Goal: Task Accomplishment & Management: Manage account settings

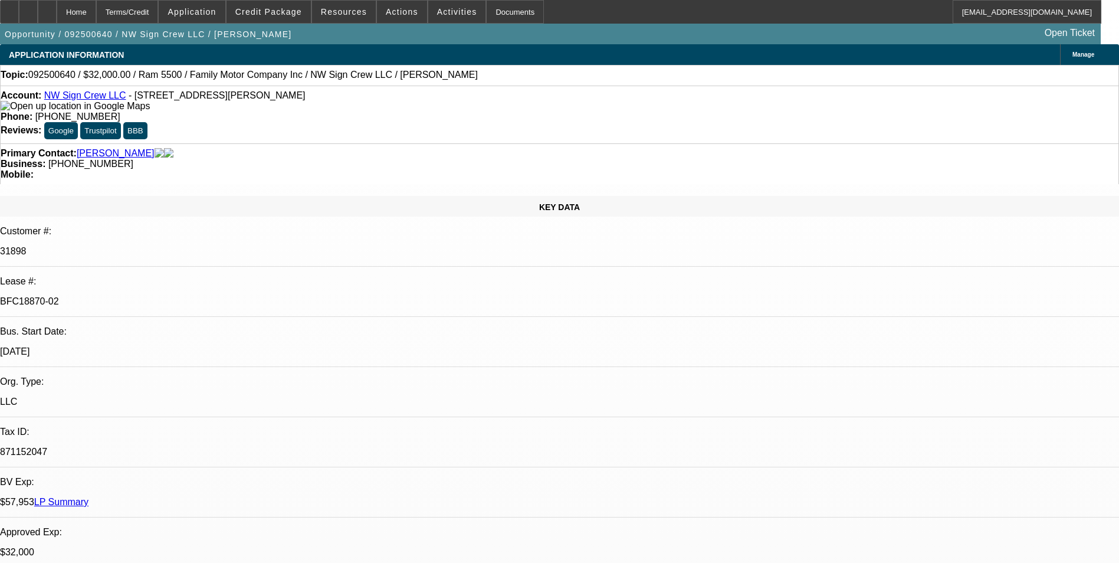
select select "0"
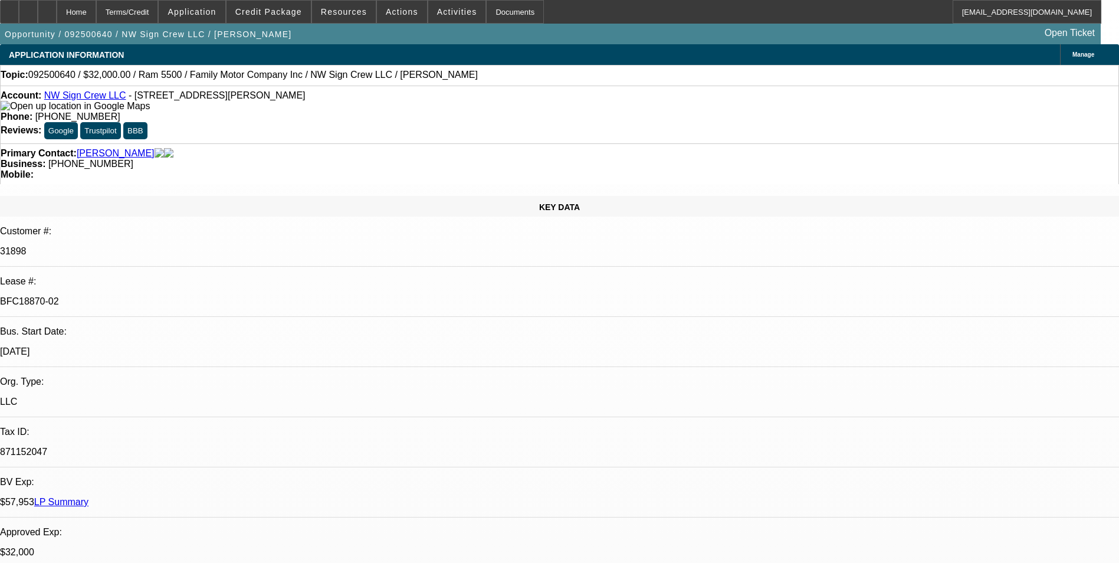
select select "2"
select select "0"
select select "2"
select select "0"
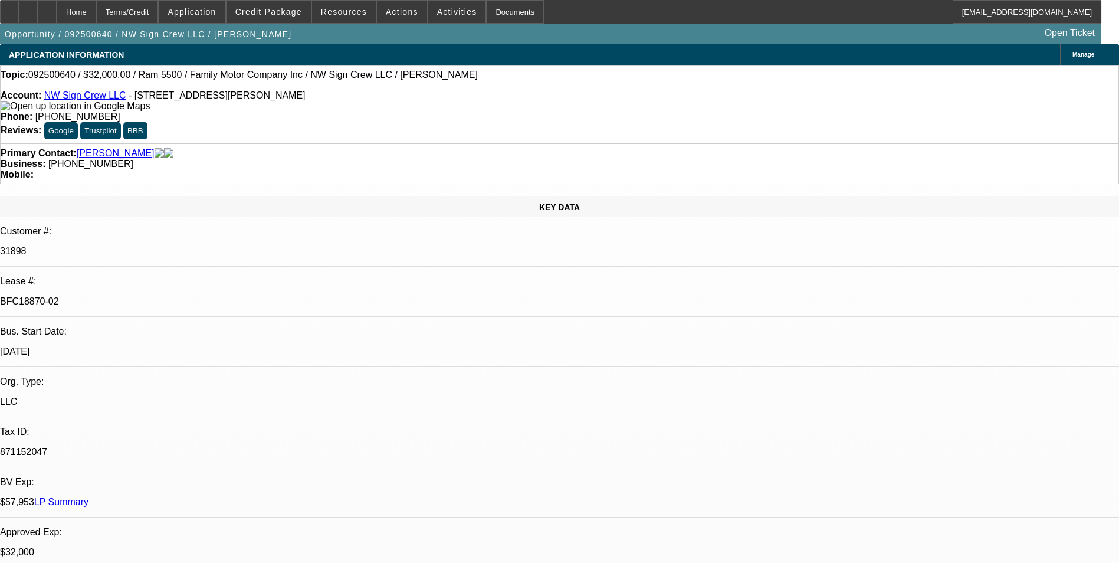
select select "1"
select select "3"
select select "6"
select select "1"
select select "3"
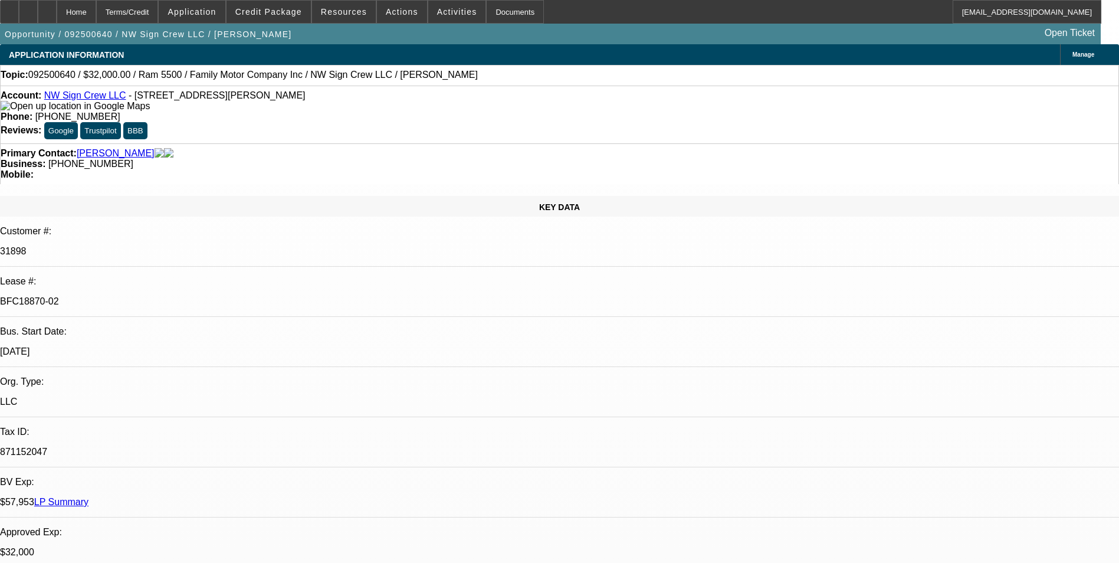
select select "6"
select select "1"
select select "2"
select select "6"
select select "1"
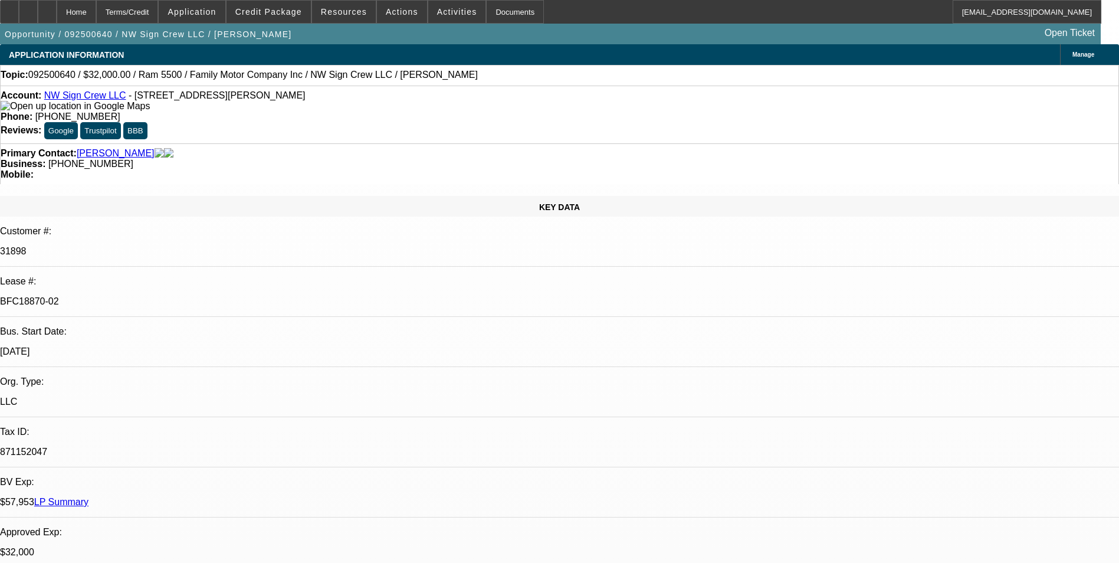
select select "2"
select select "6"
click at [159, 15] on div "Terms/Credit" at bounding box center [127, 12] width 63 height 24
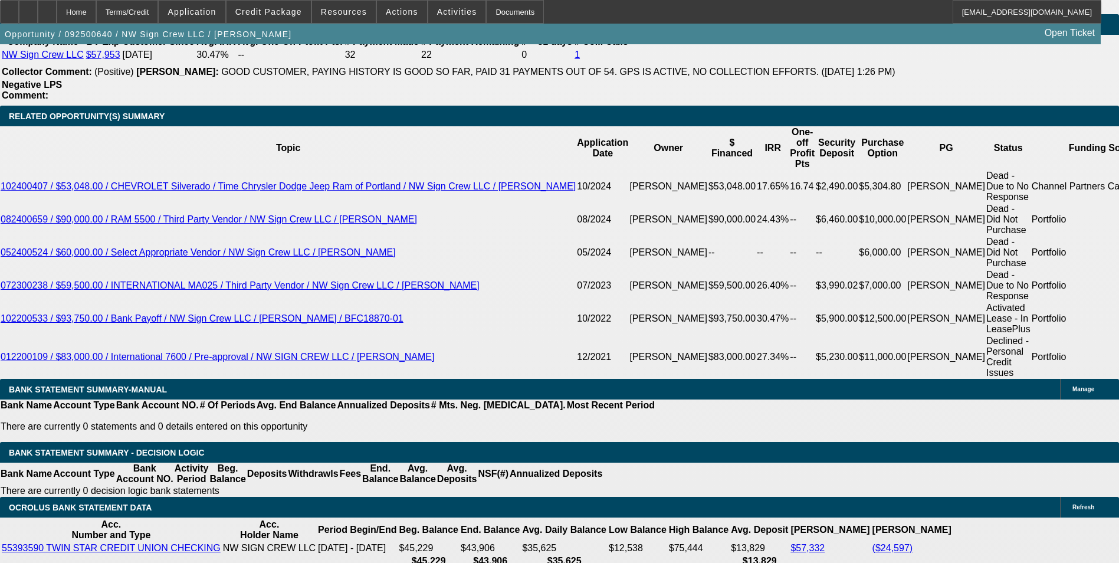
scroll to position [2073, 0]
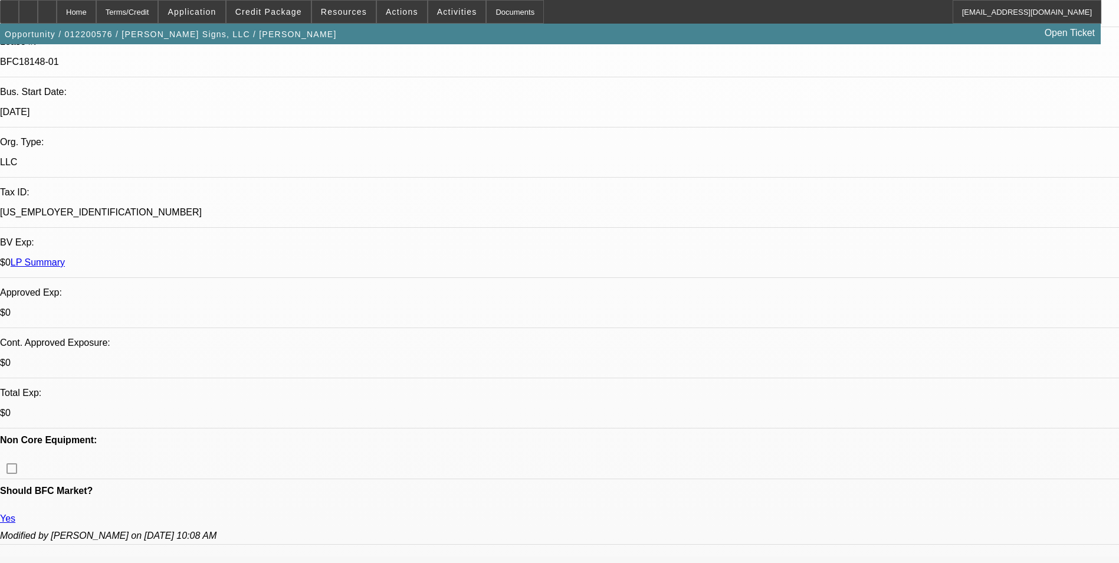
select select "0"
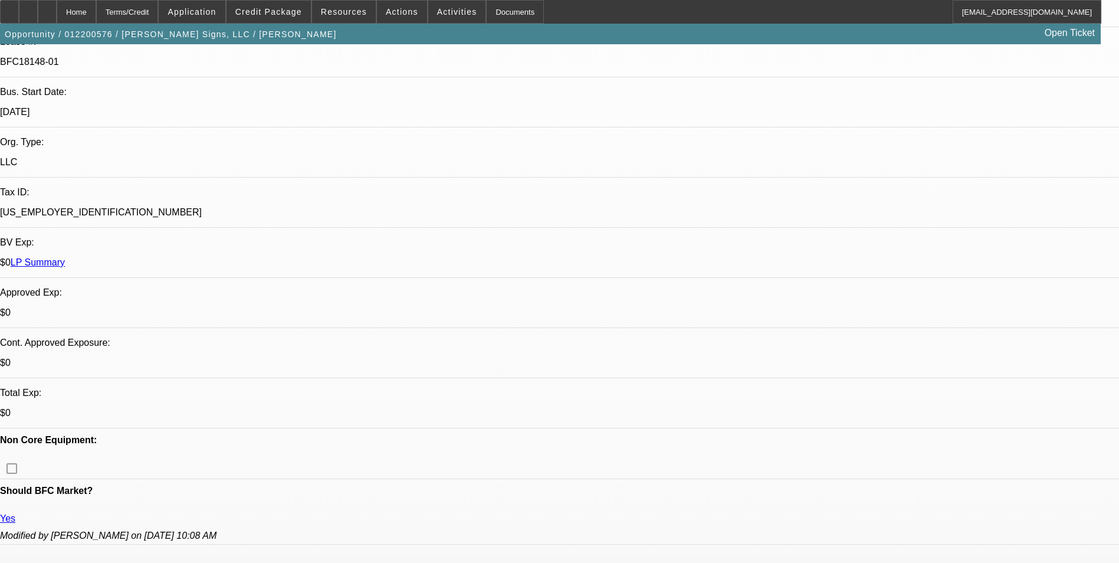
select select "0"
select select "0.1"
select select "0"
select select "0.1"
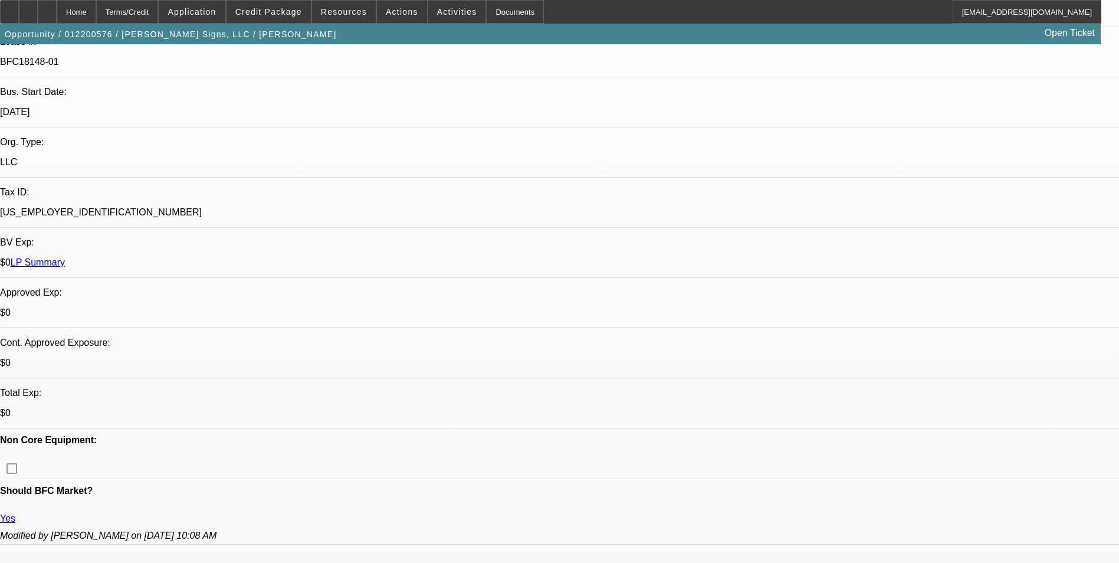
select select "0"
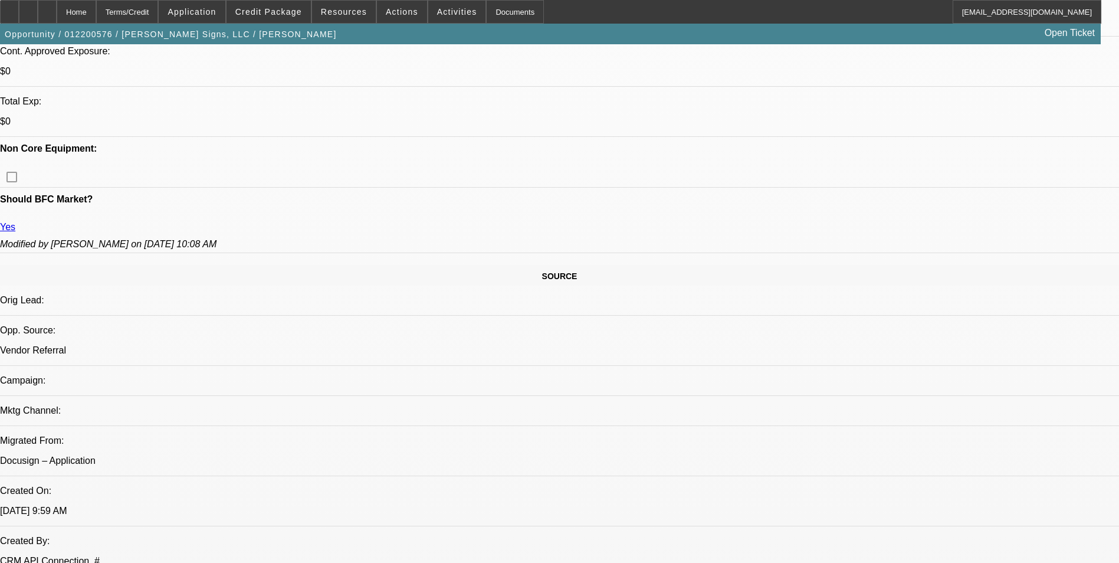
select select "1"
select select "2"
select select "6"
select select "1"
select select "2"
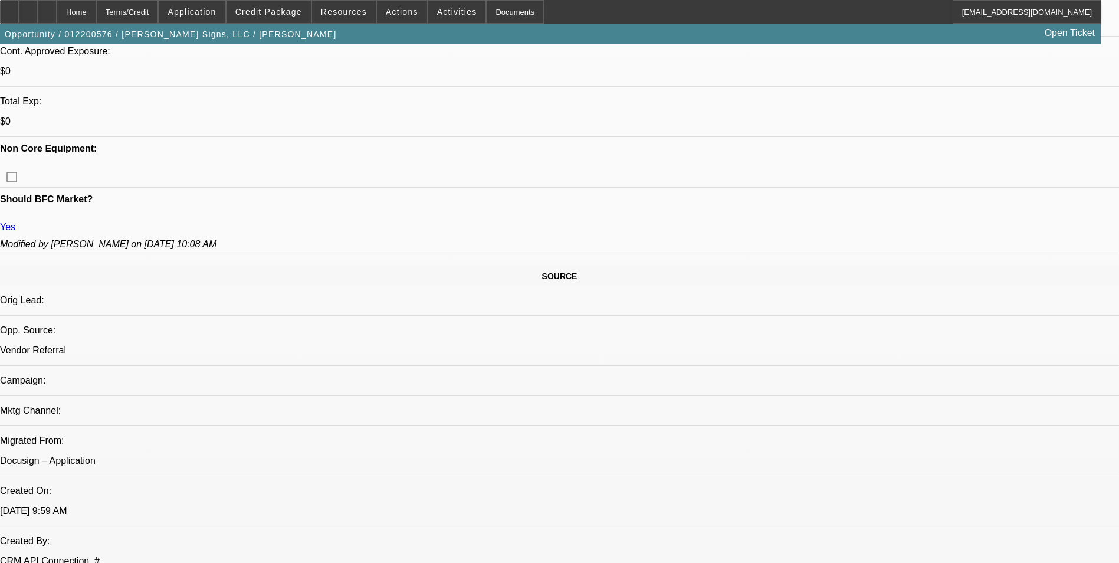
select select "6"
select select "1"
select select "6"
select select "1"
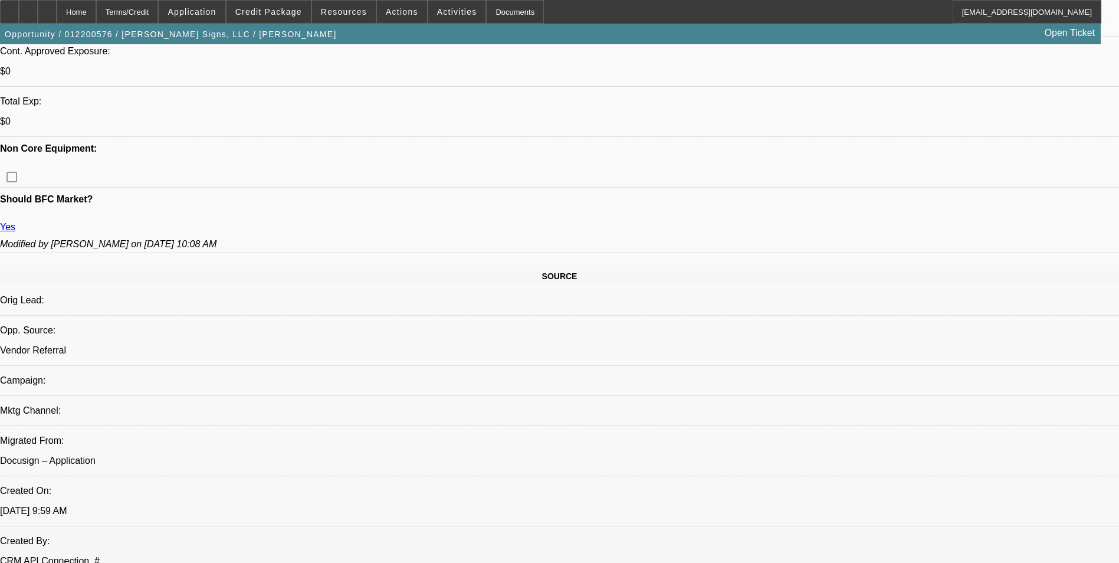
select select "1"
select select "6"
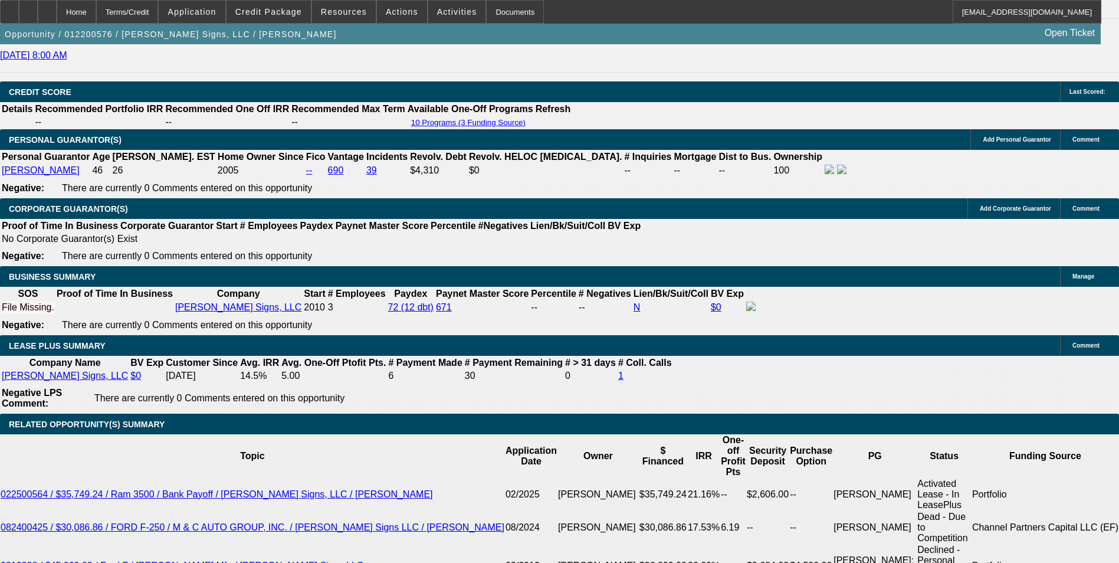
scroll to position [1719, 0]
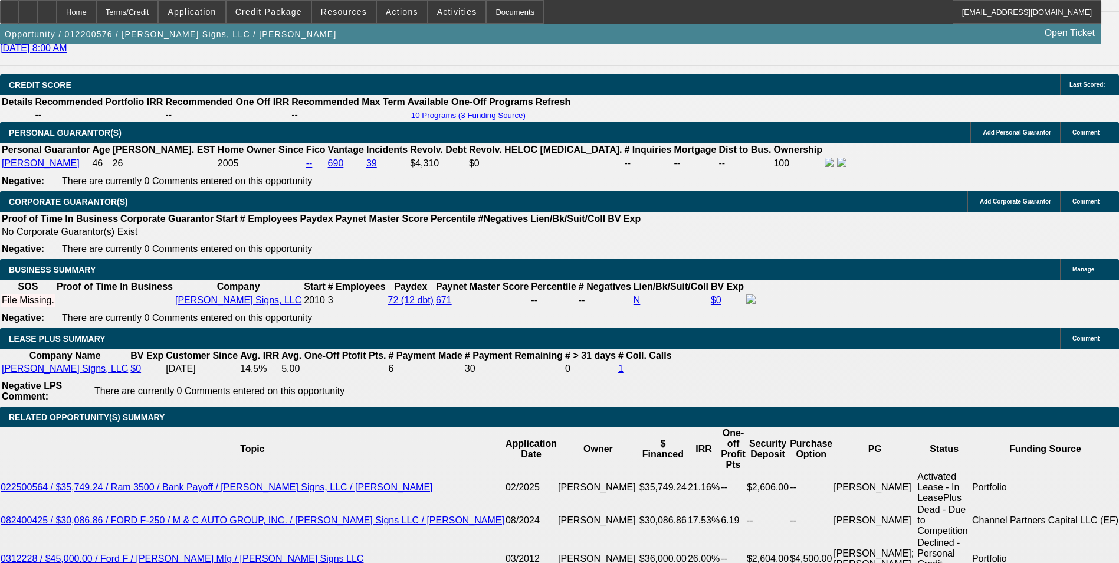
click at [738, 248] on div "APPLICATION INFORMATION Manage Topic: 012200576 / $60,394.00 / International 43…" at bounding box center [559, 431] width 1119 height 4212
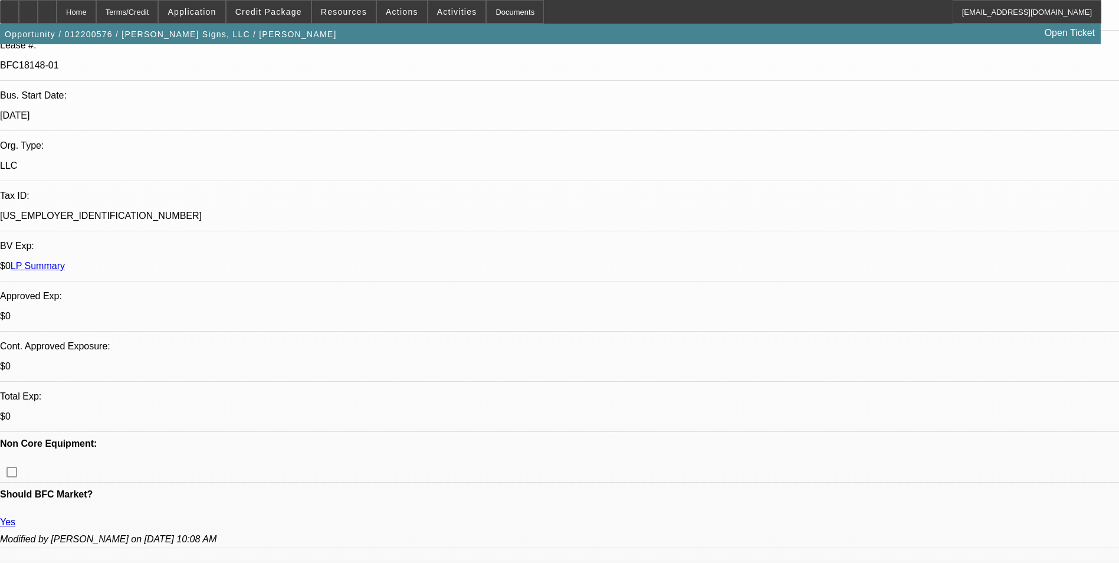
scroll to position [0, 0]
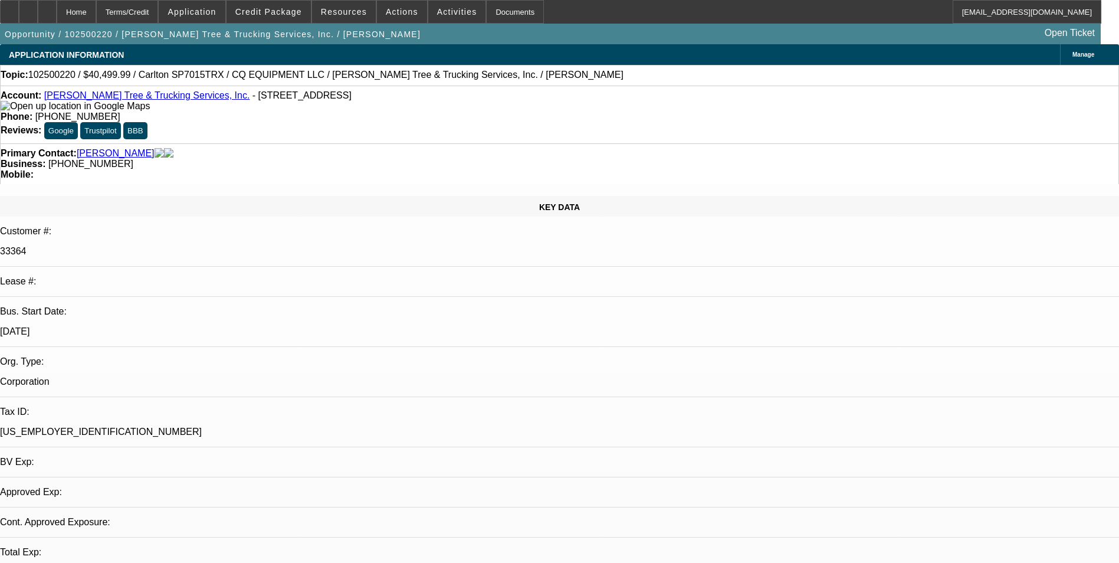
select select "0.1"
select select "0"
select select "0.1"
select select "0"
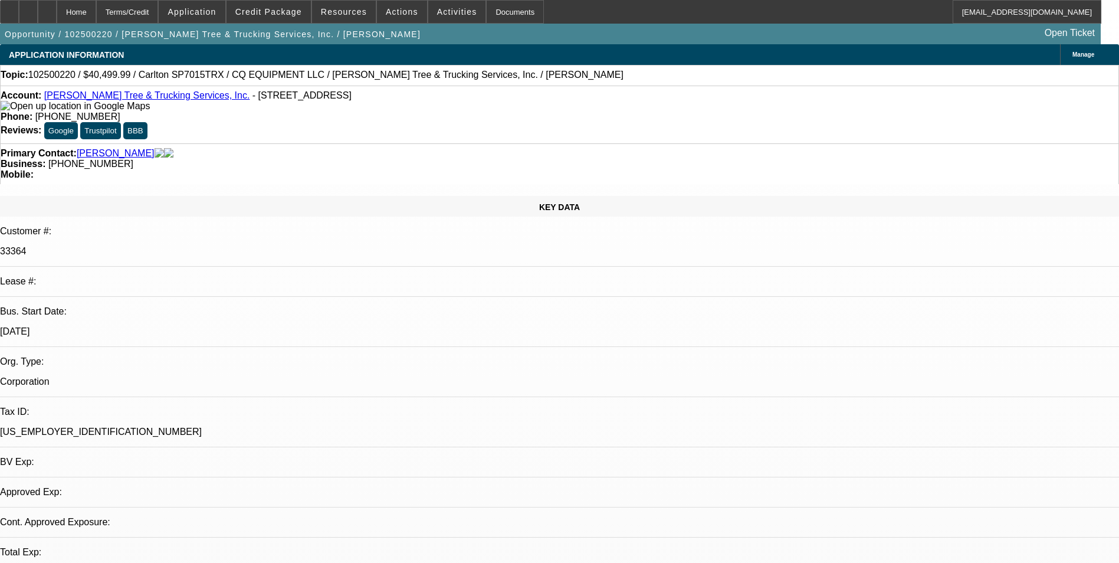
select select "0"
select select "0.1"
select select "0"
select select "0.1"
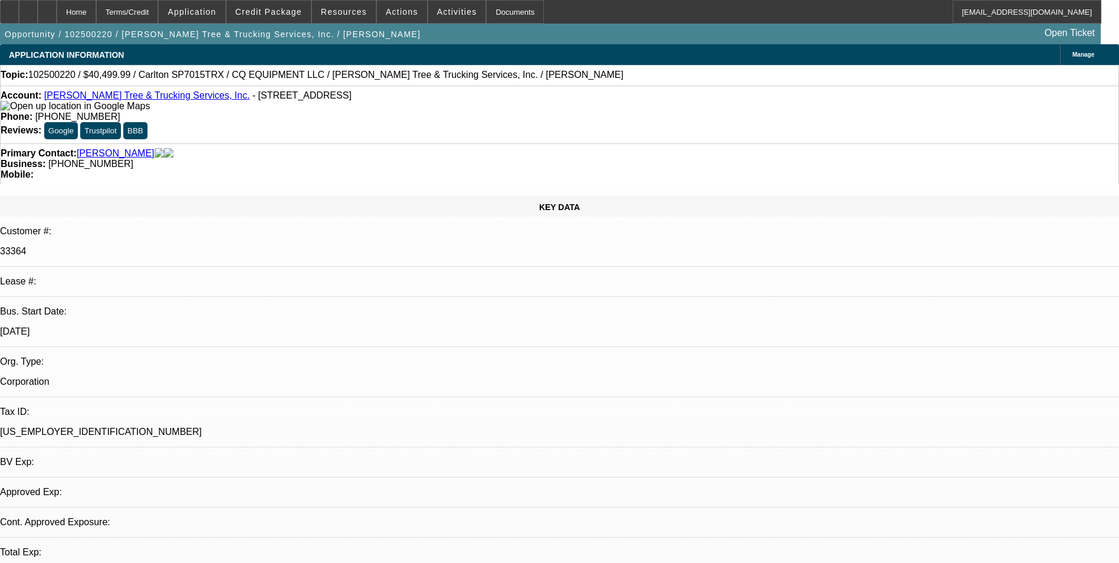
select select "0"
select select "1"
select select "2"
select select "6"
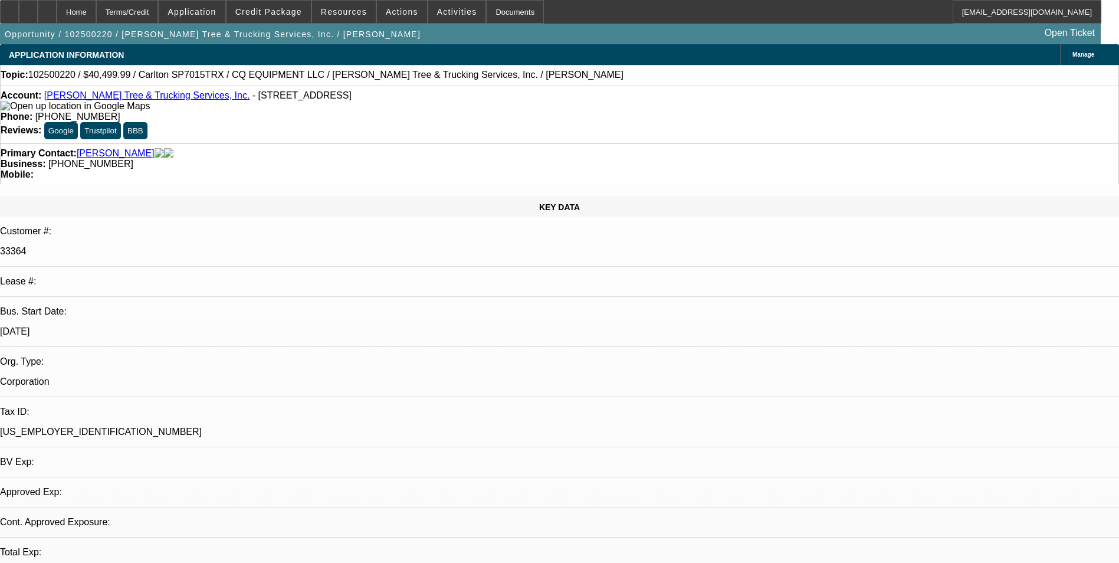
select select "1"
select select "2"
select select "6"
select select "1"
select select "2"
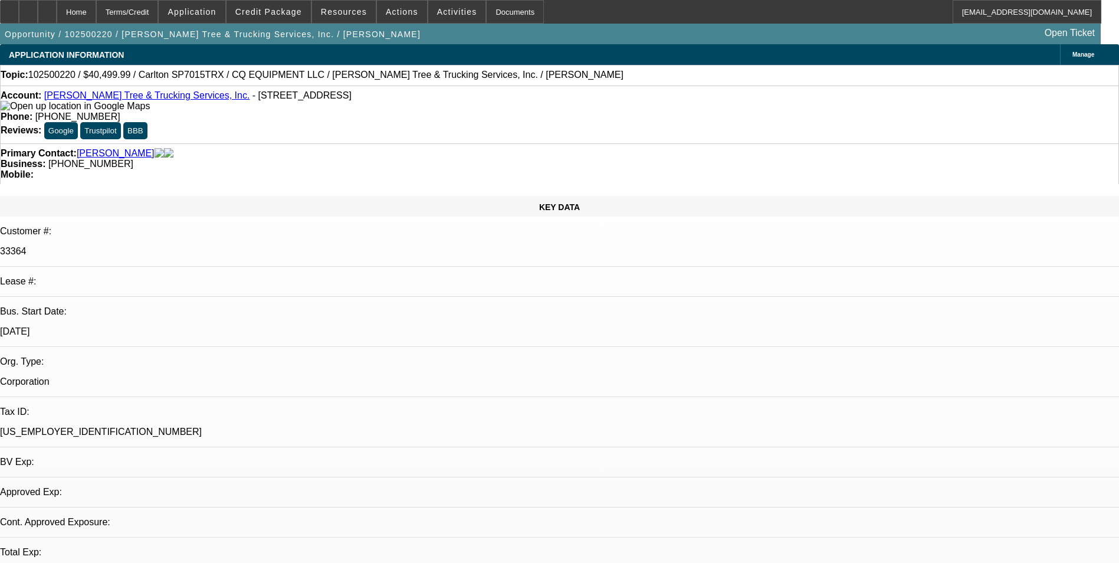
select select "6"
select select "1"
select select "2"
select select "6"
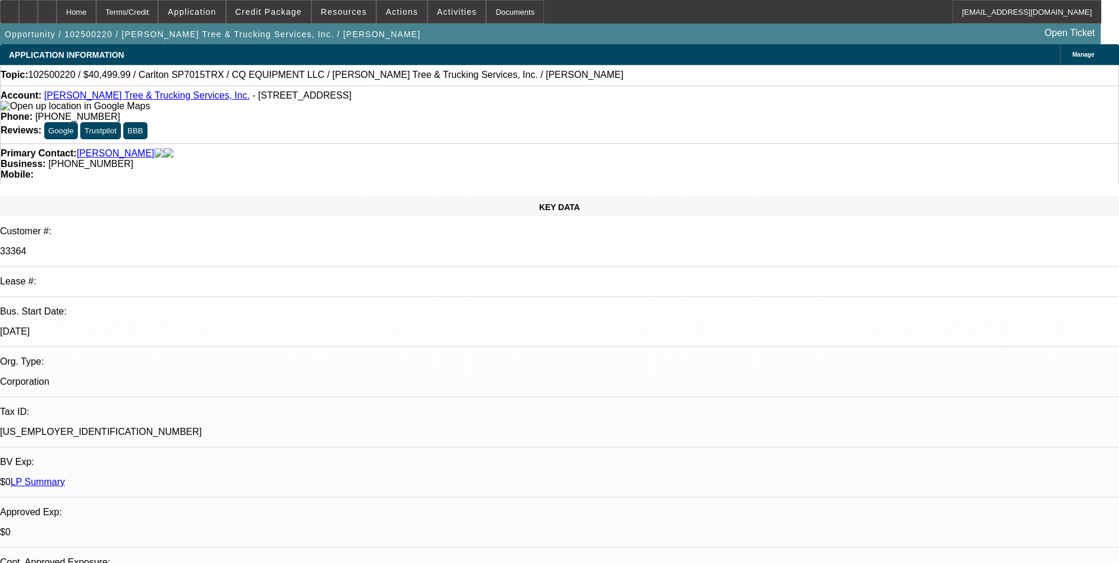
click at [283, 14] on span "Credit Package" at bounding box center [268, 11] width 67 height 9
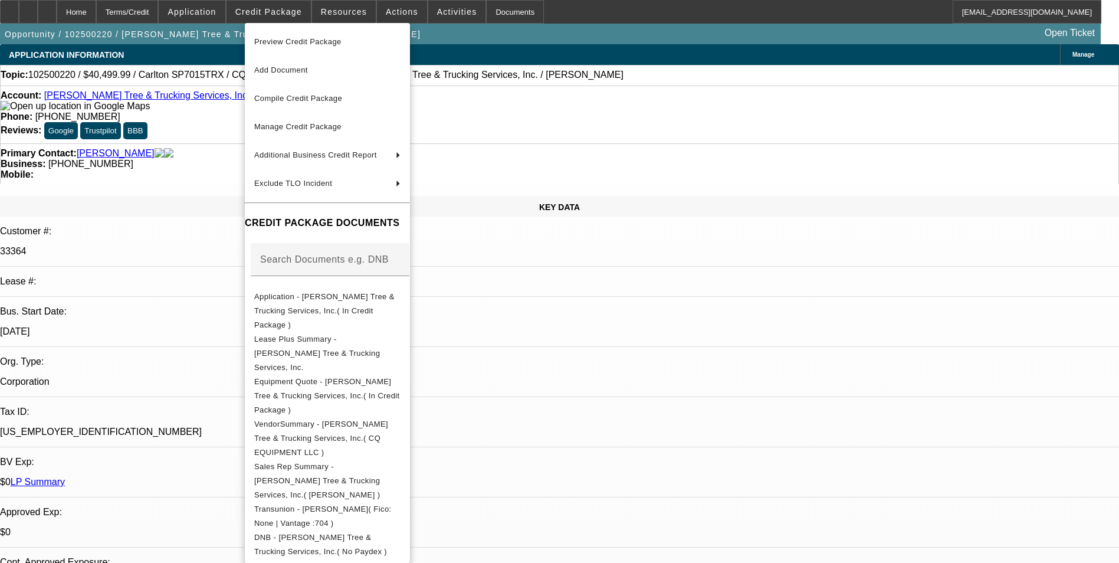
click at [745, 165] on div at bounding box center [559, 281] width 1119 height 563
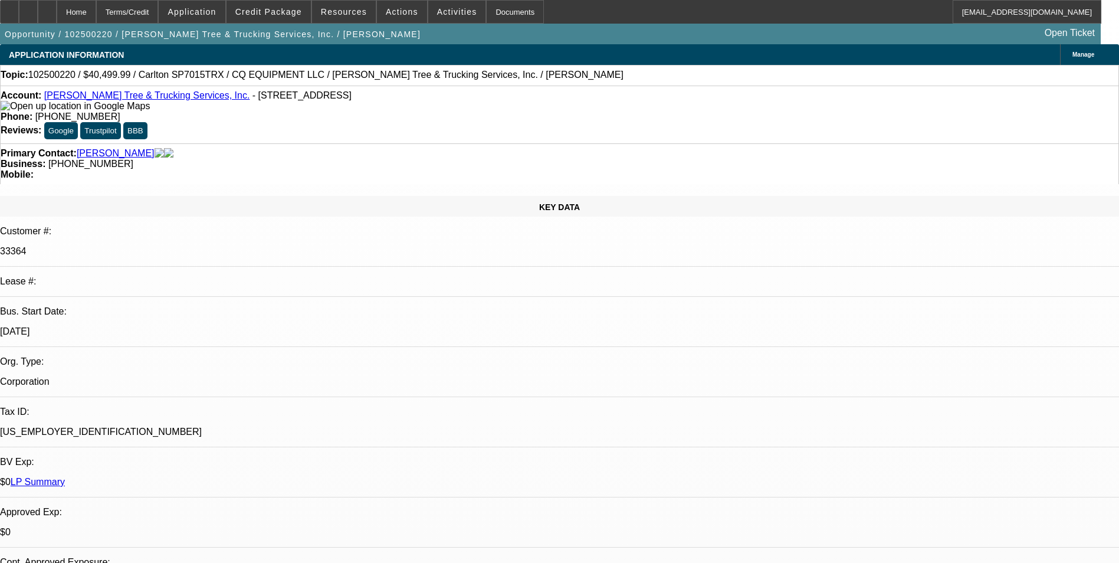
scroll to position [774, 0]
drag, startPoint x: 886, startPoint y: 203, endPoint x: 886, endPoint y: 192, distance: 11.2
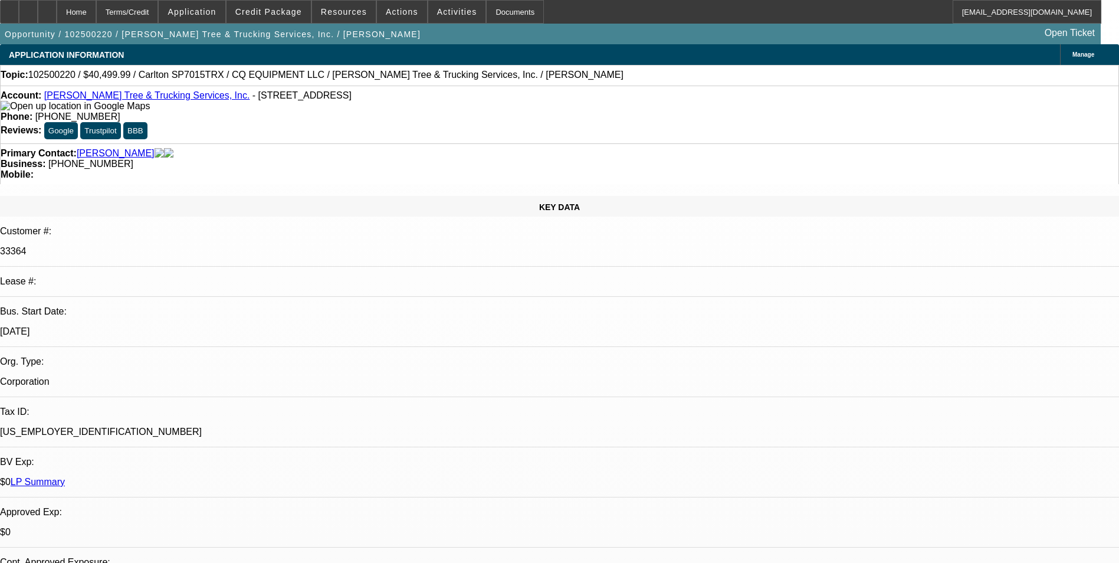
scroll to position [0, 0]
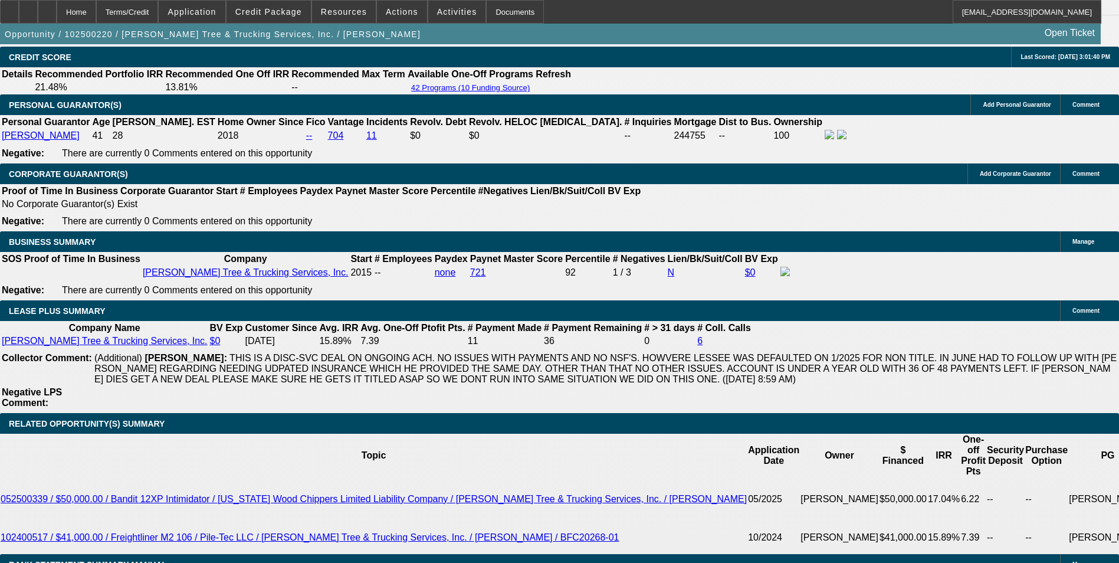
scroll to position [177, 0]
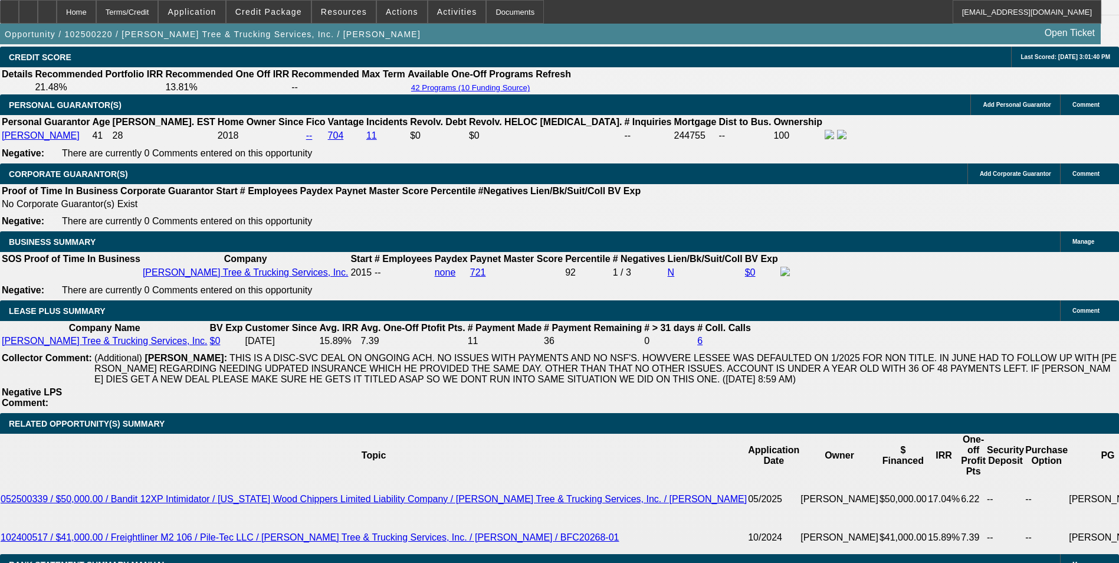
scroll to position [0, 0]
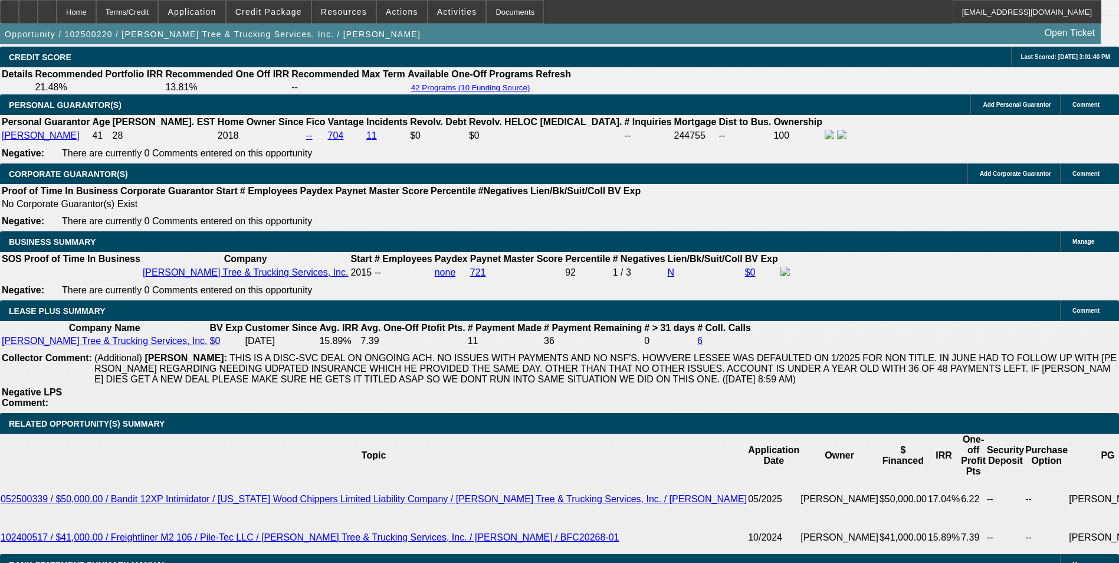
scroll to position [0, 0]
click at [280, 11] on span "Credit Package" at bounding box center [268, 11] width 67 height 9
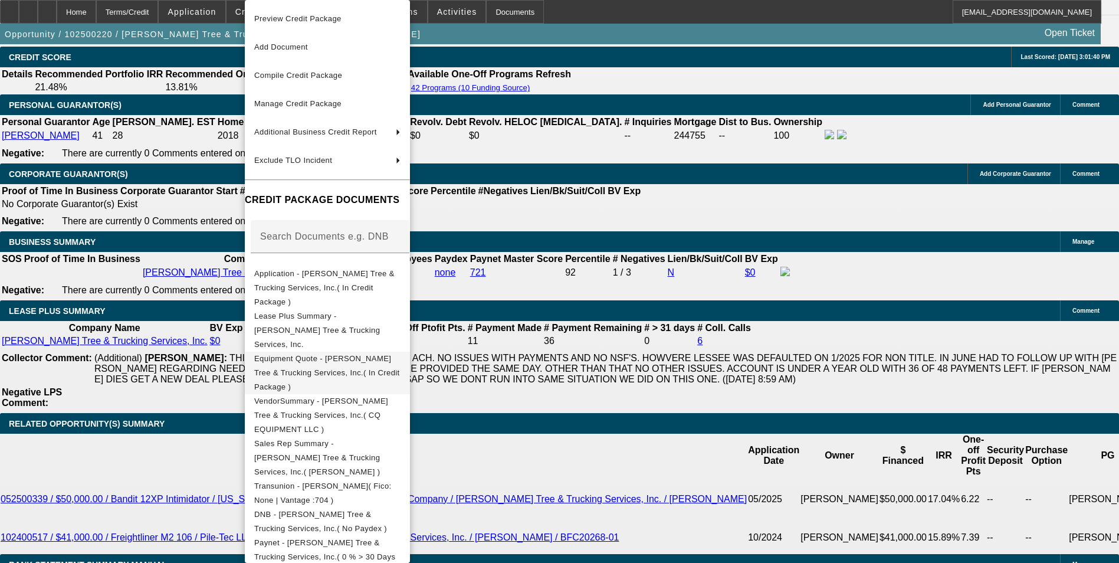
click at [366, 354] on span "Equipment Quote - Anthony Tree & Trucking Services, Inc.( In Credit Package )" at bounding box center [327, 372] width 146 height 37
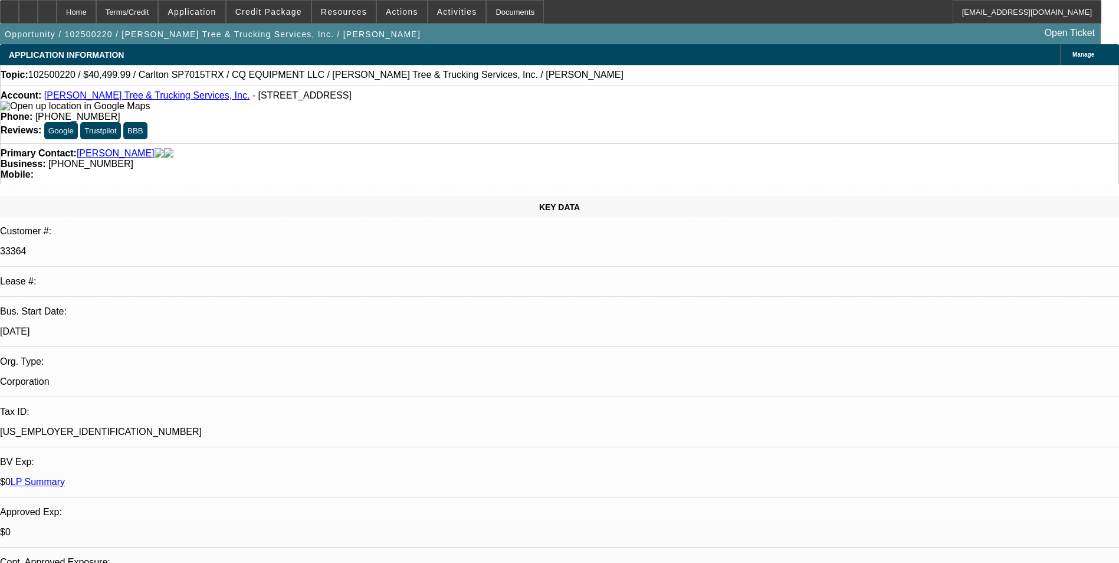
select select "0.1"
select select "0"
select select "0.1"
select select "0"
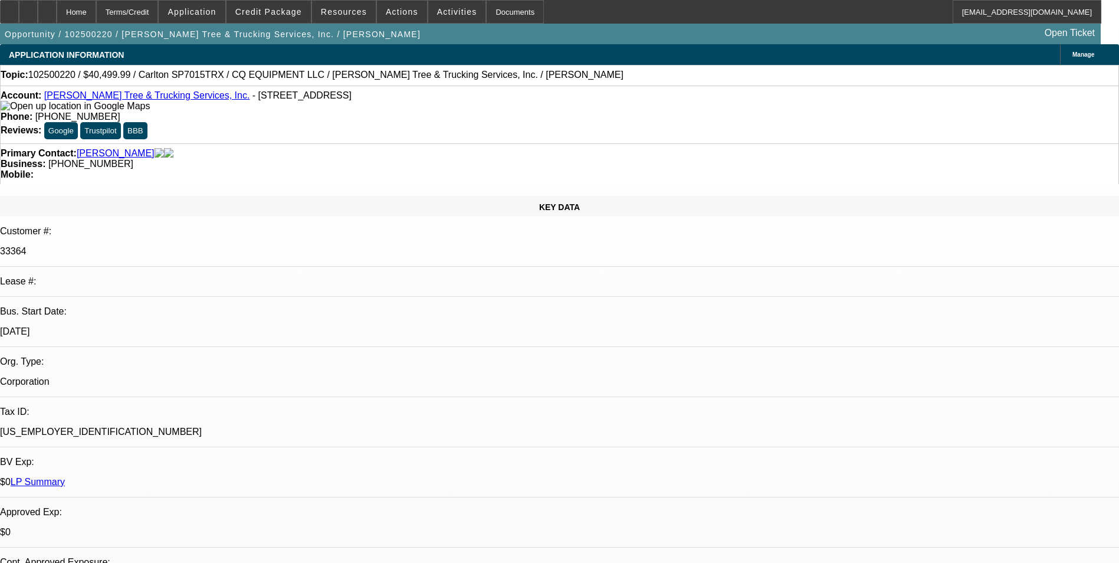
select select "0"
select select "0.1"
select select "0"
select select "0.1"
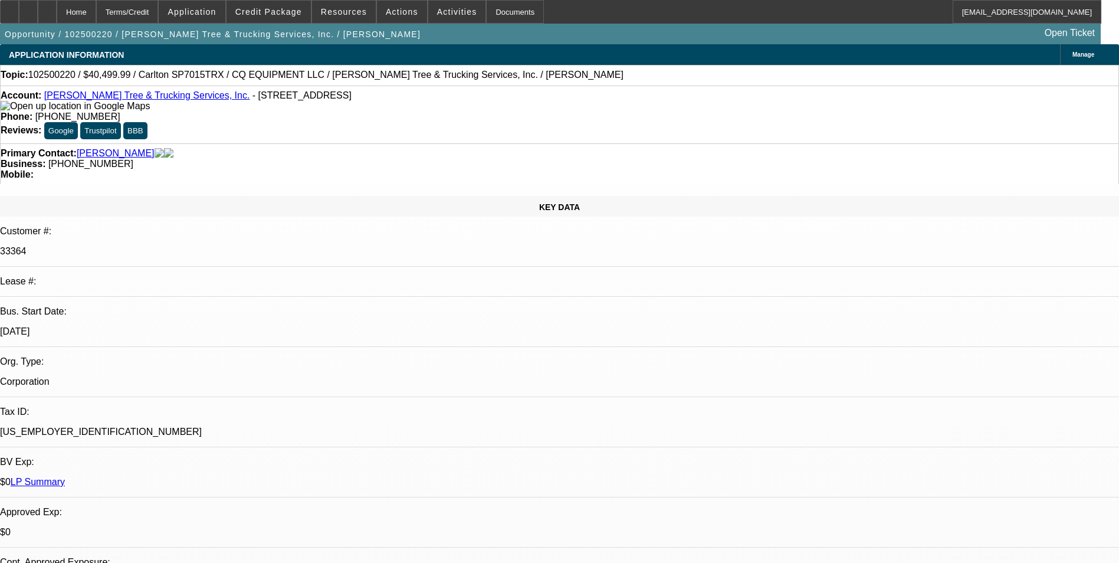
select select "0"
select select "1"
select select "2"
select select "6"
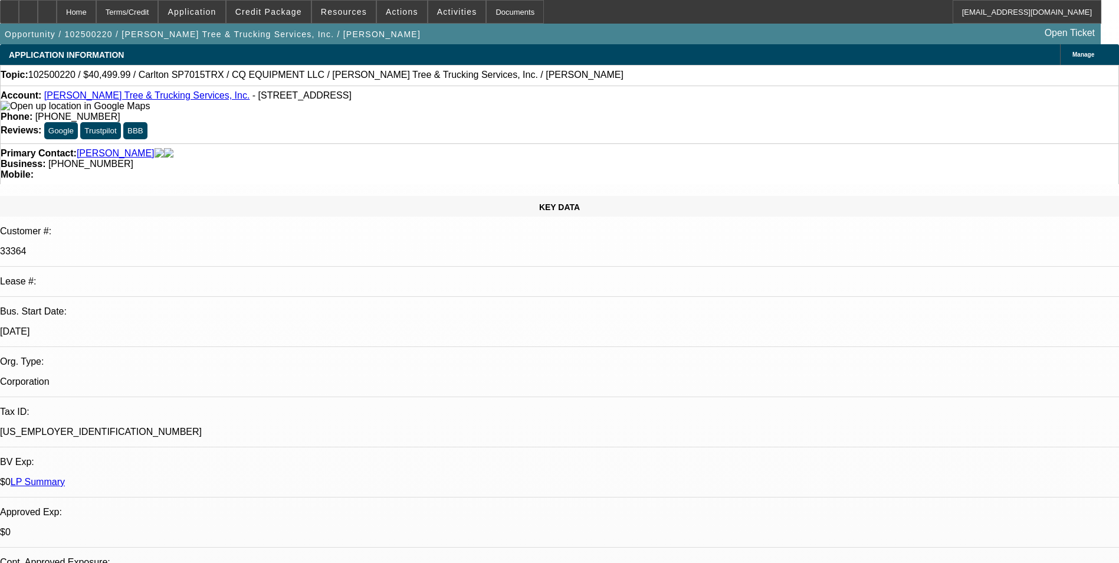
select select "1"
select select "2"
select select "6"
select select "1"
select select "2"
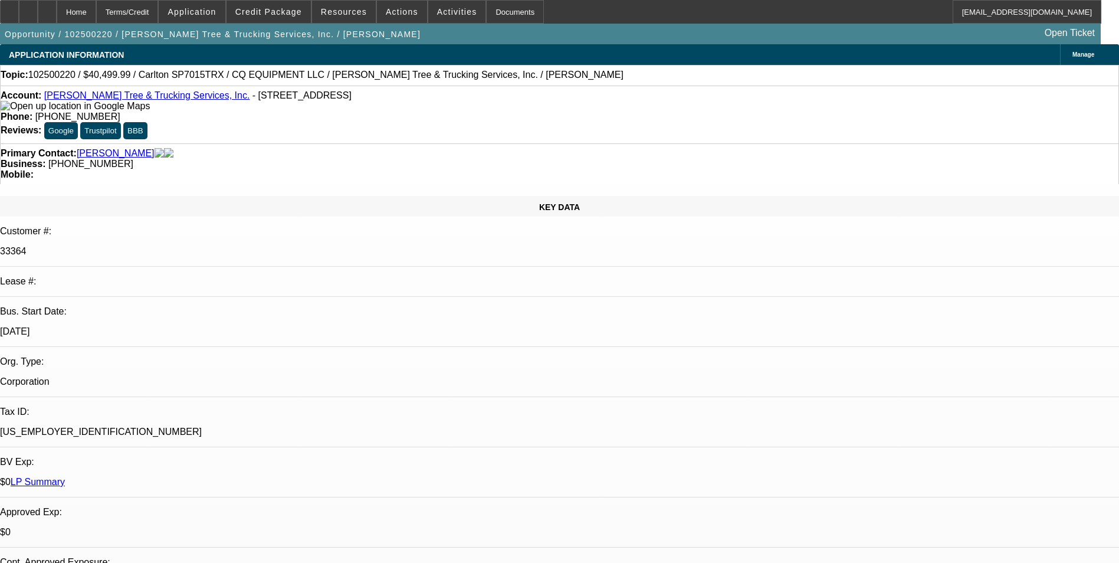
select select "6"
select select "1"
select select "2"
select select "6"
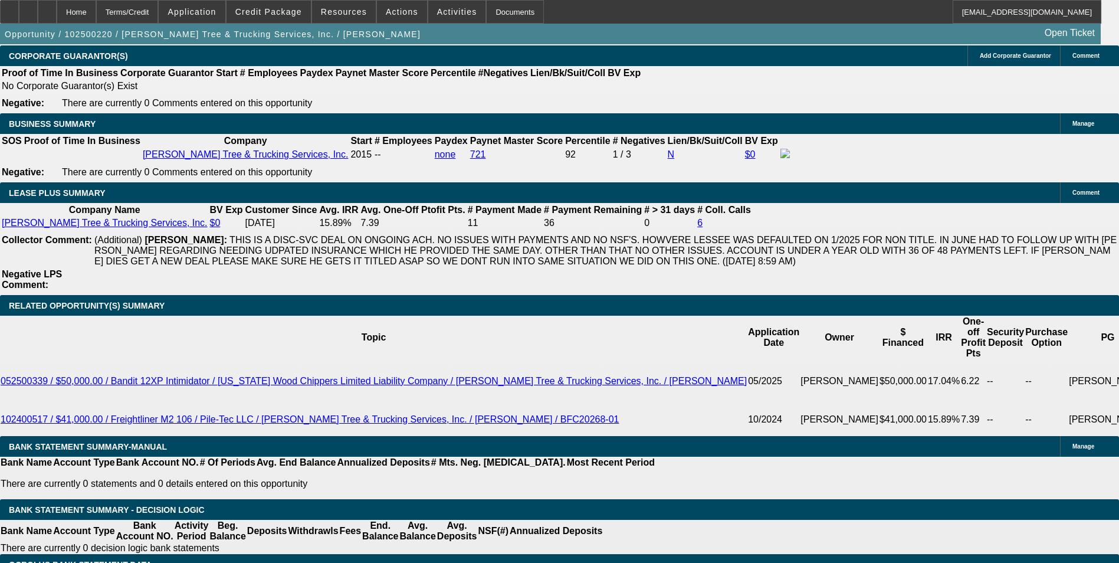
scroll to position [1828, 0]
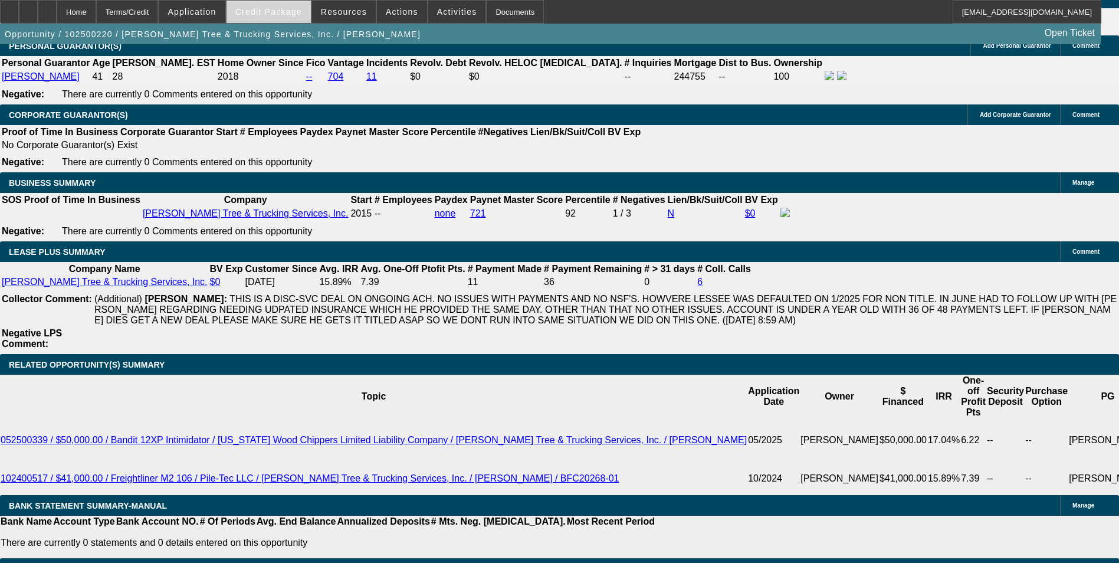
click at [276, 14] on span "Credit Package" at bounding box center [268, 11] width 67 height 9
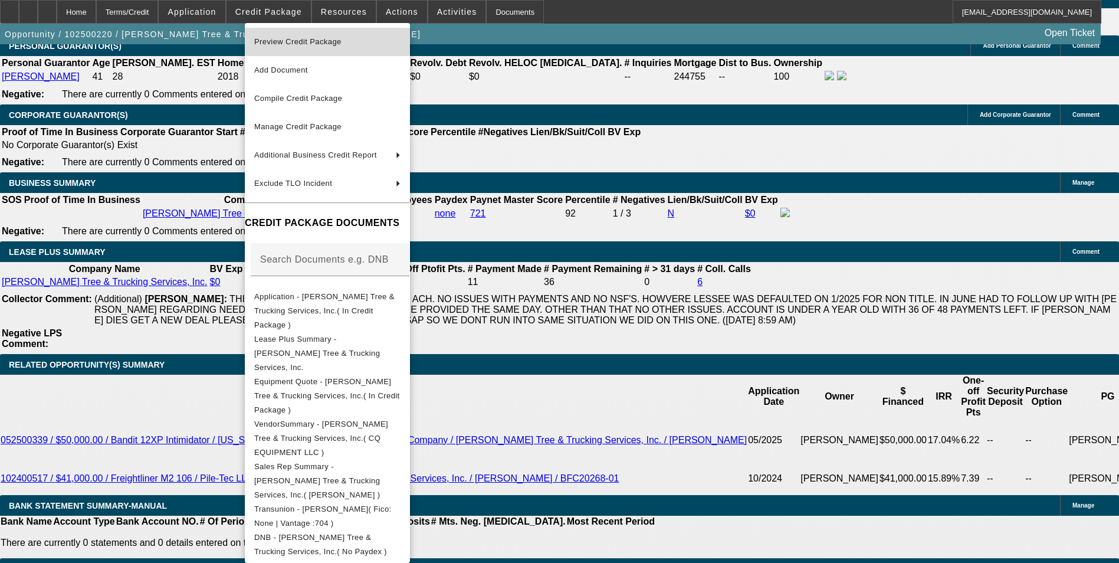
click at [383, 37] on span "Preview Credit Package" at bounding box center [327, 42] width 146 height 14
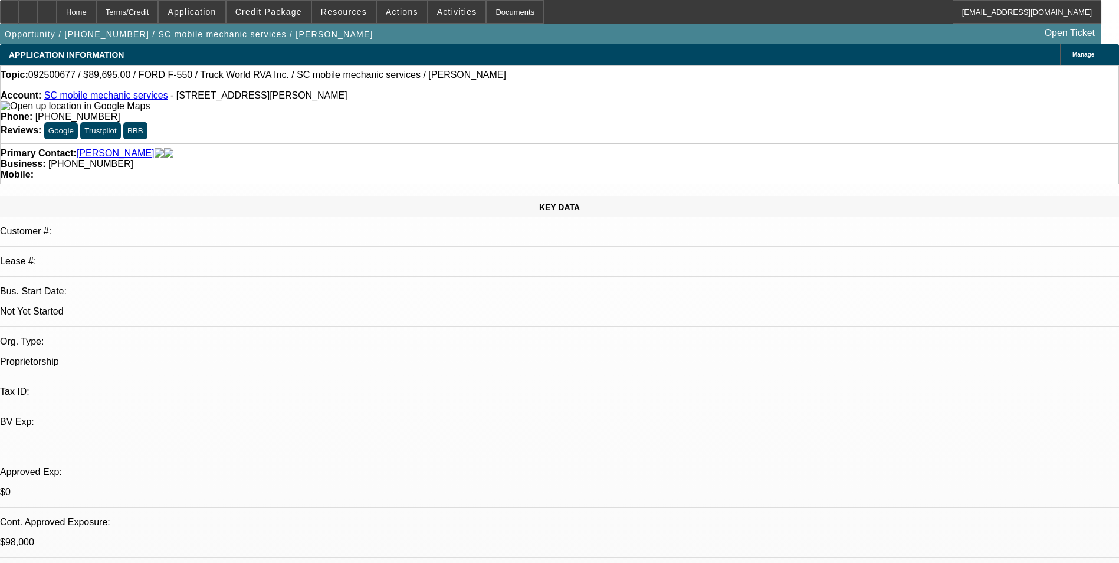
select select "0"
select select "2"
select select "0.1"
select select "0"
select select "2"
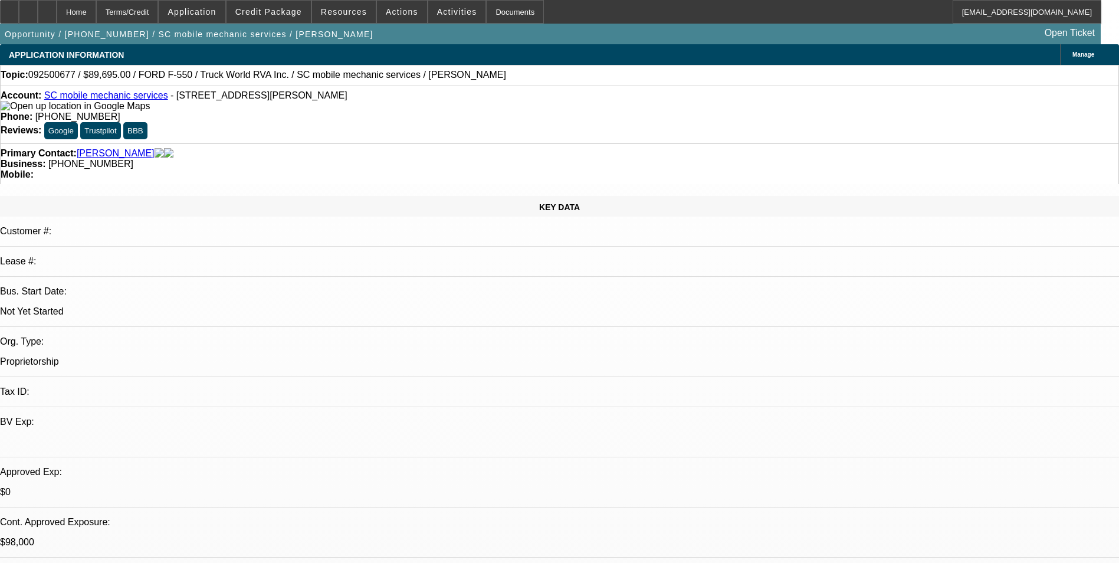
select select "0.1"
select select "0"
select select "2"
select select "0.1"
select select "0.15"
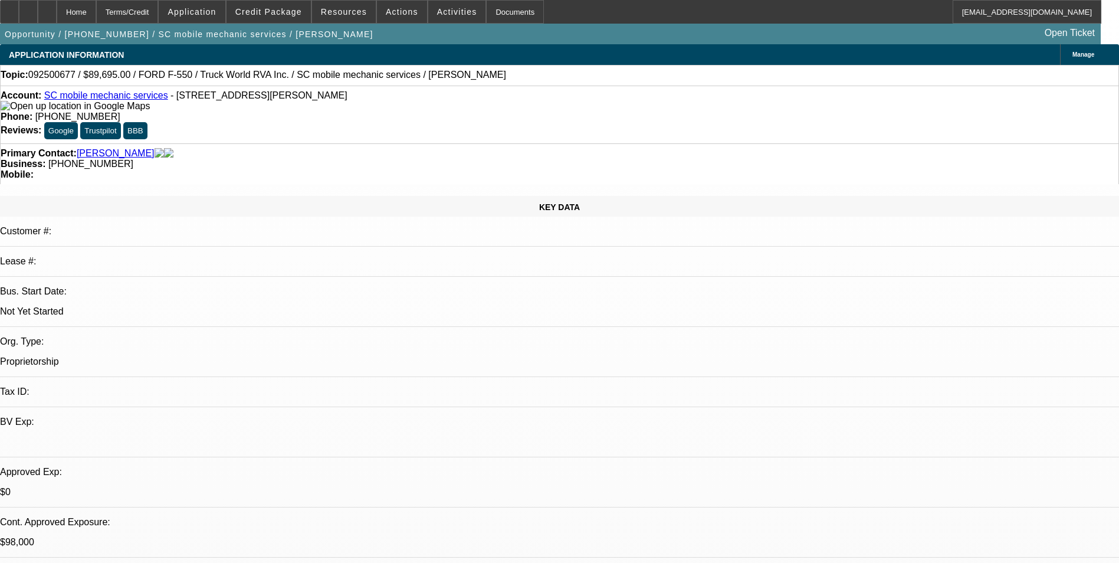
select select "2"
select select "0.1"
select select "1"
select select "2"
select select "4"
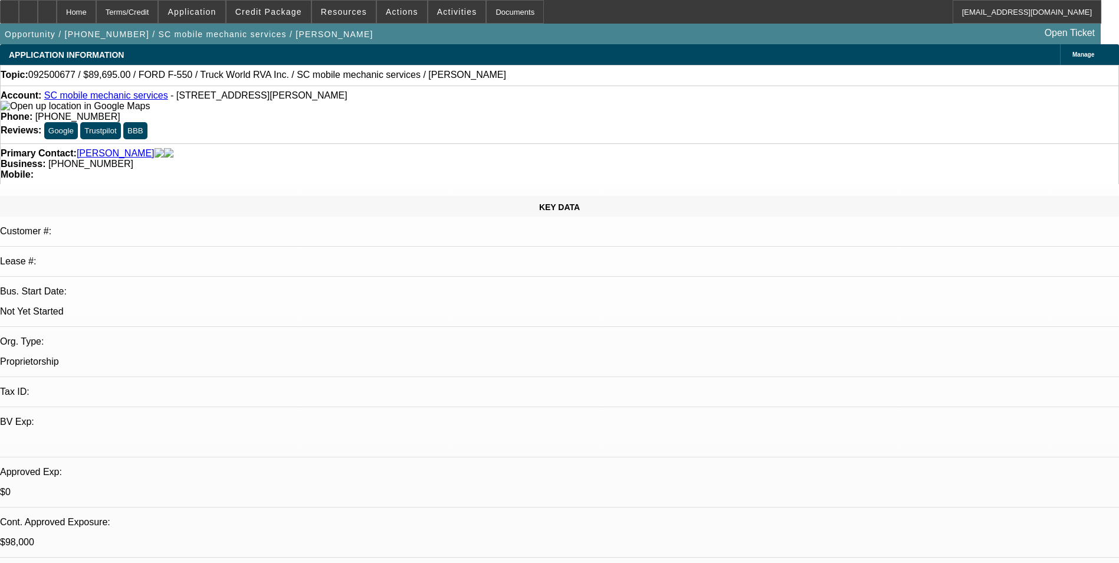
select select "1"
select select "2"
select select "4"
select select "1"
select select "2"
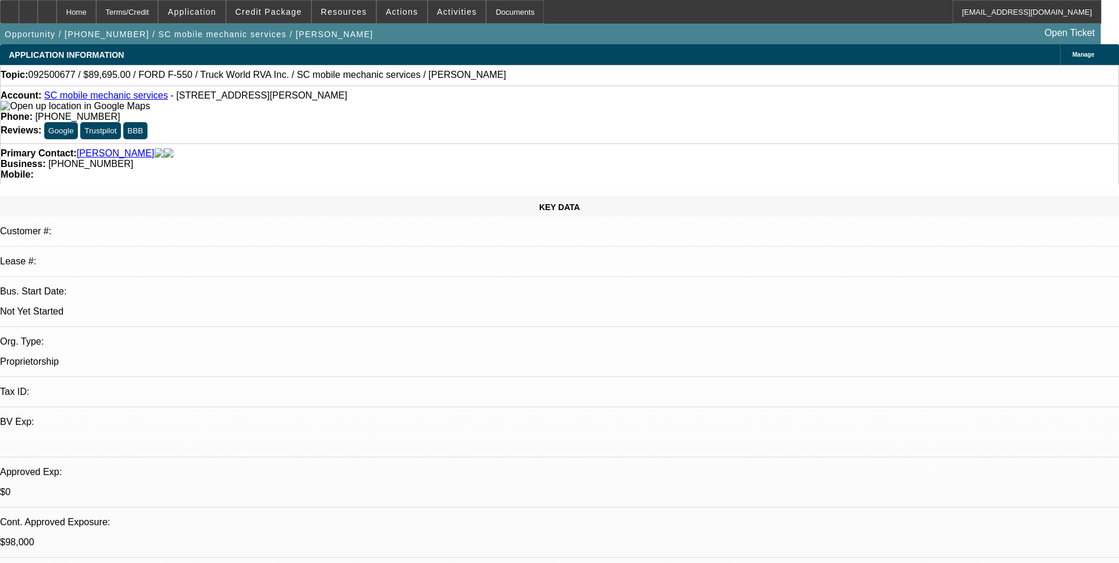
select select "4"
select select "1"
select select "2"
select select "4"
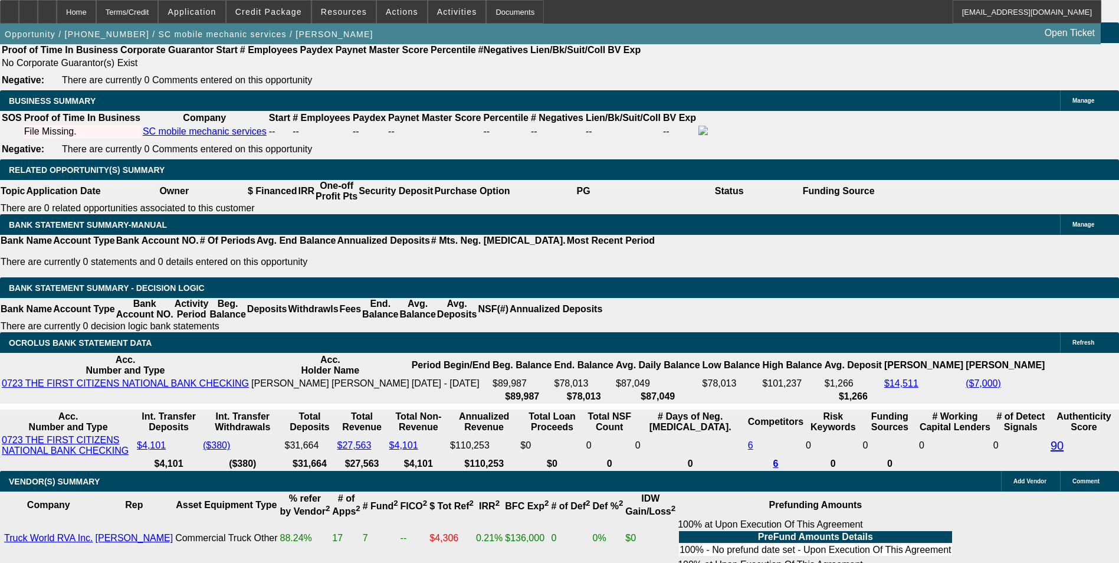
scroll to position [1769, 0]
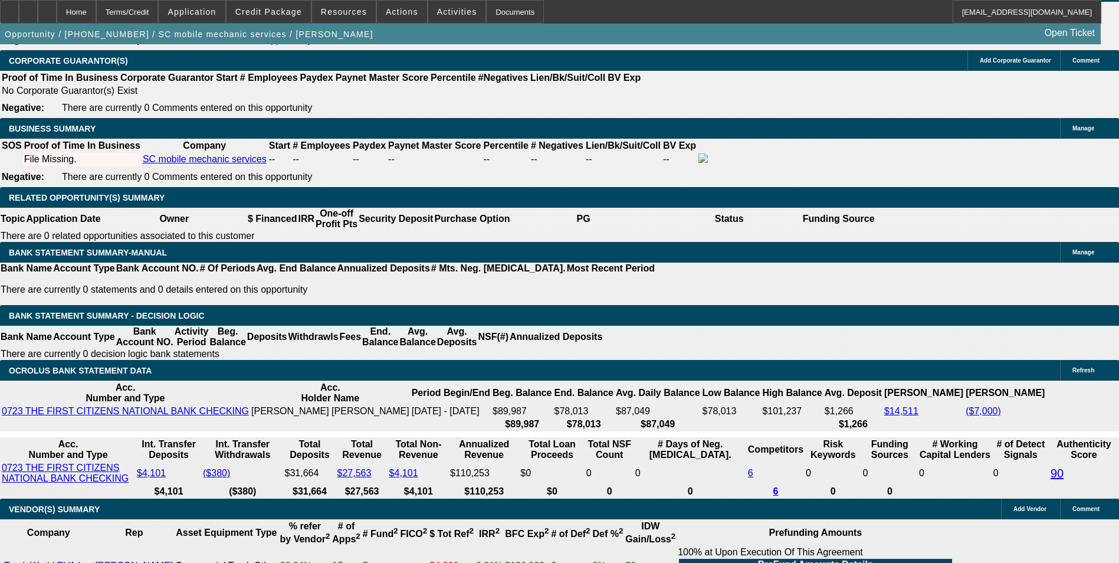
click at [292, 14] on span "Credit Package" at bounding box center [268, 11] width 67 height 9
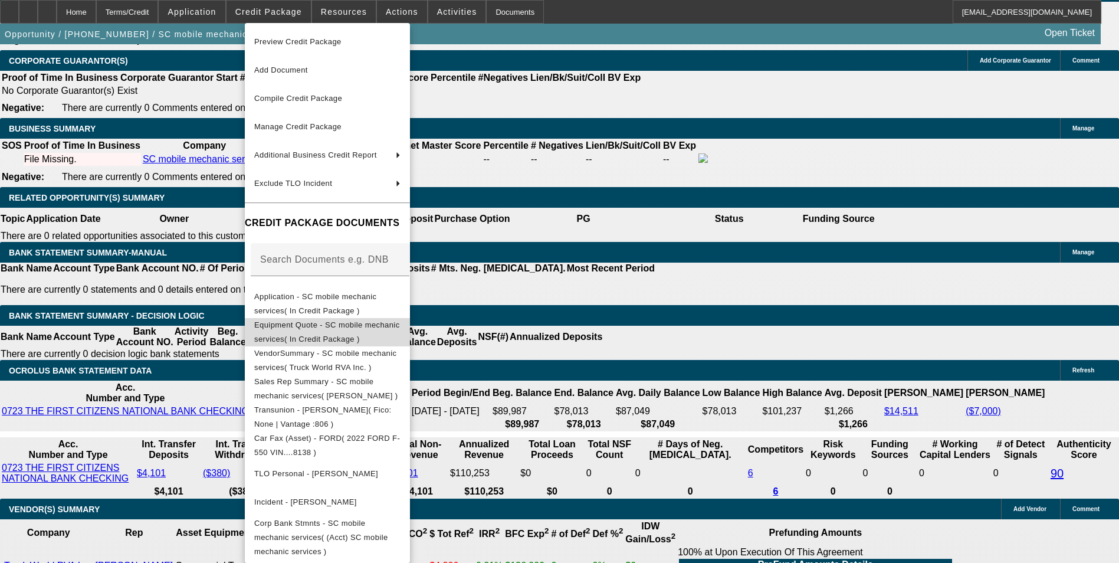
click at [359, 332] on span "Equipment Quote - SC mobile mechanic services( In Credit Package )" at bounding box center [327, 332] width 146 height 28
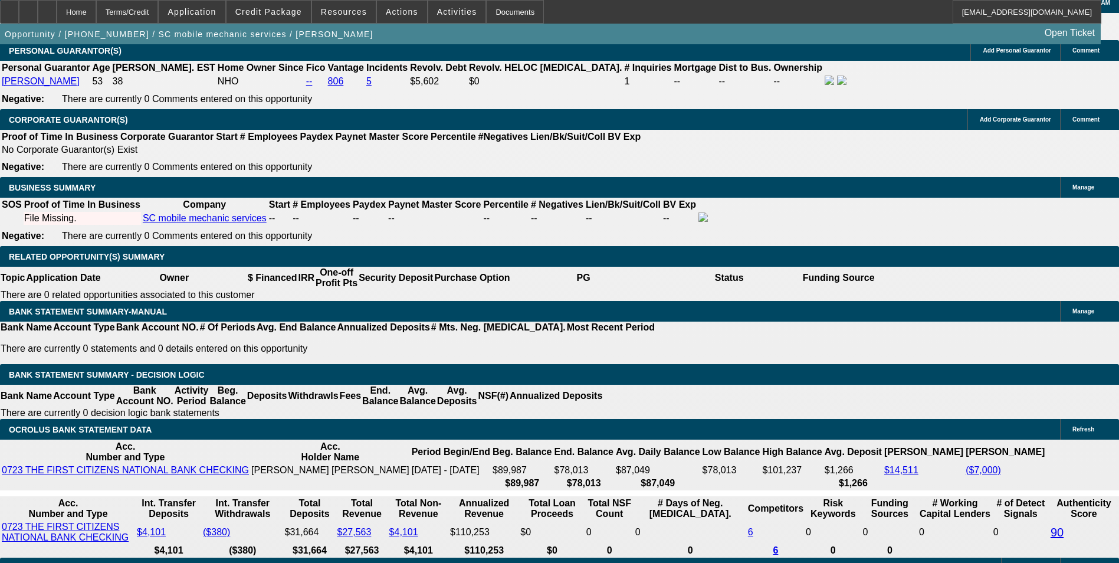
scroll to position [1769, 0]
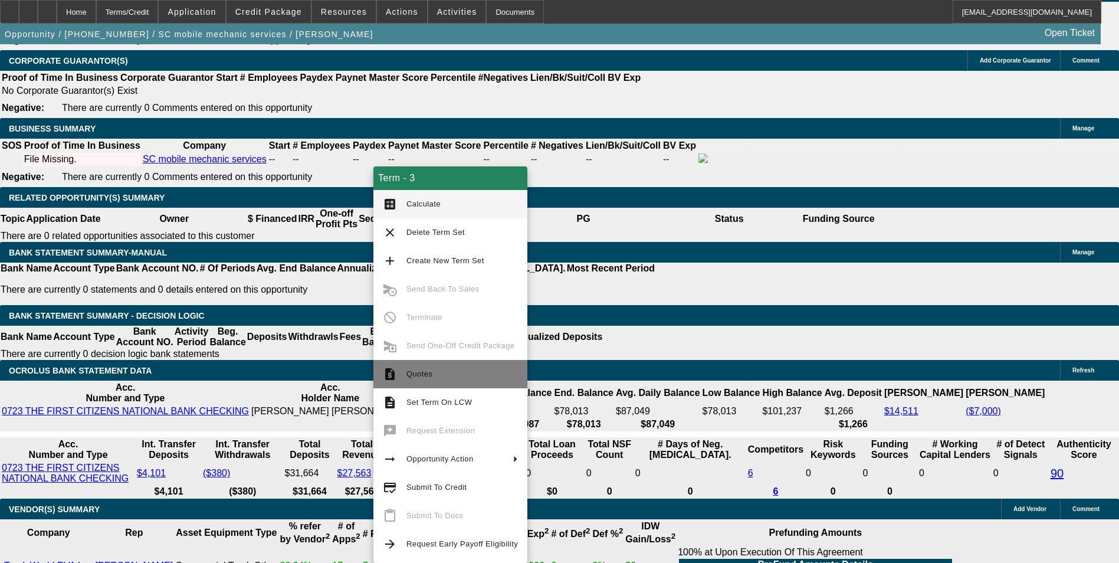
click at [455, 373] on span "Quotes" at bounding box center [461, 374] width 111 height 14
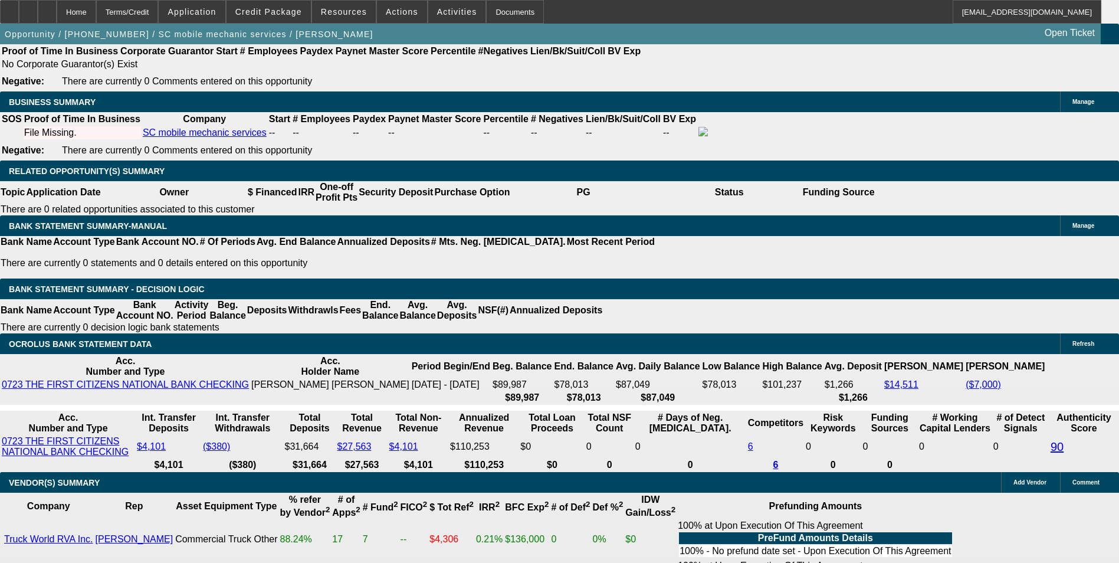
scroll to position [1769, 0]
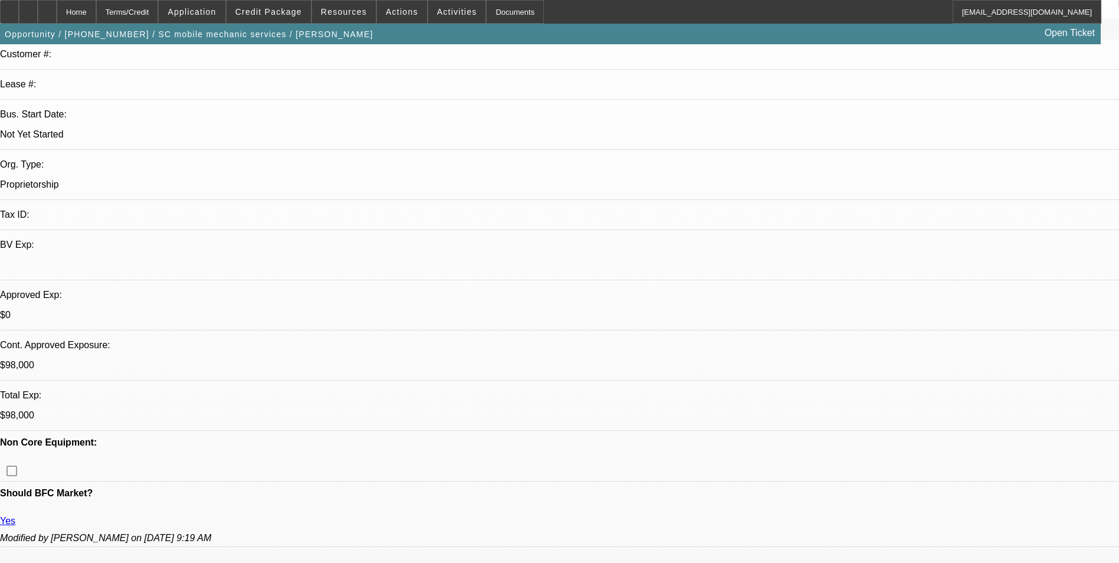
scroll to position [0, 0]
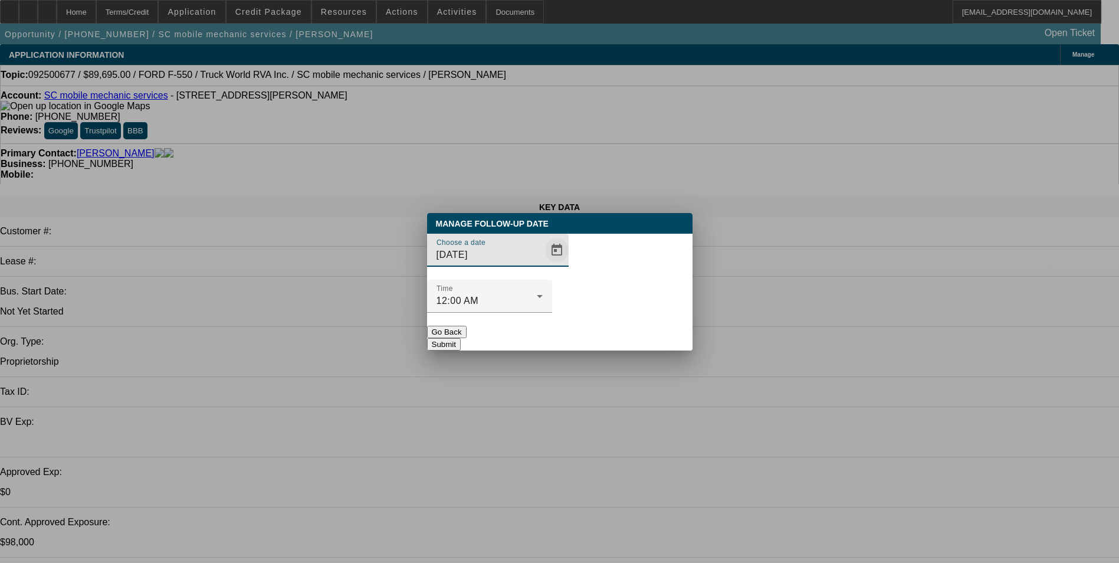
click at [543, 264] on span "Open calendar" at bounding box center [557, 250] width 28 height 28
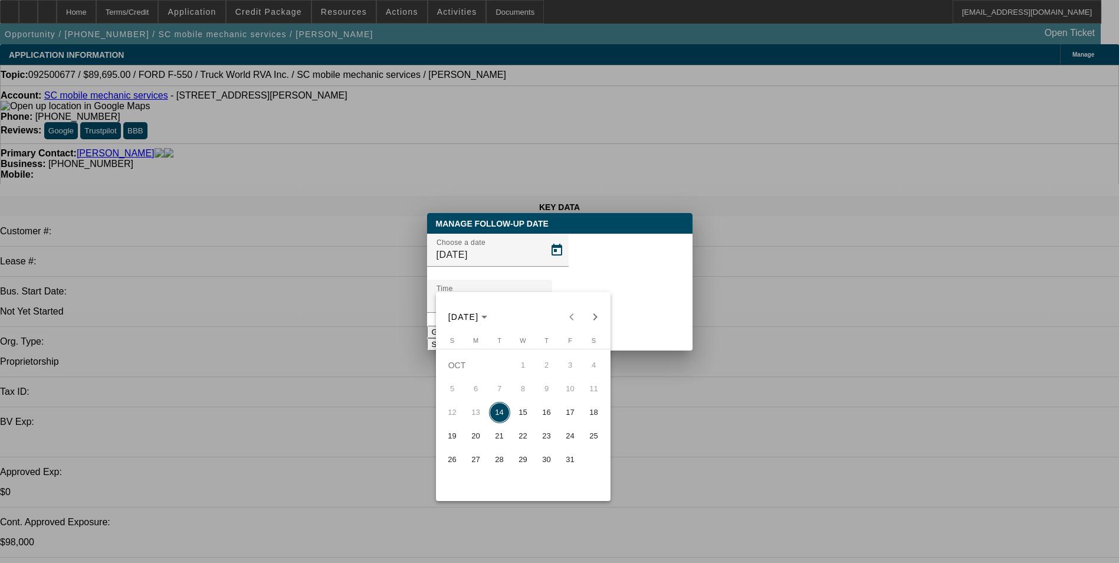
click at [523, 412] on span "15" at bounding box center [523, 412] width 21 height 21
type input "10/15/2025"
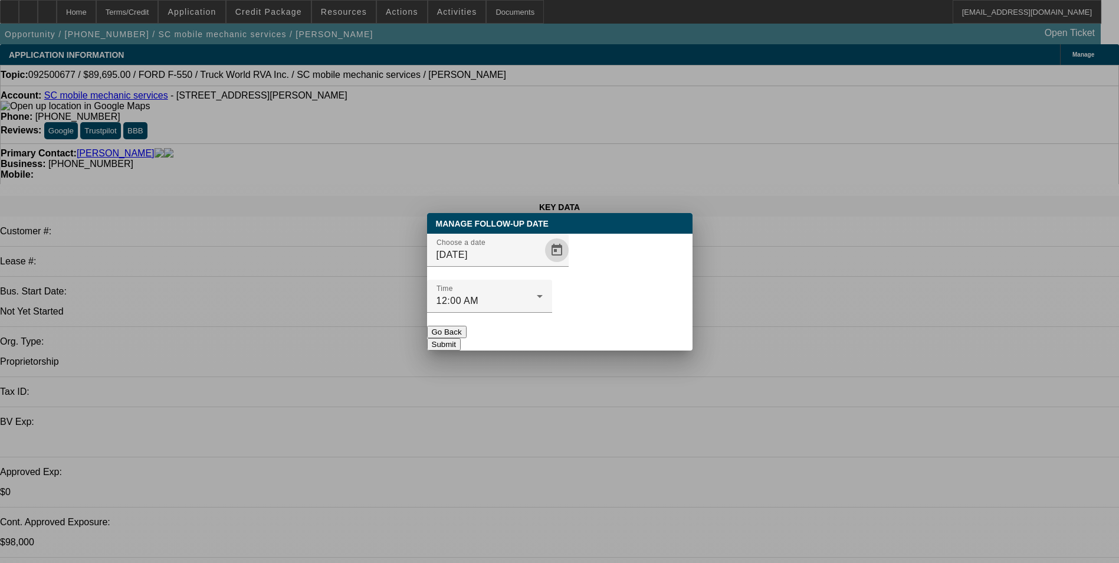
click at [461, 338] on button "Submit" at bounding box center [444, 344] width 34 height 12
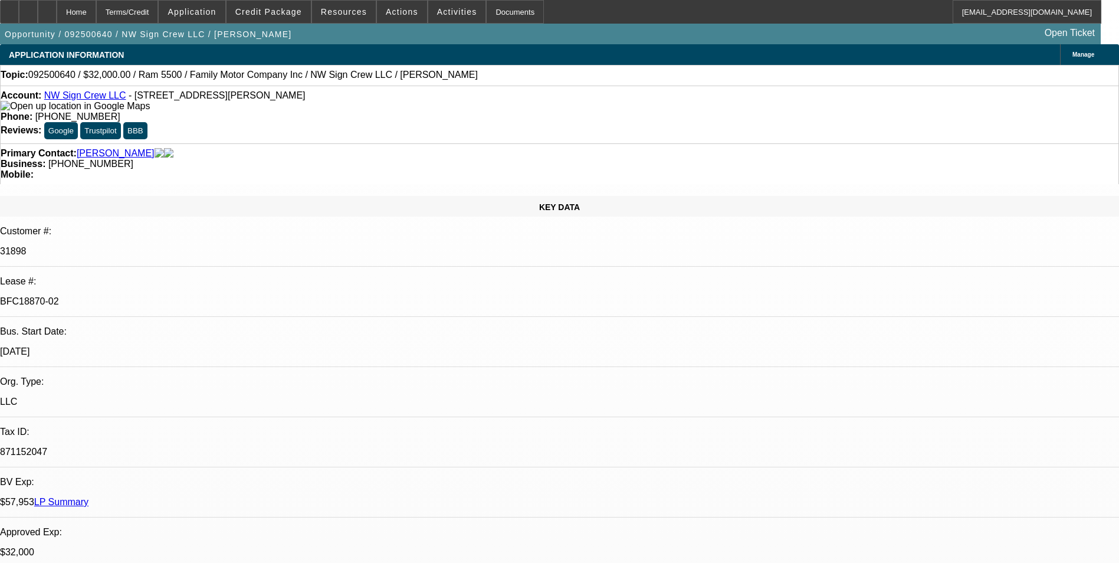
select select "0"
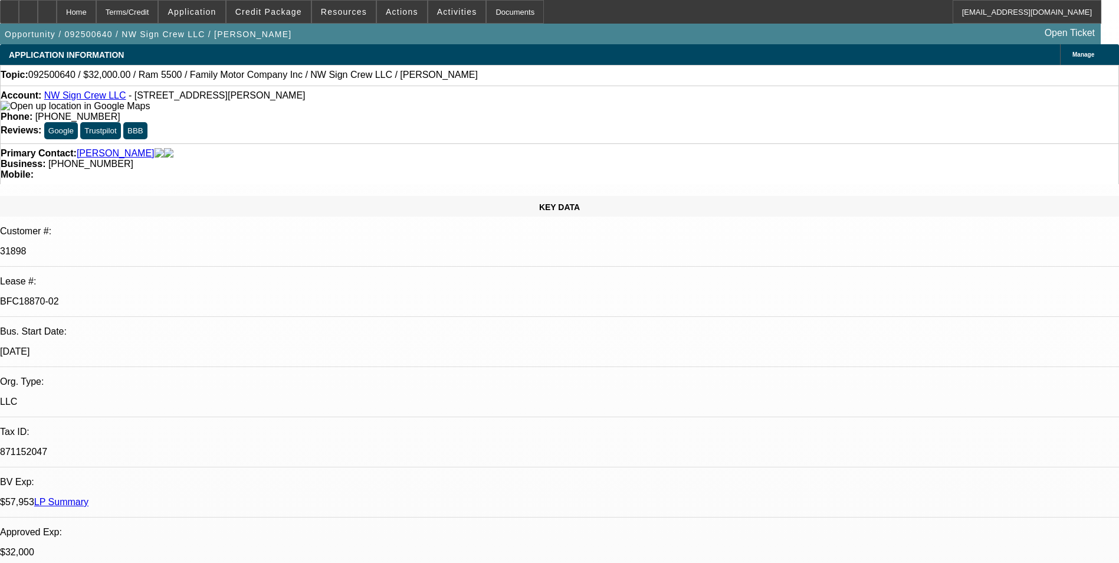
select select "2"
select select "0"
select select "2"
select select "0"
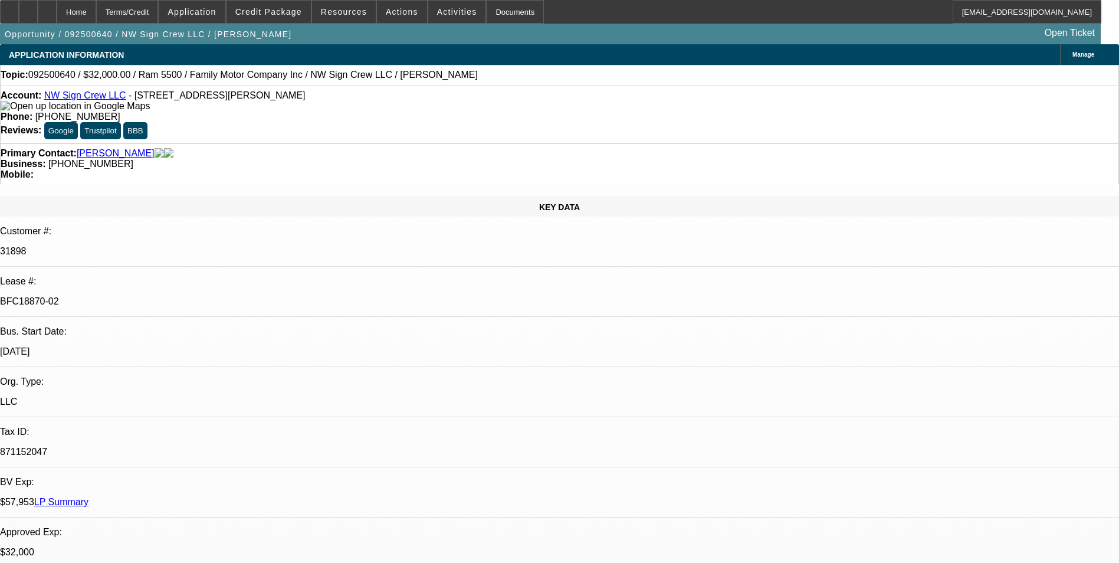
select select "1"
select select "3"
select select "6"
select select "1"
select select "3"
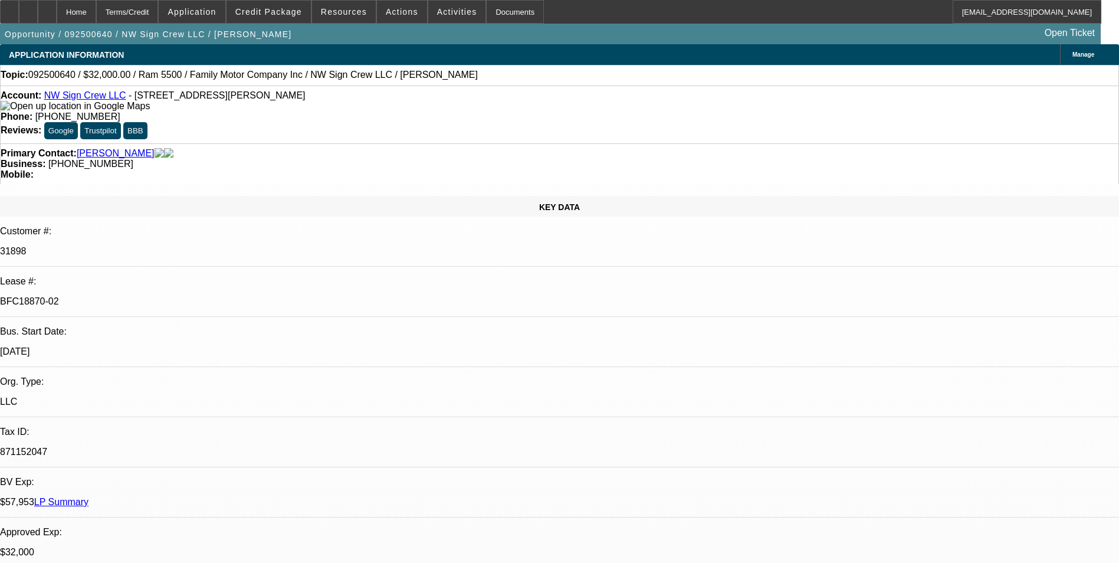
select select "6"
select select "1"
select select "2"
select select "6"
select select "1"
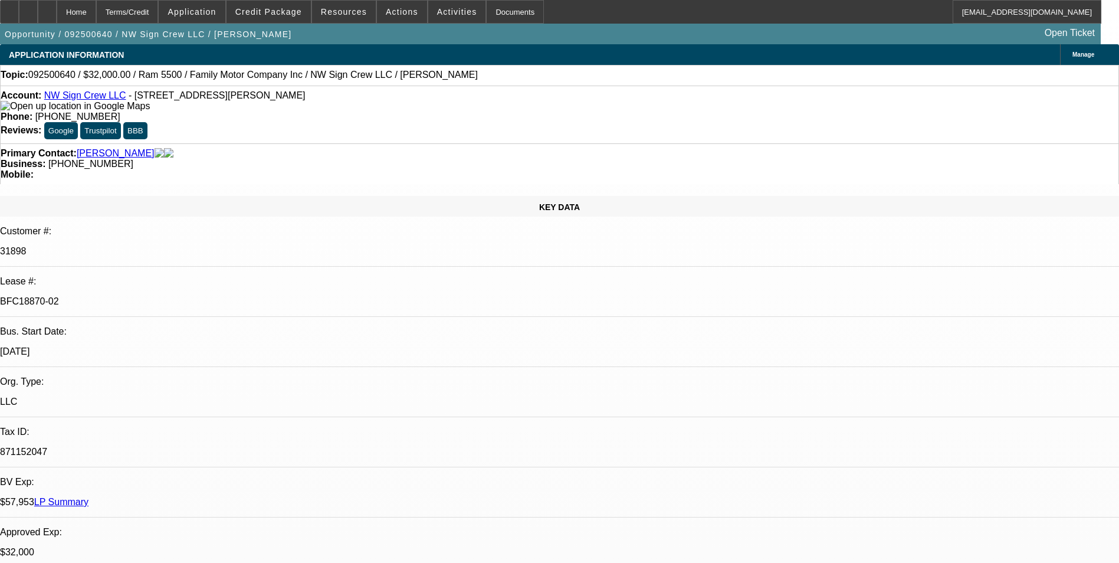
select select "2"
select select "6"
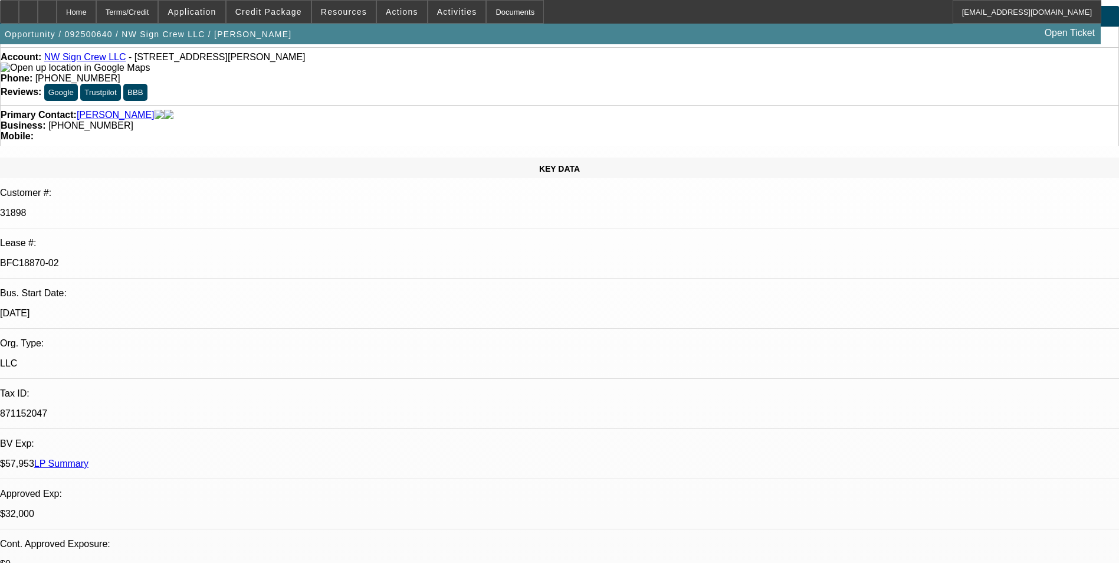
scroll to position [59, 0]
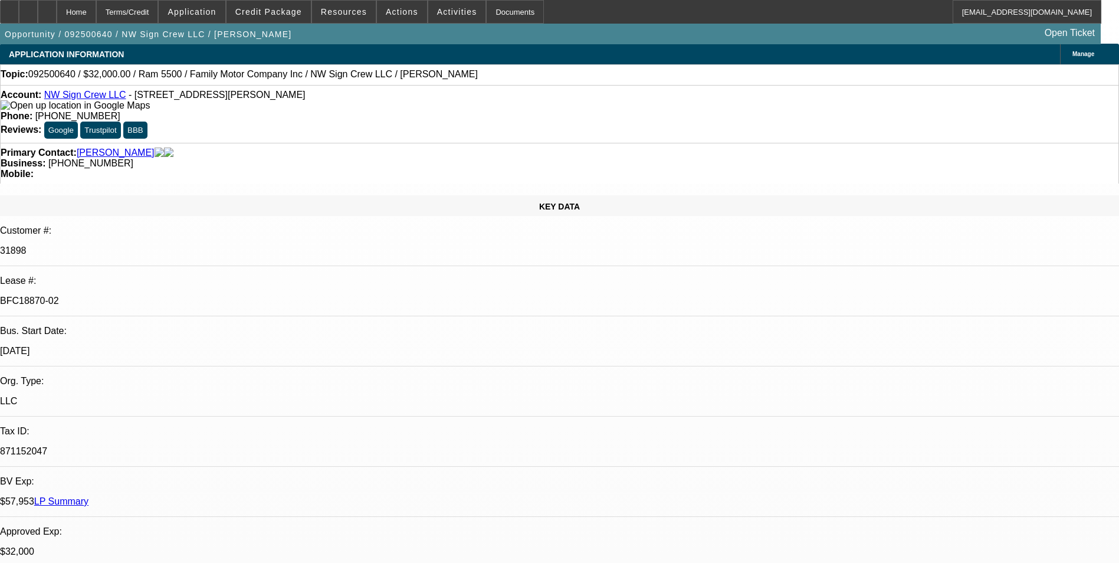
scroll to position [0, 0]
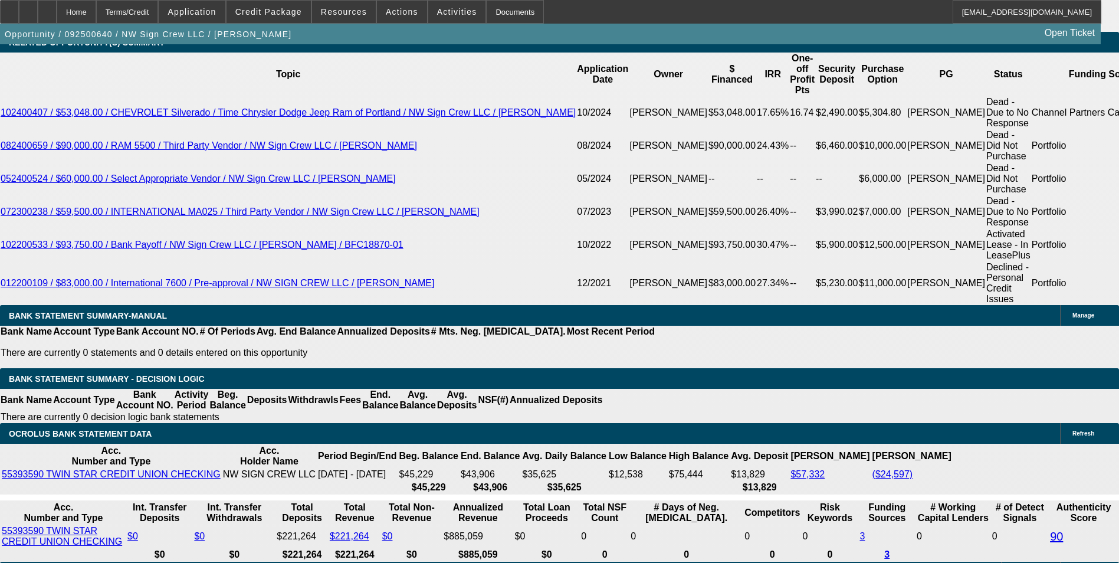
scroll to position [2005, 0]
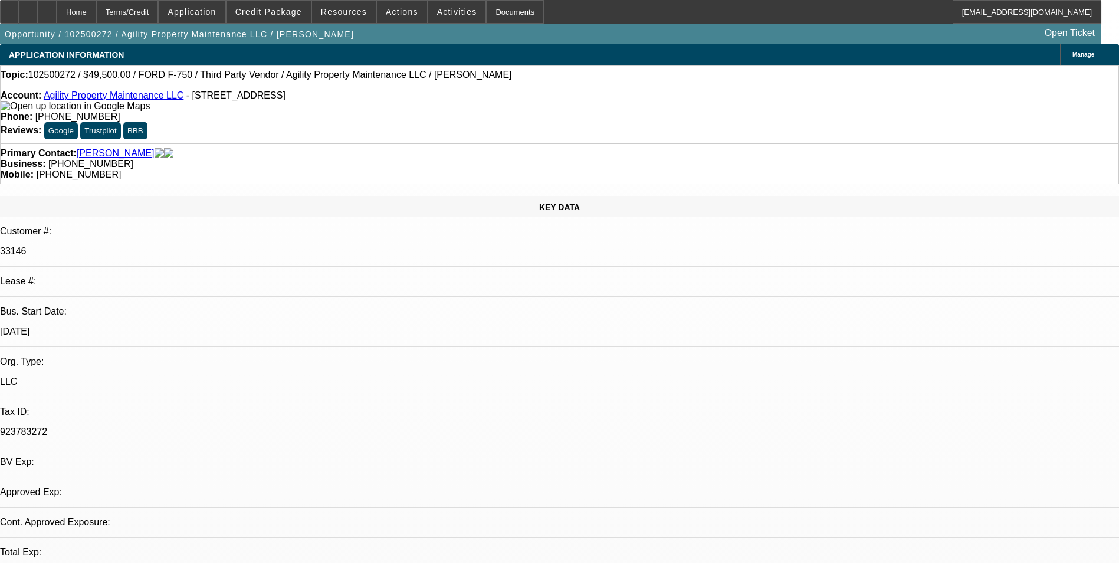
select select "0"
select select "6"
click at [137, 14] on div "Terms/Credit" at bounding box center [127, 12] width 63 height 24
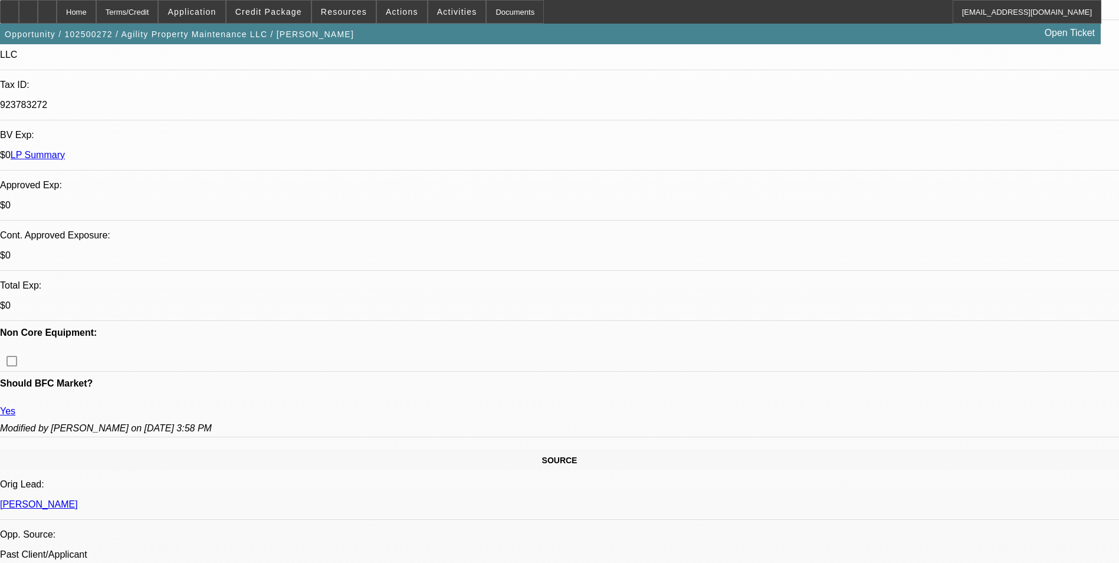
scroll to position [317, 0]
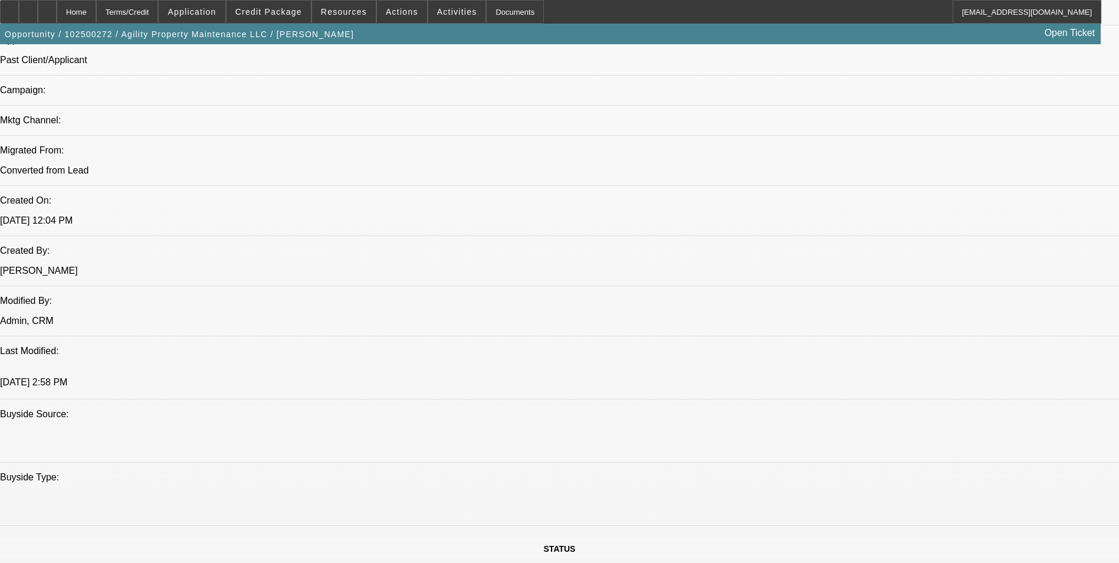
scroll to position [789, 0]
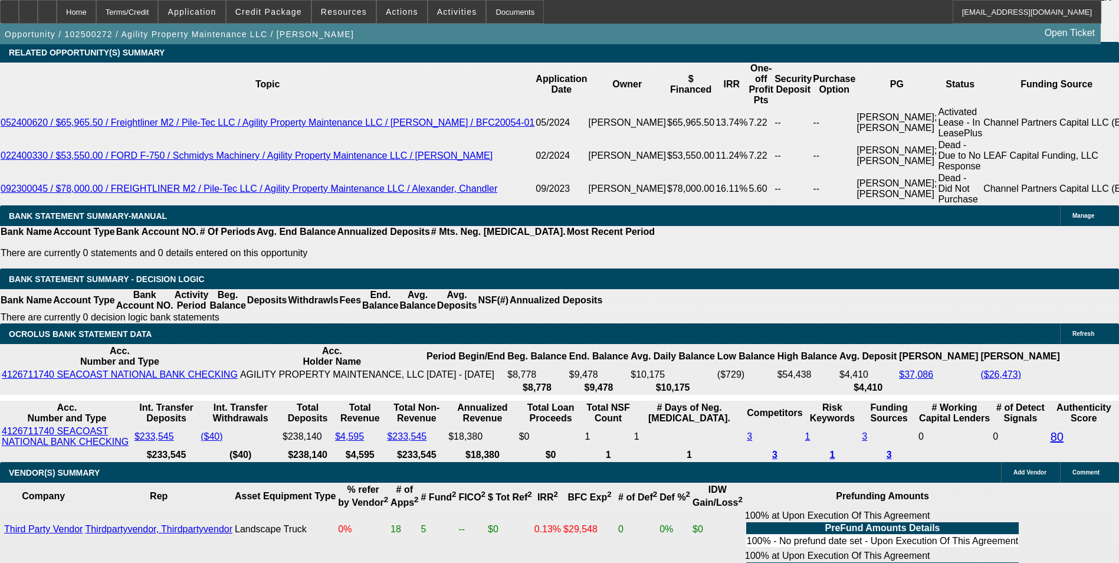
scroll to position [2086, 0]
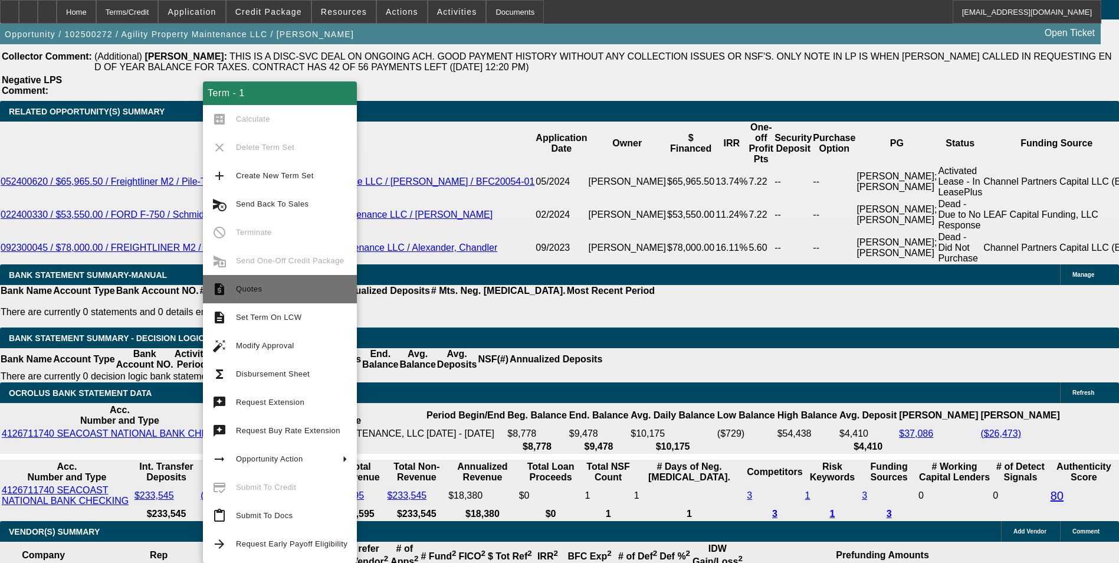
click at [282, 291] on span "Quotes" at bounding box center [291, 289] width 111 height 14
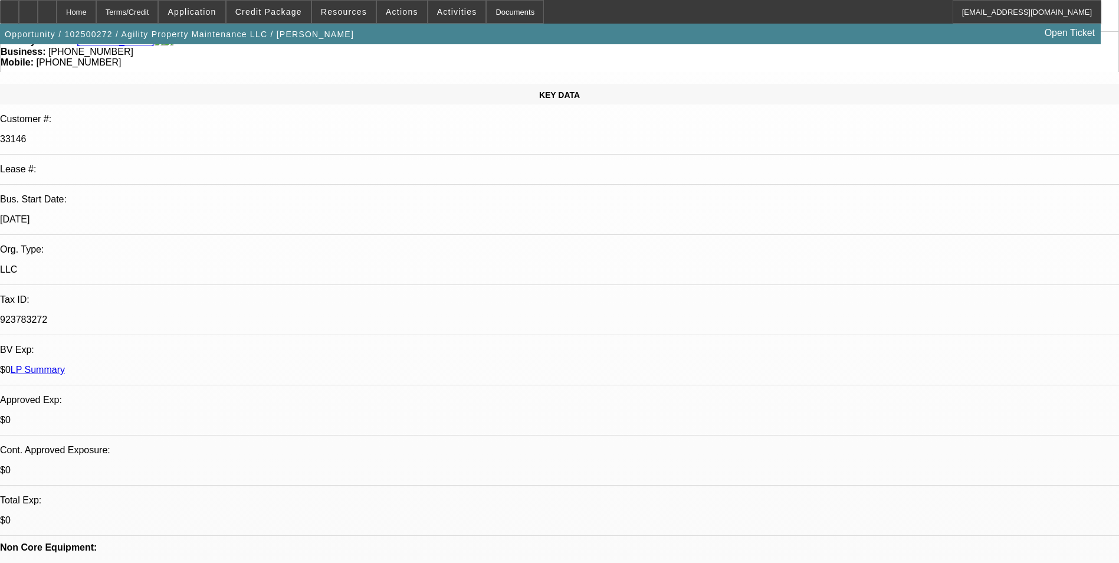
scroll to position [0, 0]
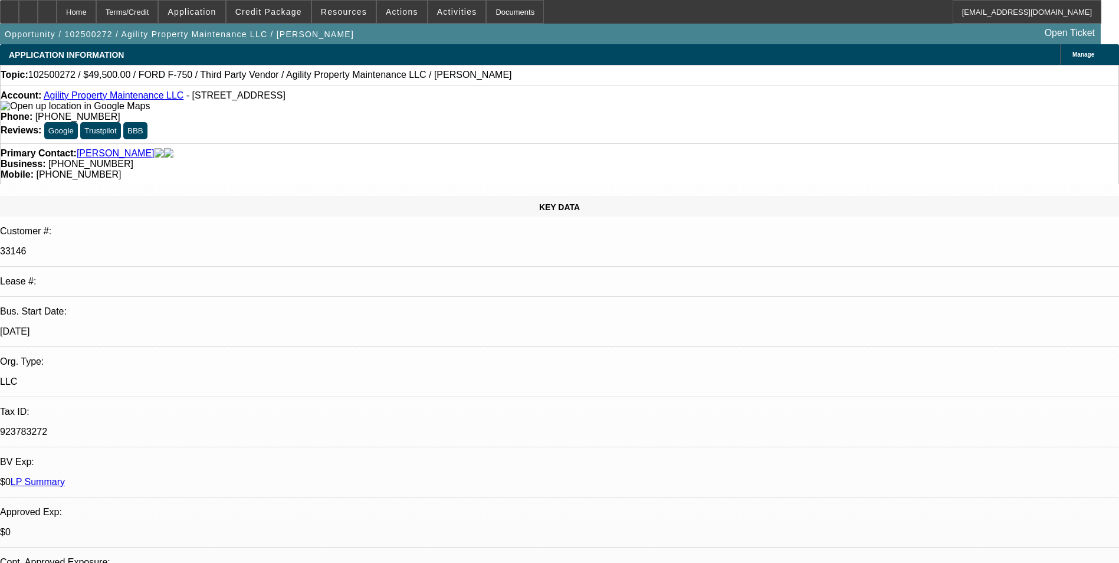
click at [736, 86] on div "Topic: 102500272 / $49,500.00 / FORD F-750 / Third Party Vendor / Agility Prope…" at bounding box center [559, 75] width 1119 height 21
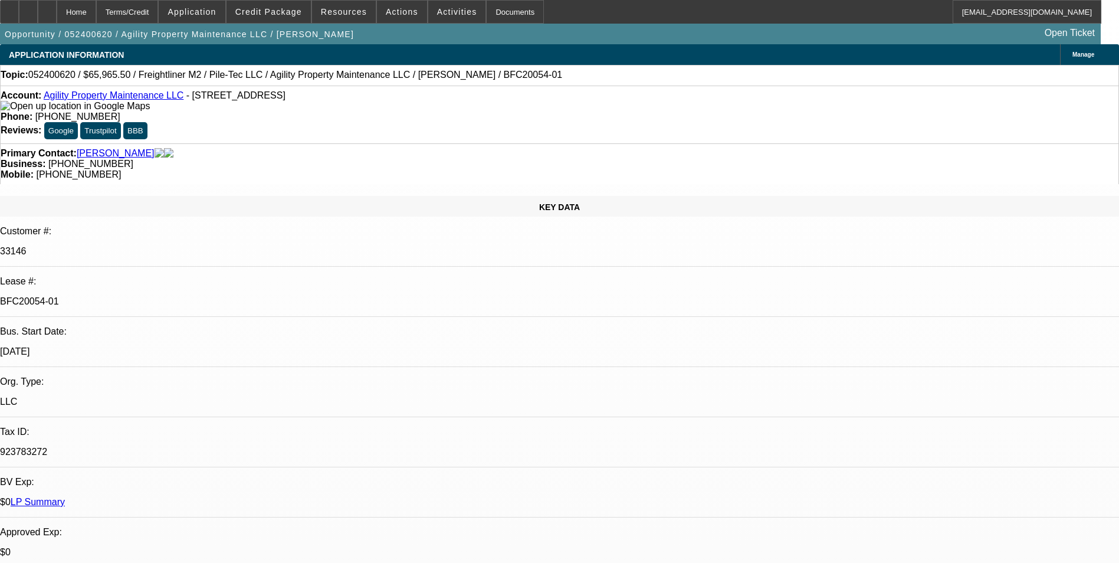
select select "0.1"
select select "0"
select select "0.1"
select select "0"
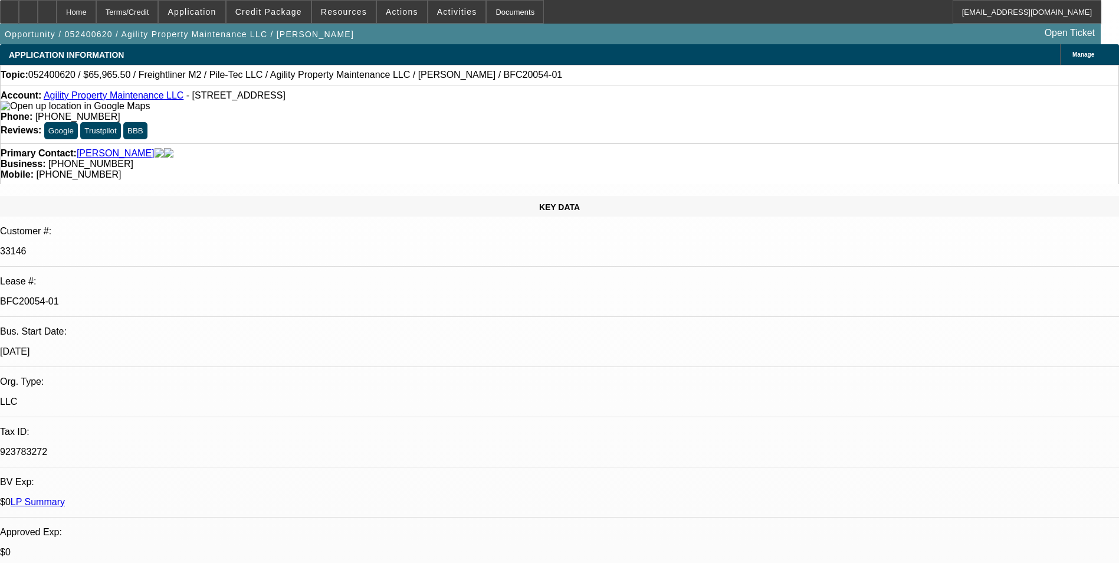
select select "0"
select select "0.1"
select select "0"
select select "0.1"
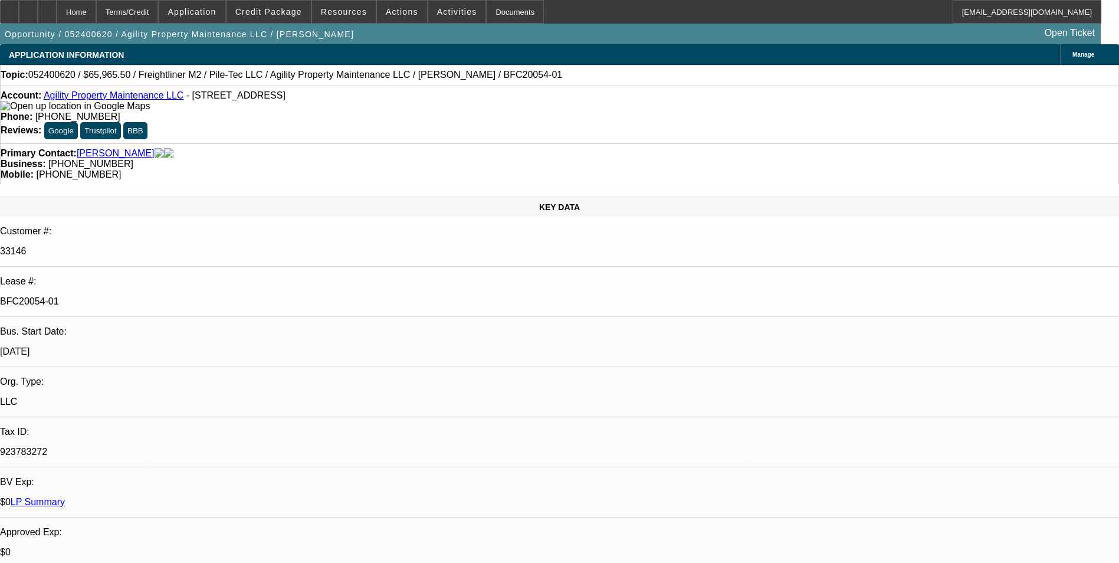
select select "0"
select select "0.1"
select select "1"
select select "2"
select select "6"
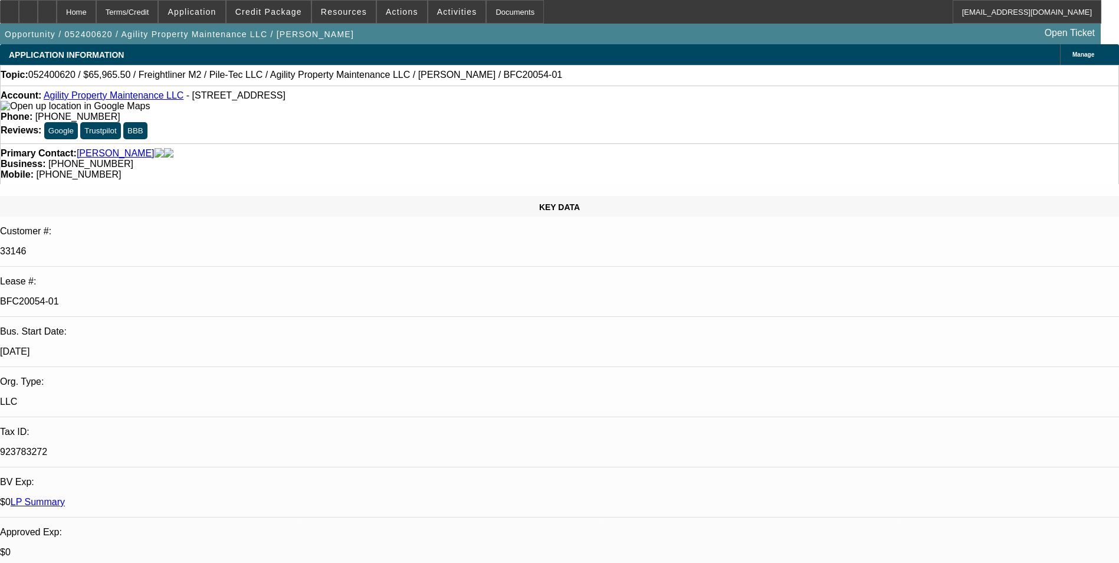
select select "1"
select select "2"
select select "6"
select select "1"
select select "2"
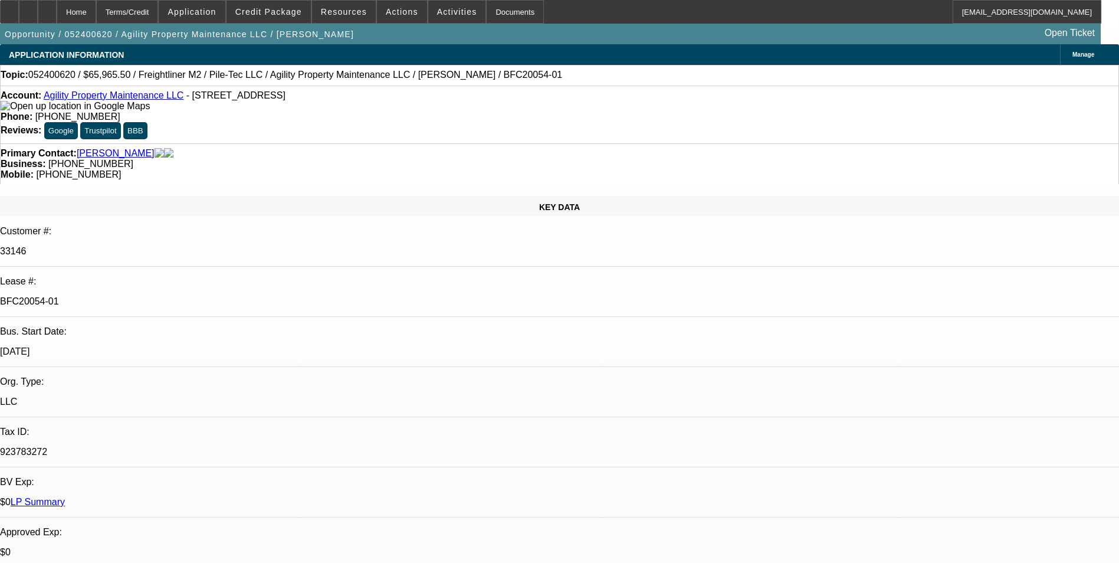
select select "4"
select select "1"
select select "2"
select select "4"
click at [159, 14] on div "Terms/Credit" at bounding box center [127, 12] width 63 height 24
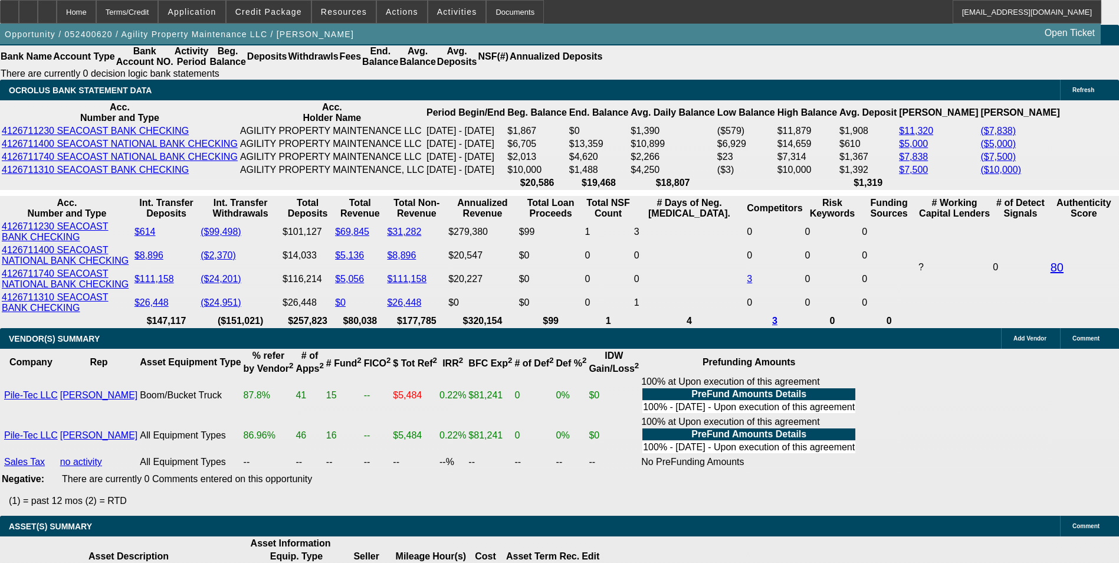
scroll to position [2366, 0]
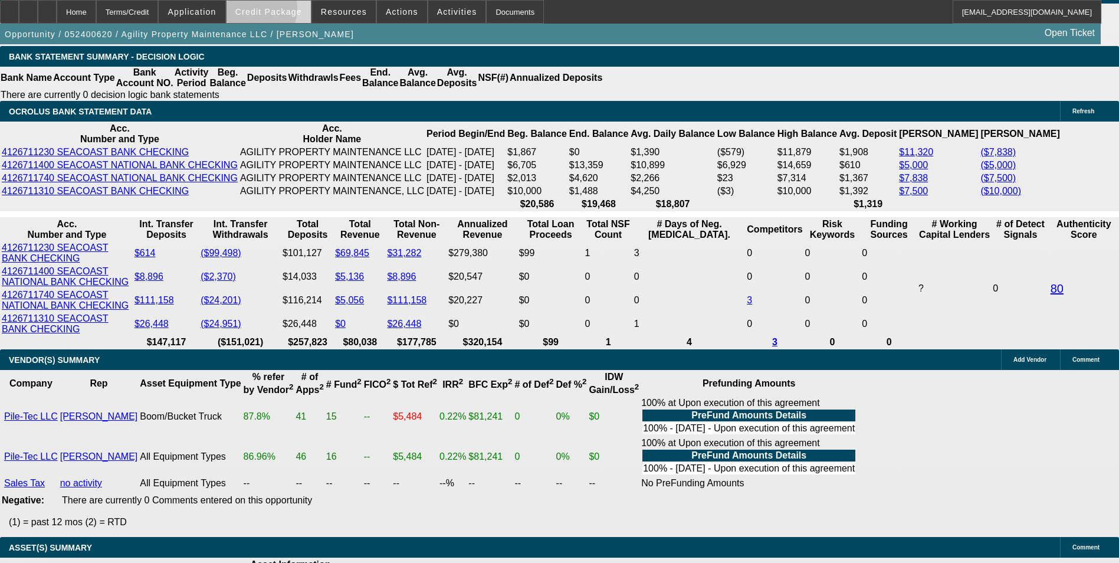
click at [267, 11] on span "Credit Package" at bounding box center [268, 11] width 67 height 9
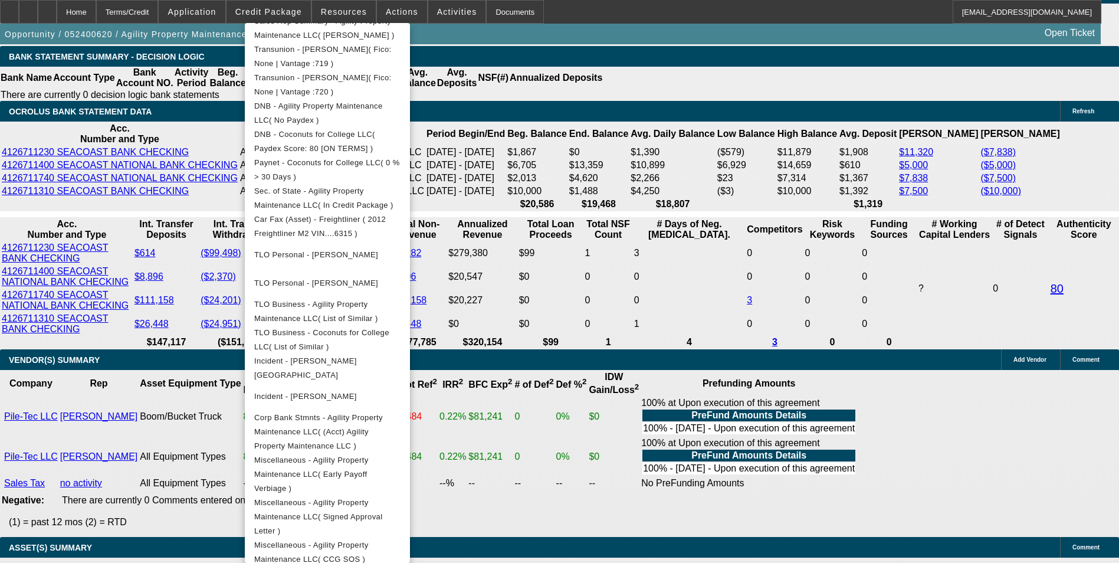
scroll to position [362, 0]
click at [383, 496] on span "Miscellaneous - Agility Property Maintenance LLC( Signed Approval Letter )" at bounding box center [318, 514] width 129 height 37
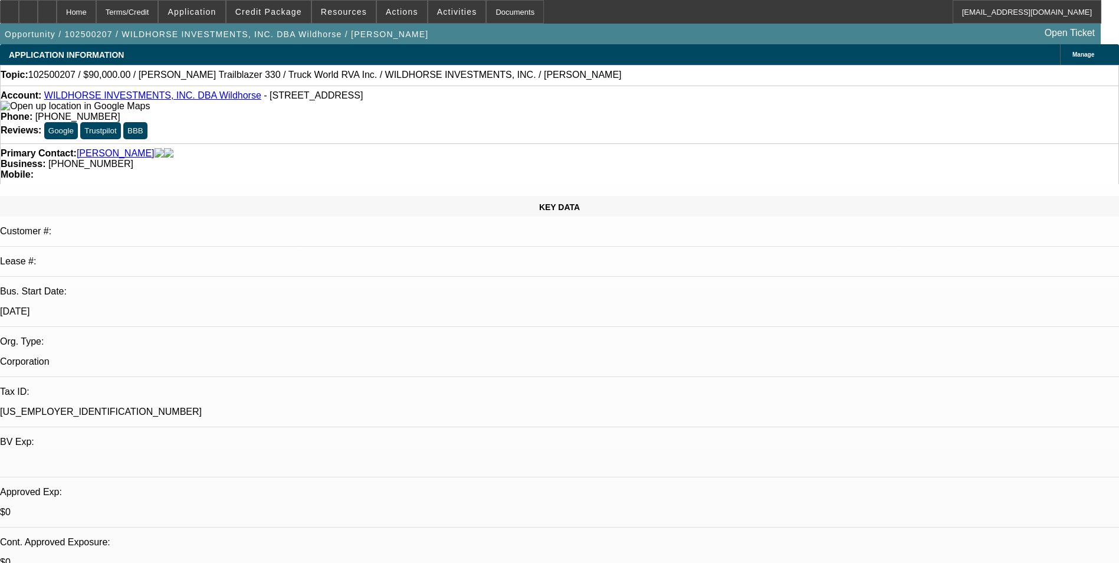
select select "0"
select select "2"
select select "0.1"
select select "0"
select select "2"
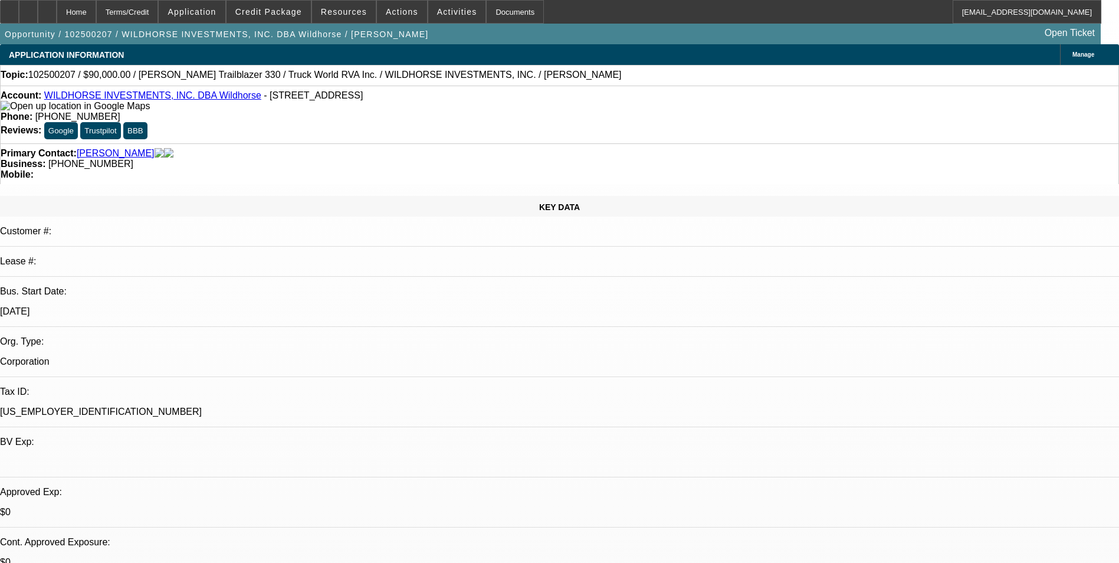
select select "0.1"
select select "0"
select select "2"
select select "0.1"
select select "0"
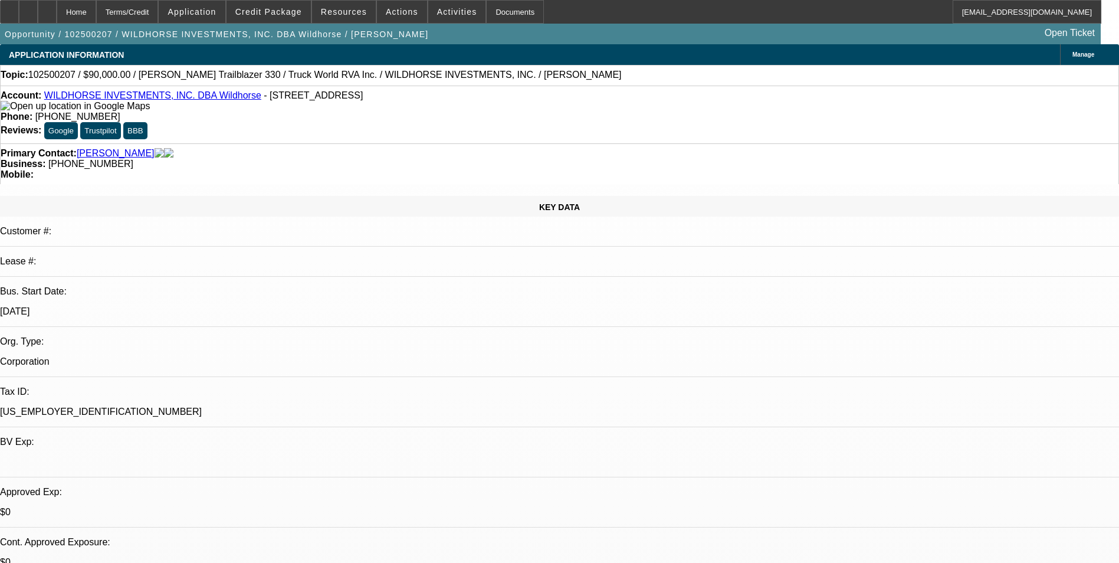
select select "2"
select select "0.1"
select select "1"
select select "2"
select select "4"
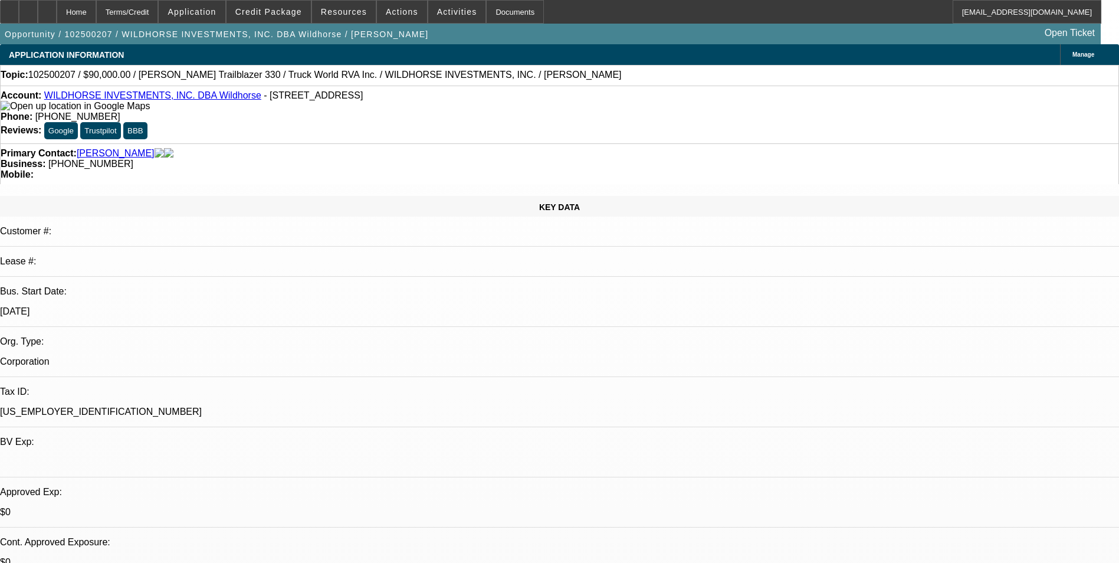
select select "1"
select select "2"
select select "4"
select select "1"
select select "2"
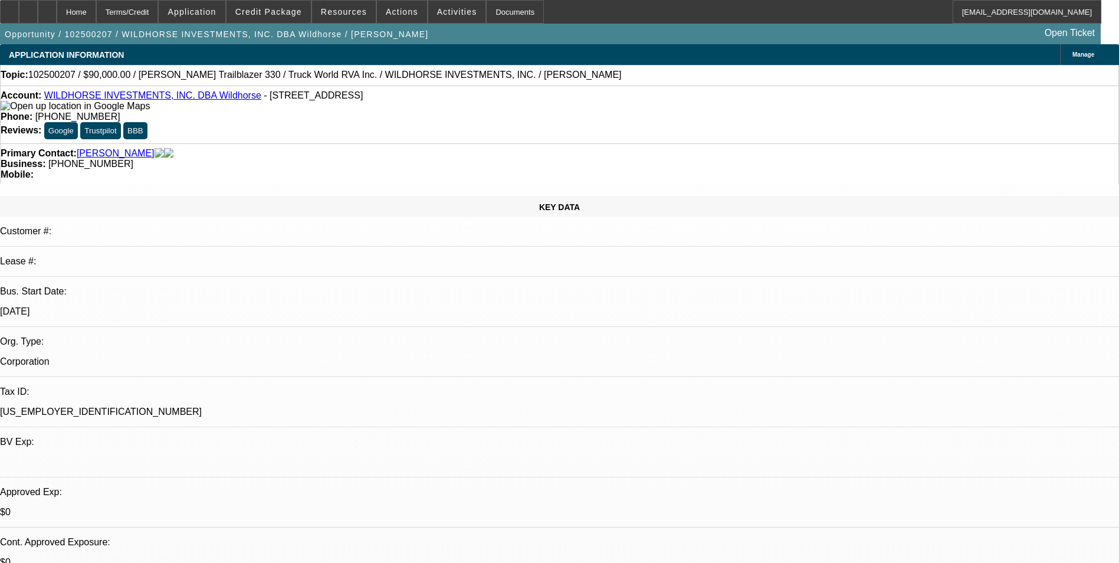
select select "4"
select select "1"
select select "2"
select select "4"
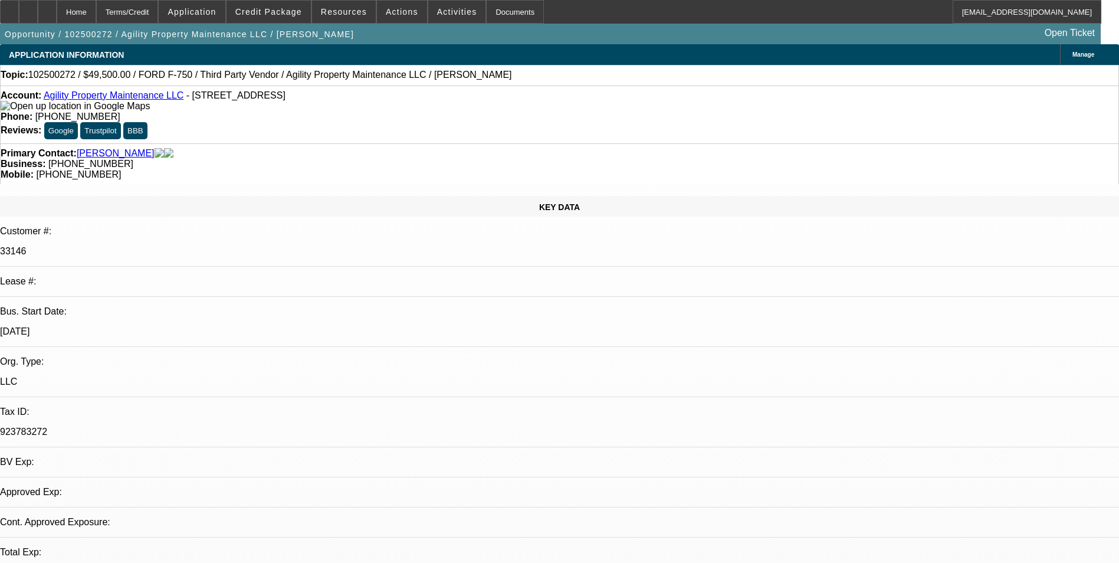
select select "0"
select select "1"
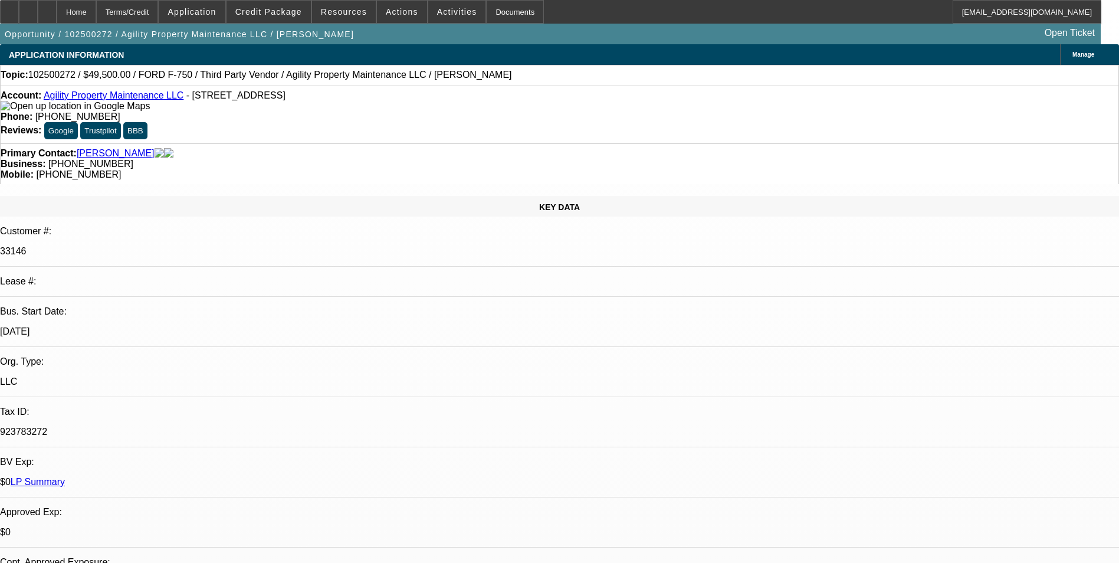
select select "6"
select select "0"
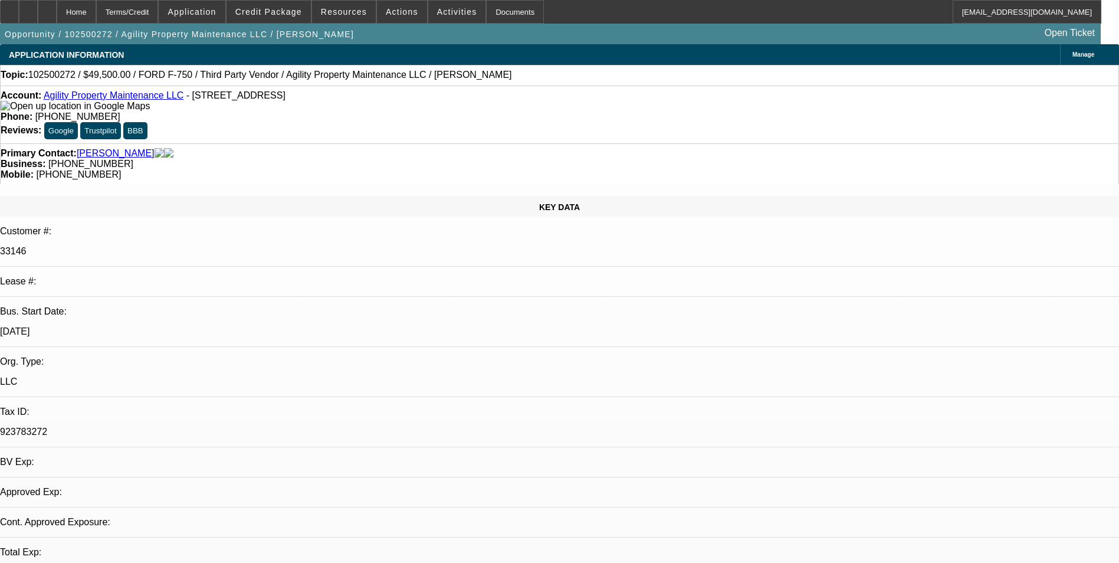
select select "0"
select select "1"
select select "6"
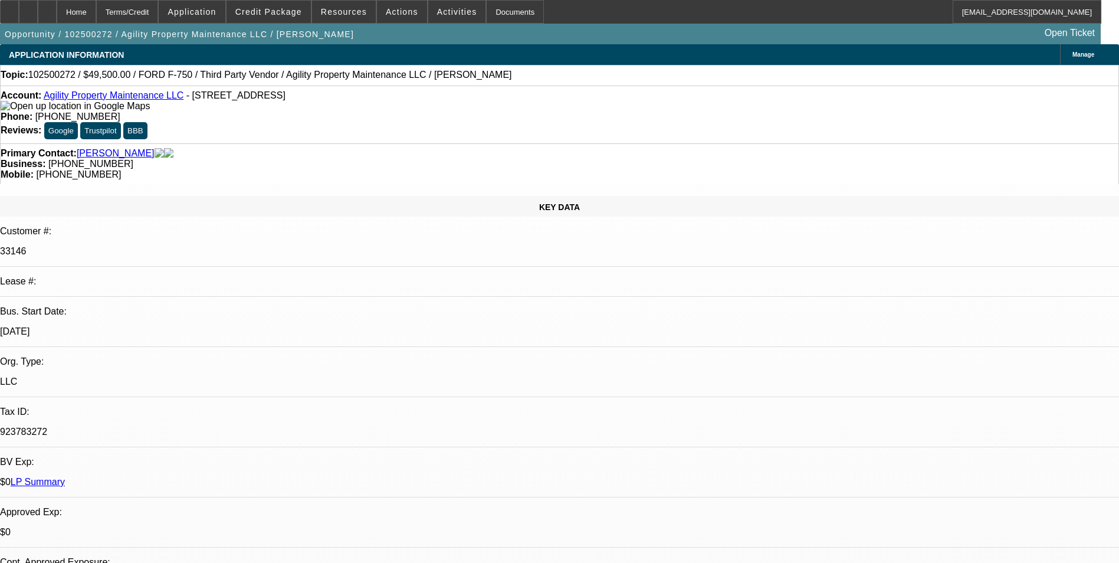
click at [441, 18] on span at bounding box center [457, 12] width 58 height 28
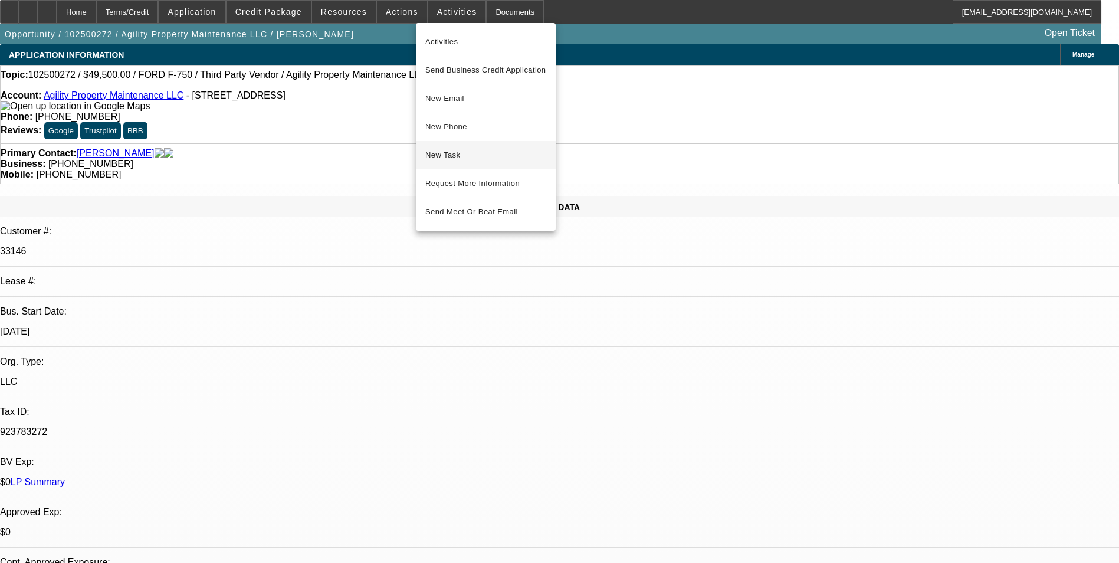
click at [469, 157] on span "New Task" at bounding box center [485, 155] width 121 height 14
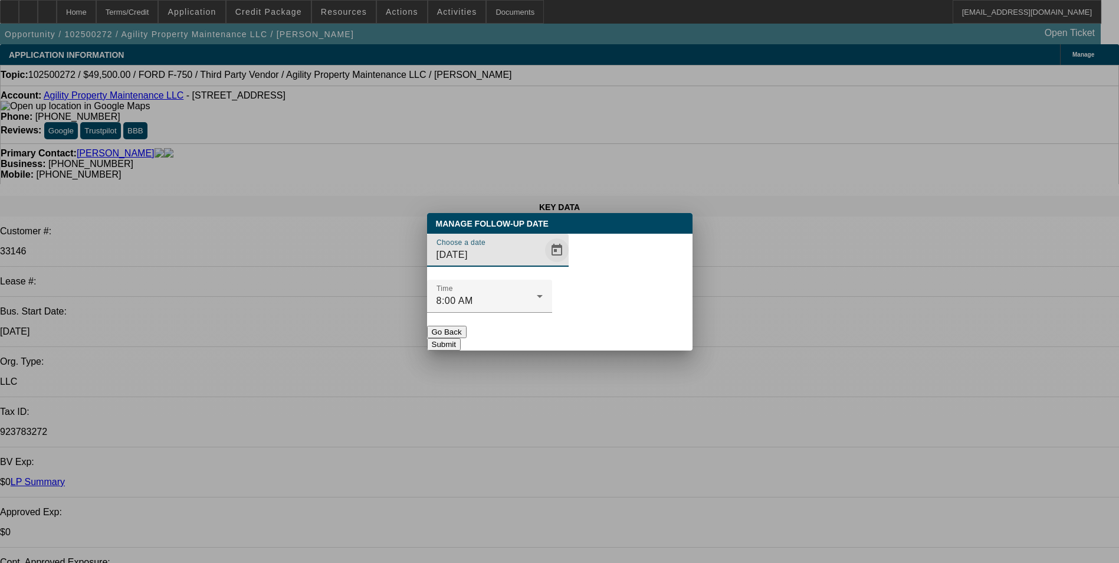
click at [543, 264] on span "Open calendar" at bounding box center [557, 250] width 28 height 28
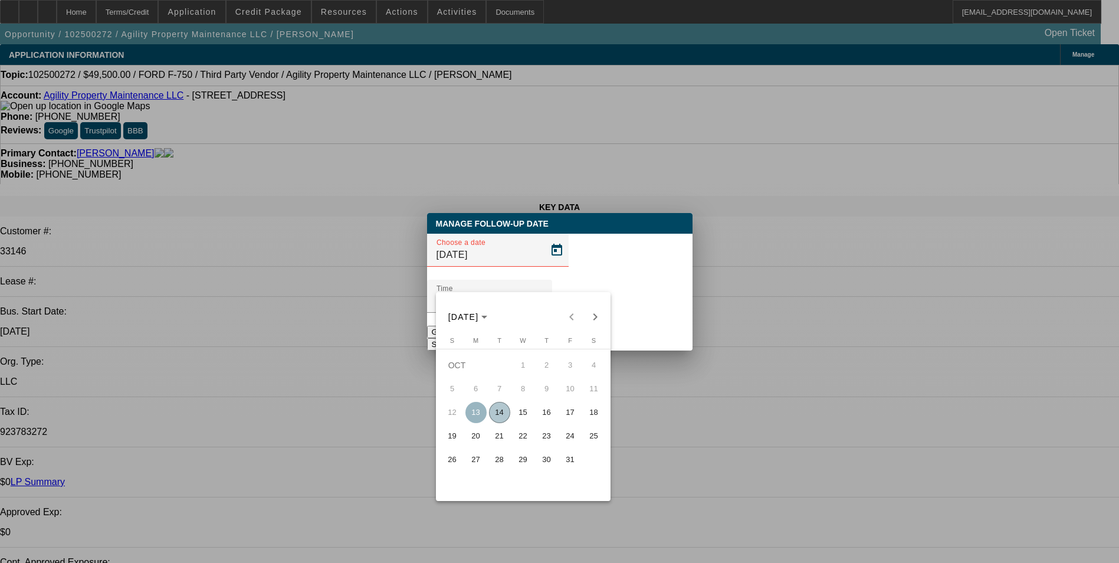
click at [527, 415] on span "15" at bounding box center [523, 412] width 21 height 21
type input "10/15/2025"
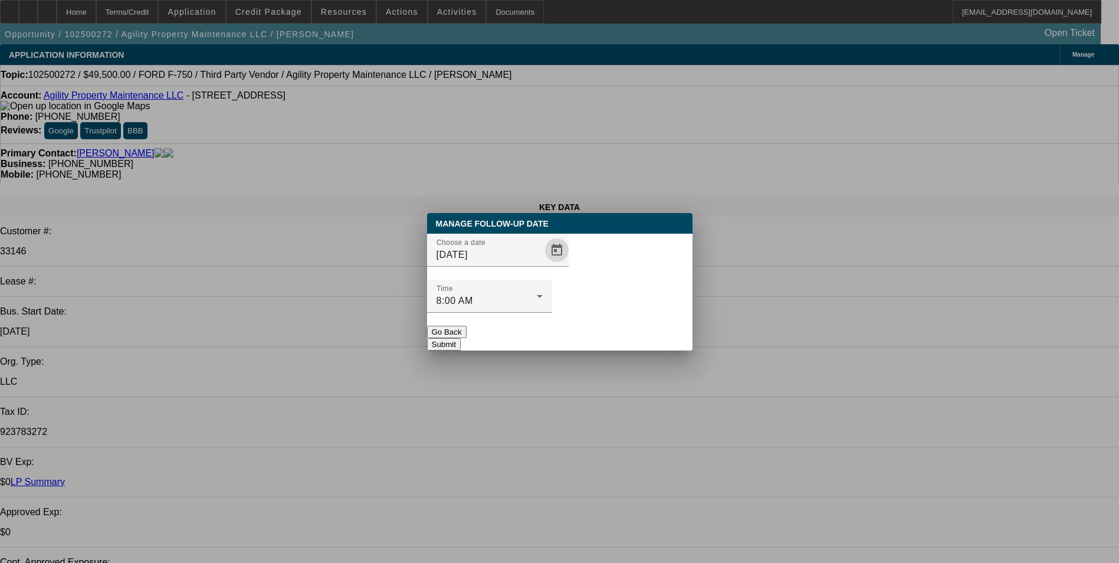
click at [461, 338] on button "Submit" at bounding box center [444, 344] width 34 height 12
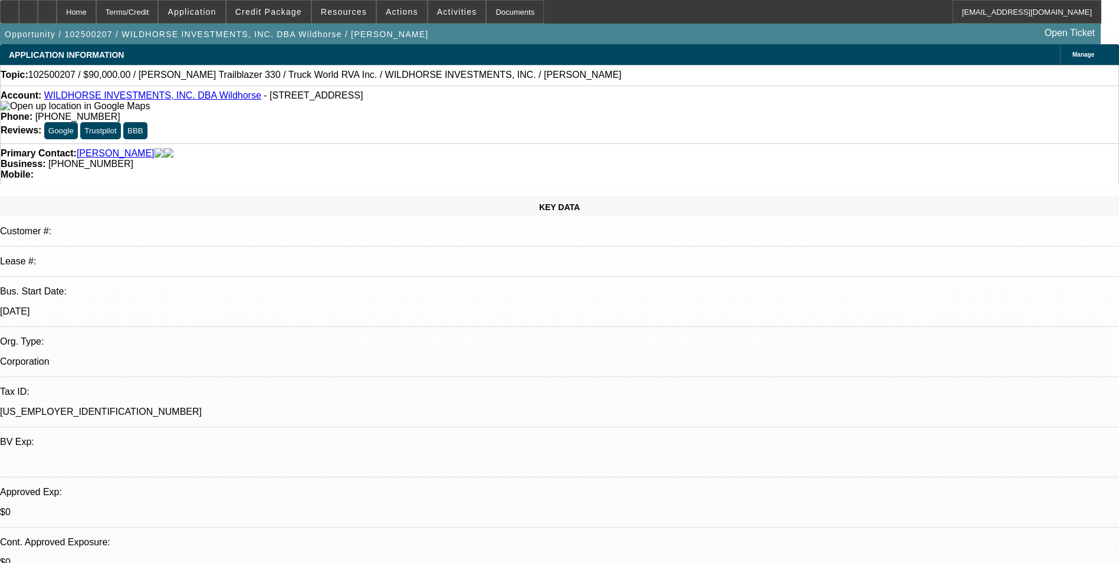
select select "0"
select select "2"
select select "0.1"
select select "0"
select select "2"
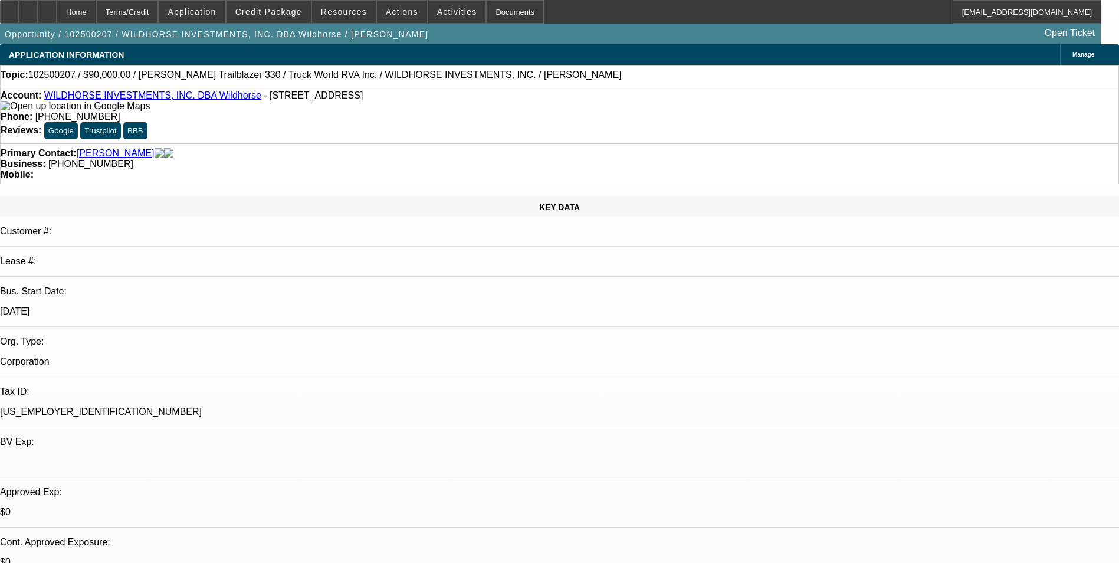
select select "0.1"
select select "0"
select select "2"
select select "0.1"
select select "0"
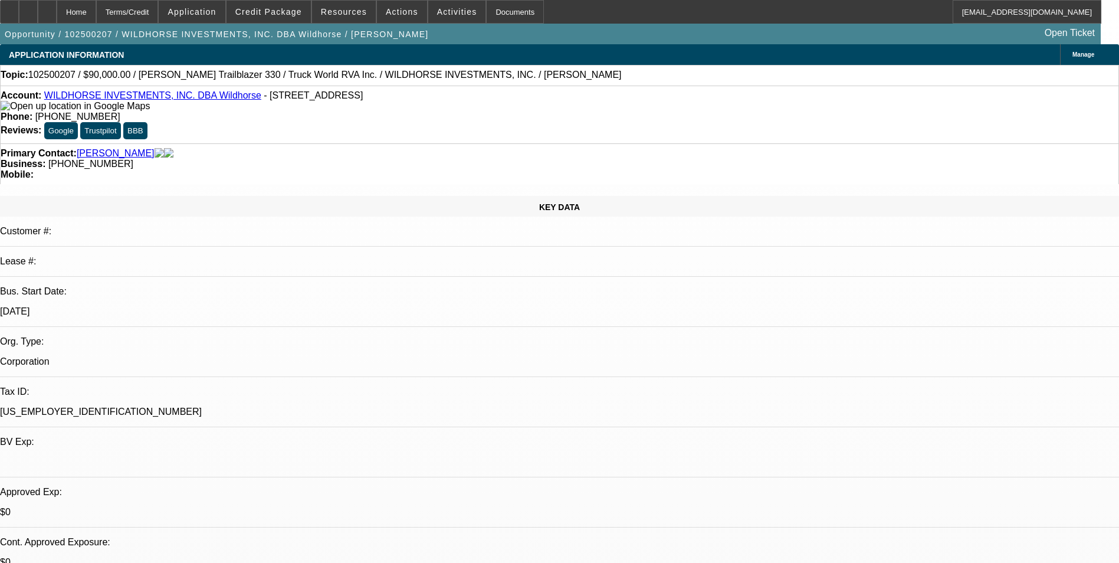
select select "2"
select select "0.1"
select select "1"
select select "2"
select select "4"
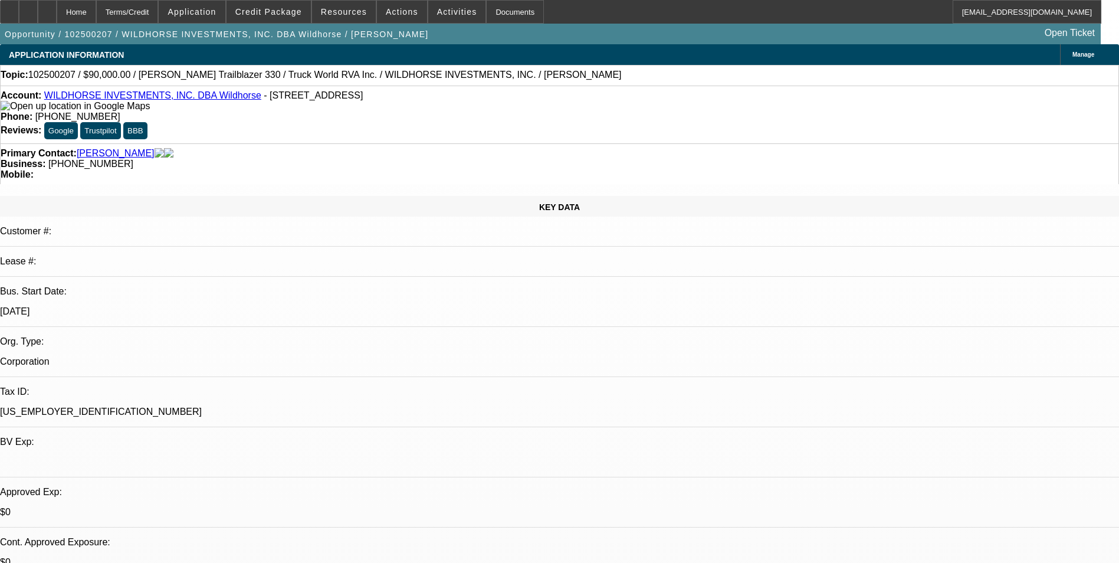
select select "1"
select select "2"
select select "4"
select select "1"
select select "2"
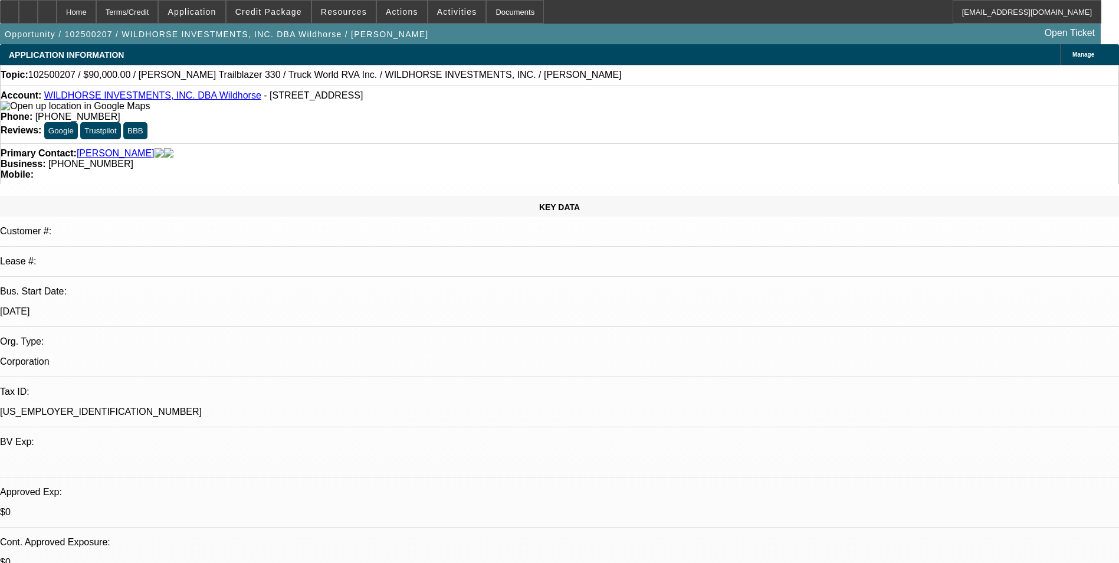
select select "4"
select select "1"
select select "2"
select select "4"
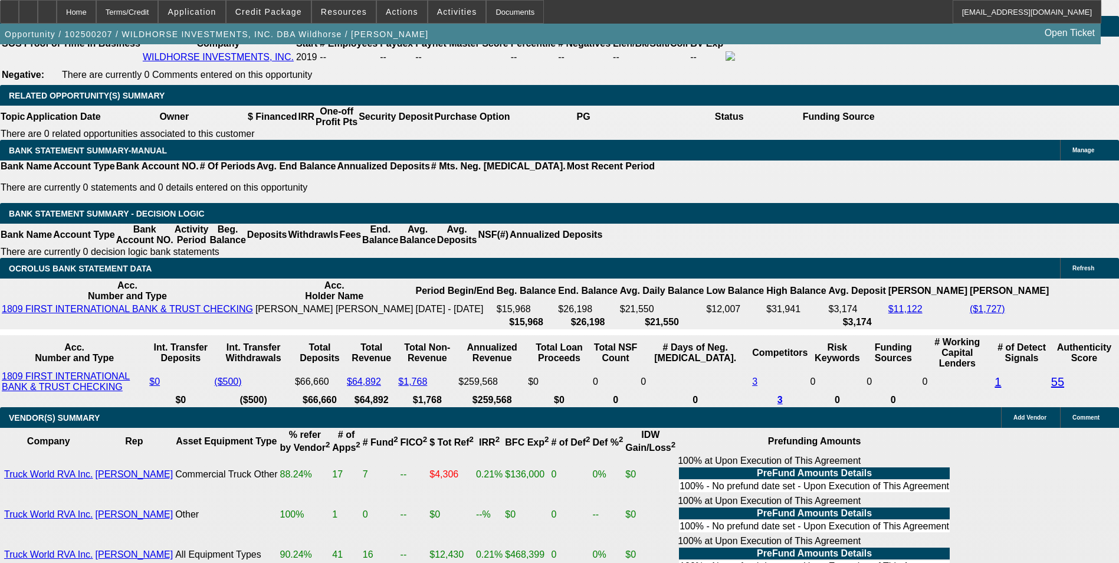
scroll to position [59, 0]
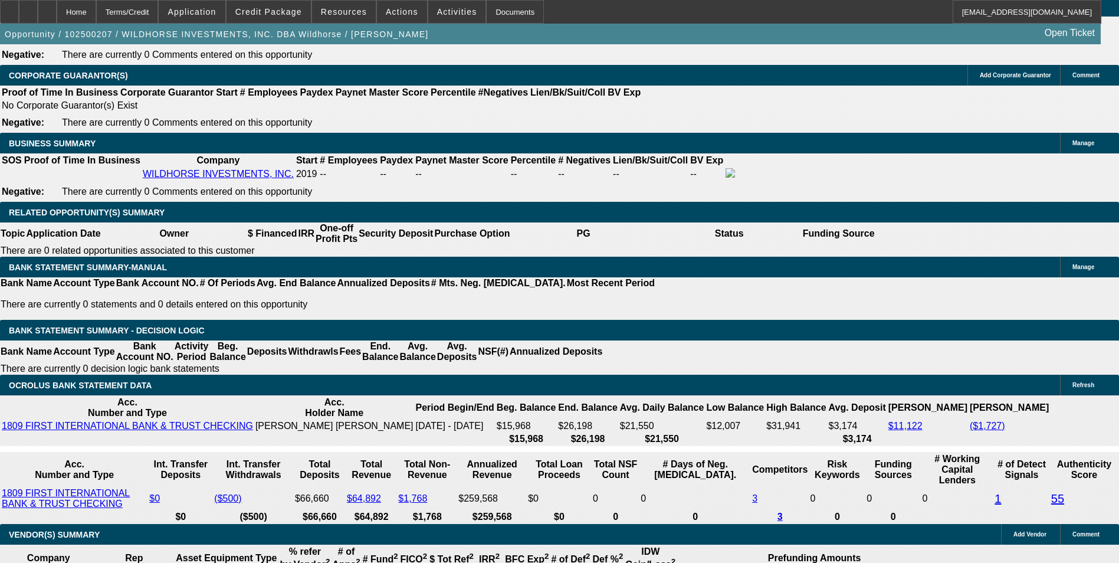
scroll to position [1807, 0]
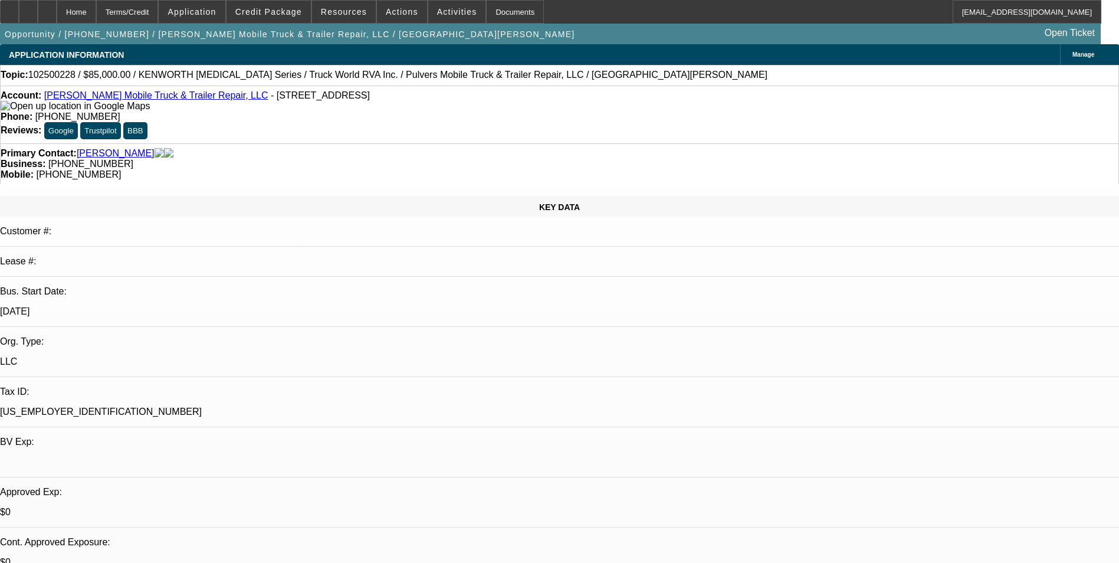
select select "0"
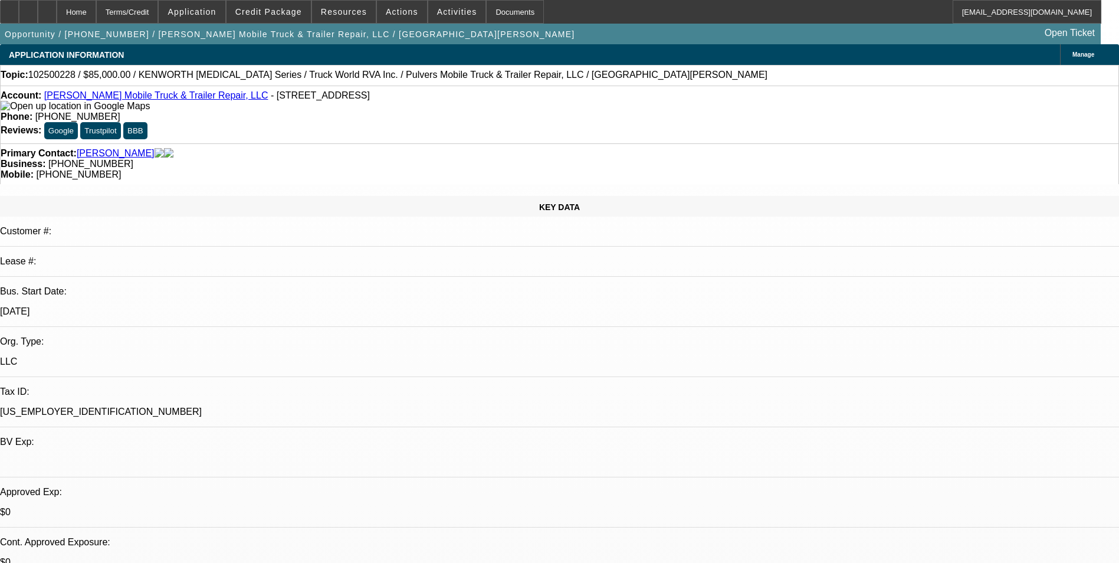
select select "0"
select select "1"
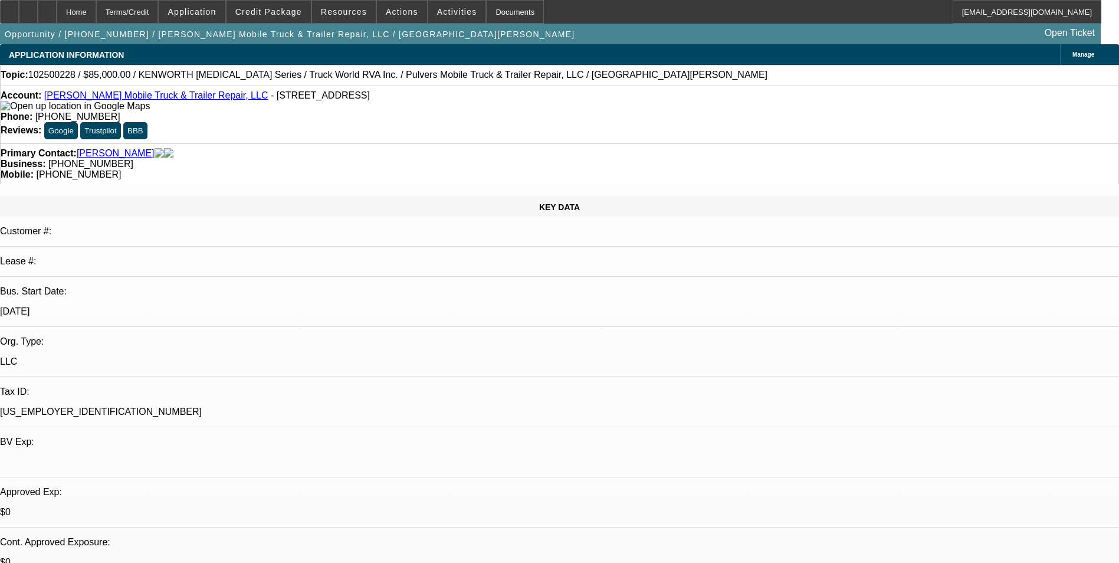
select select "1"
select select "6"
select select "1"
select select "6"
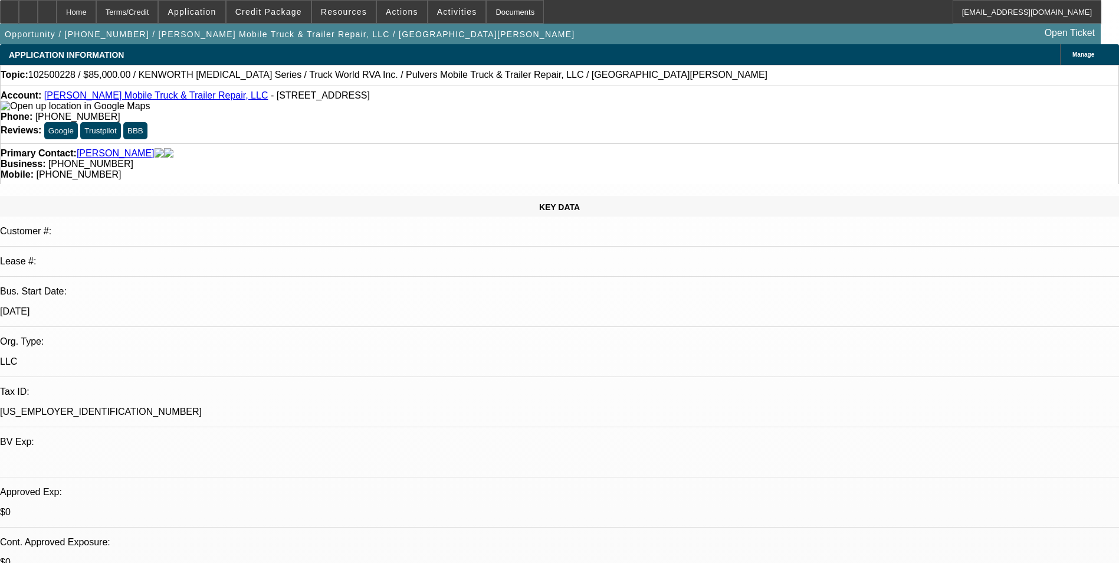
select select "1"
select select "6"
click at [159, 9] on div "Terms/Credit" at bounding box center [127, 12] width 63 height 24
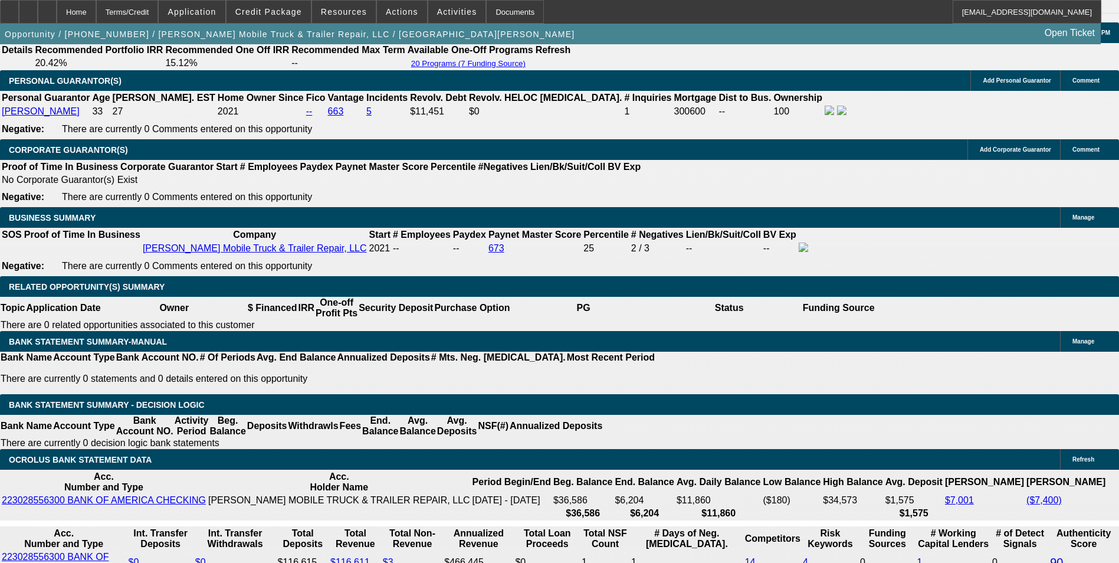
scroll to position [1792, 0]
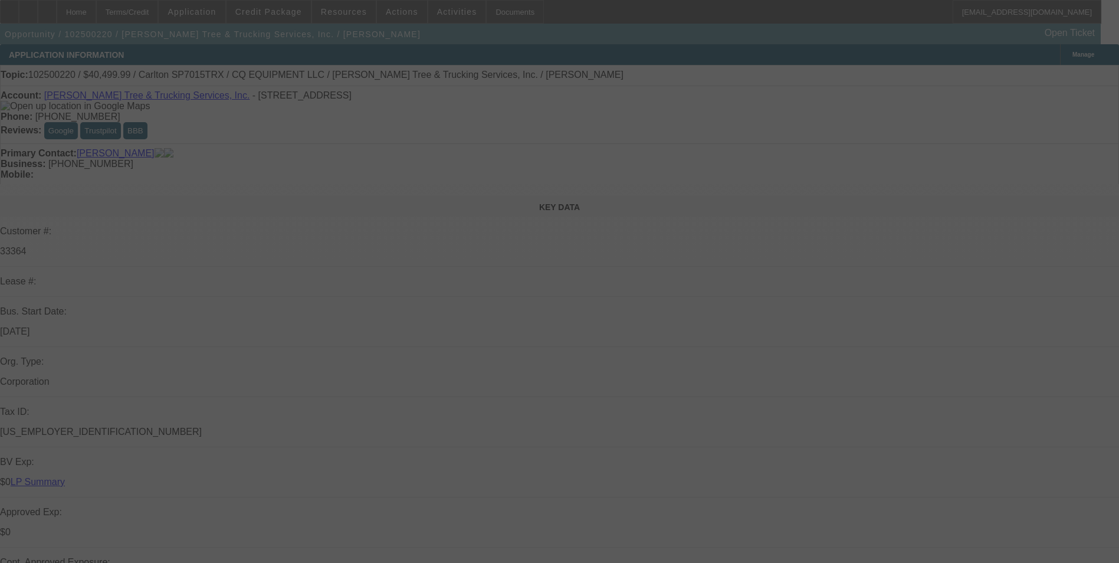
select select "0.1"
select select "0"
select select "0.1"
select select "0"
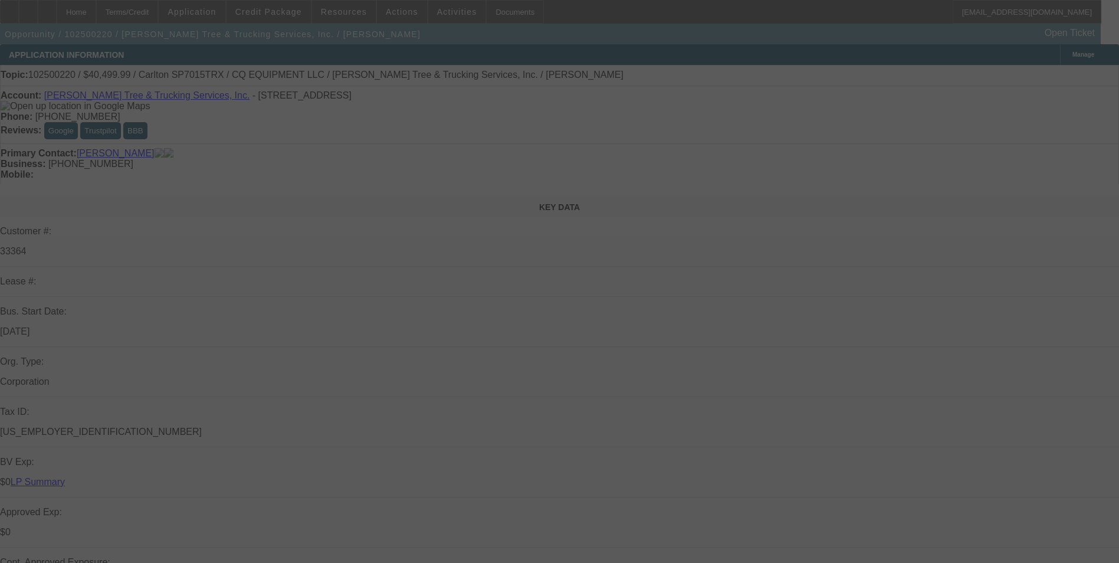
select select "0"
select select "0.1"
select select "0"
select select "0.1"
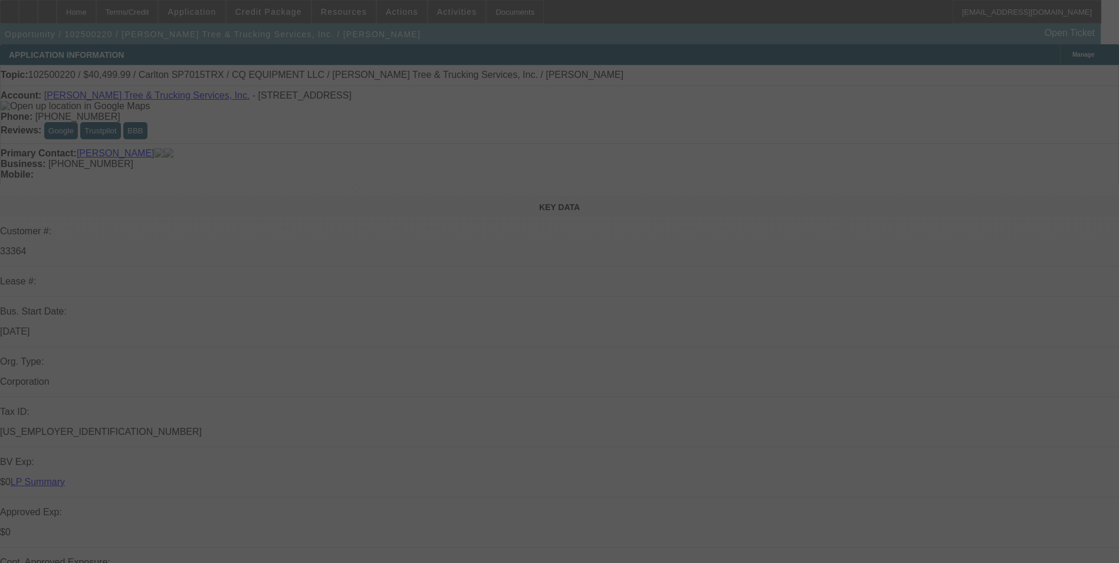
select select "0"
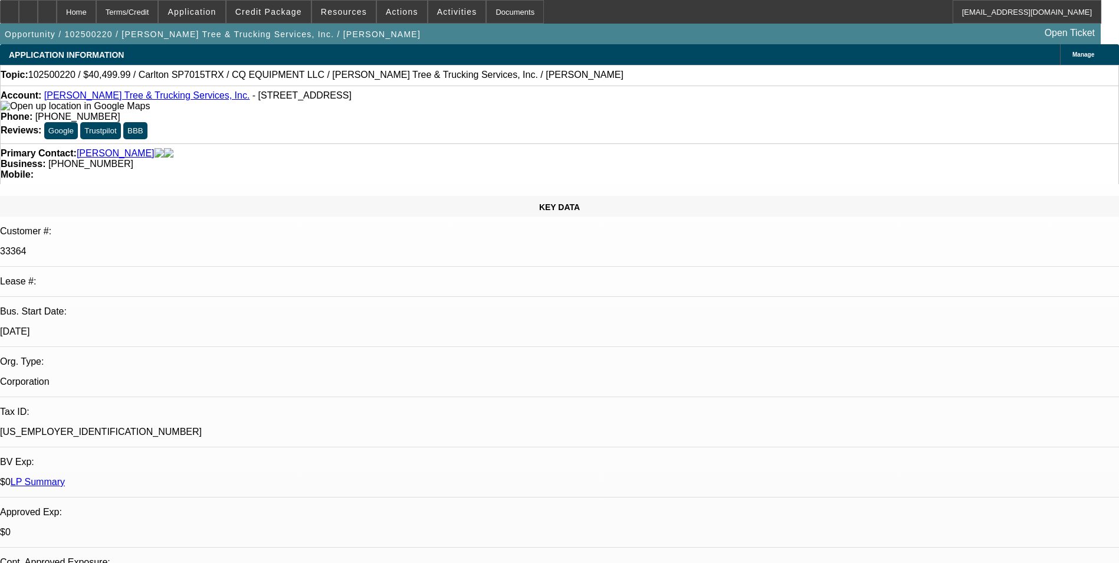
select select "1"
select select "2"
select select "6"
select select "1"
select select "2"
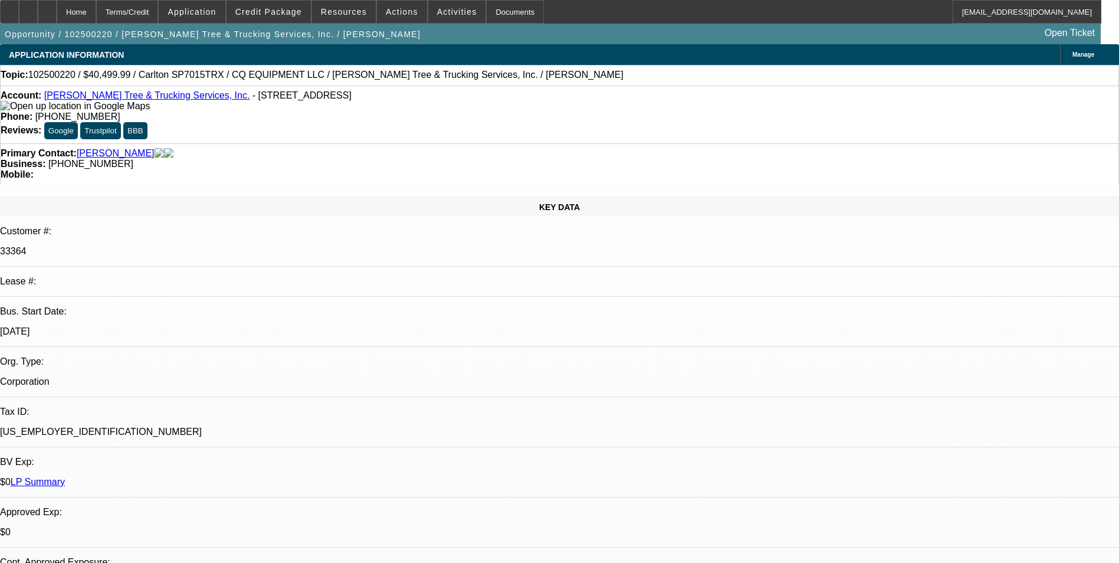
select select "6"
select select "1"
select select "2"
select select "6"
select select "1"
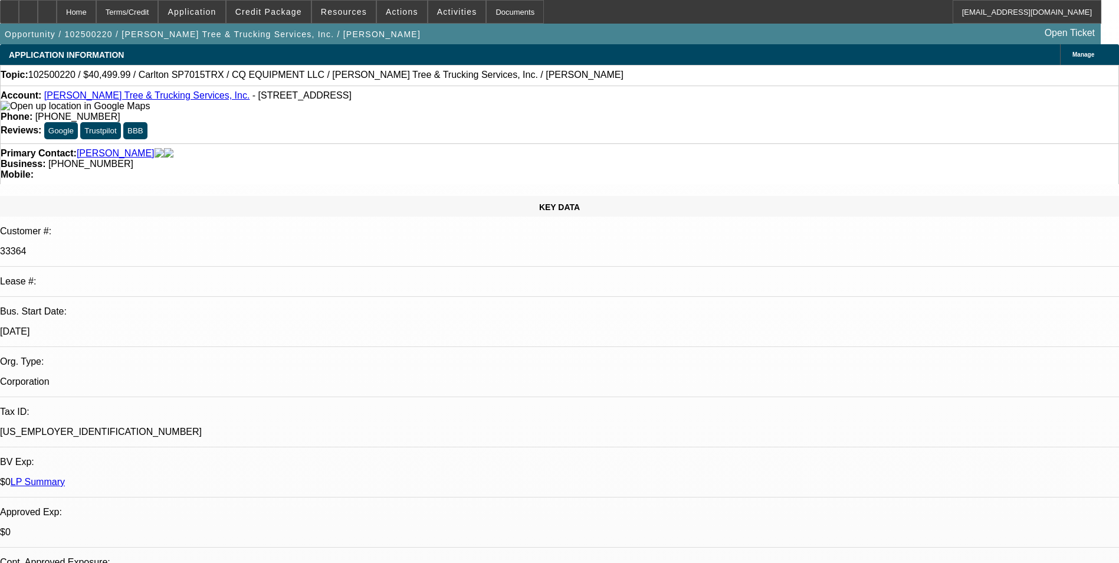
select select "2"
select select "6"
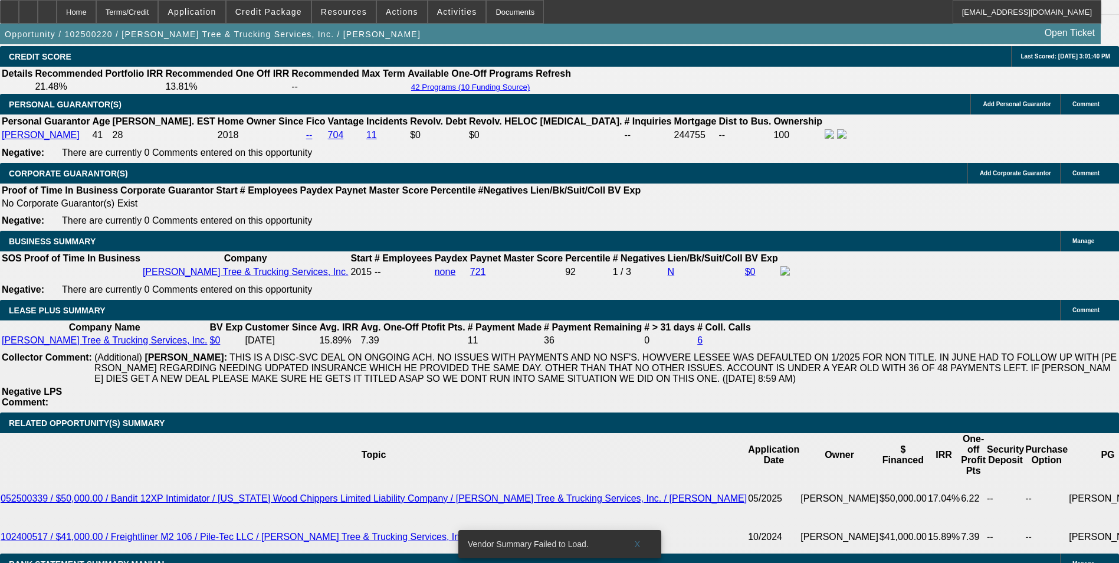
scroll to position [1769, 0]
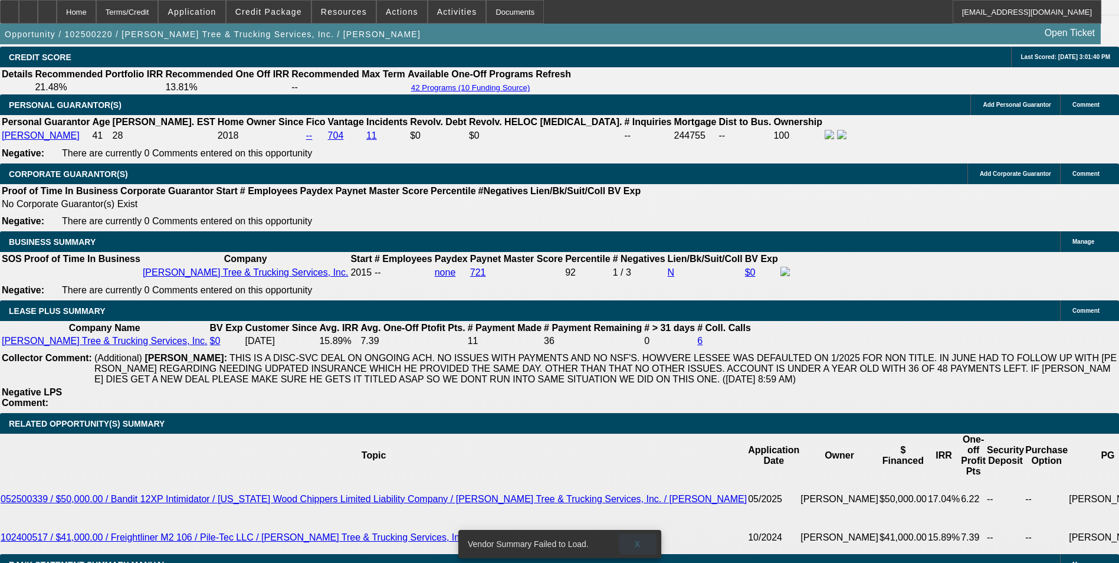
click at [639, 539] on span "X" at bounding box center [637, 543] width 6 height 9
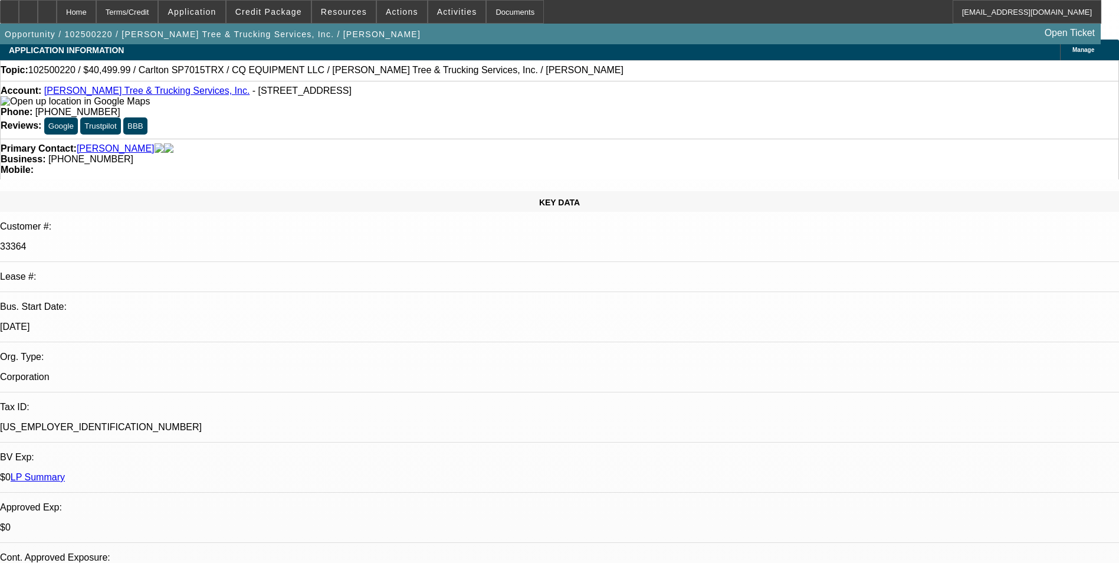
scroll to position [0, 0]
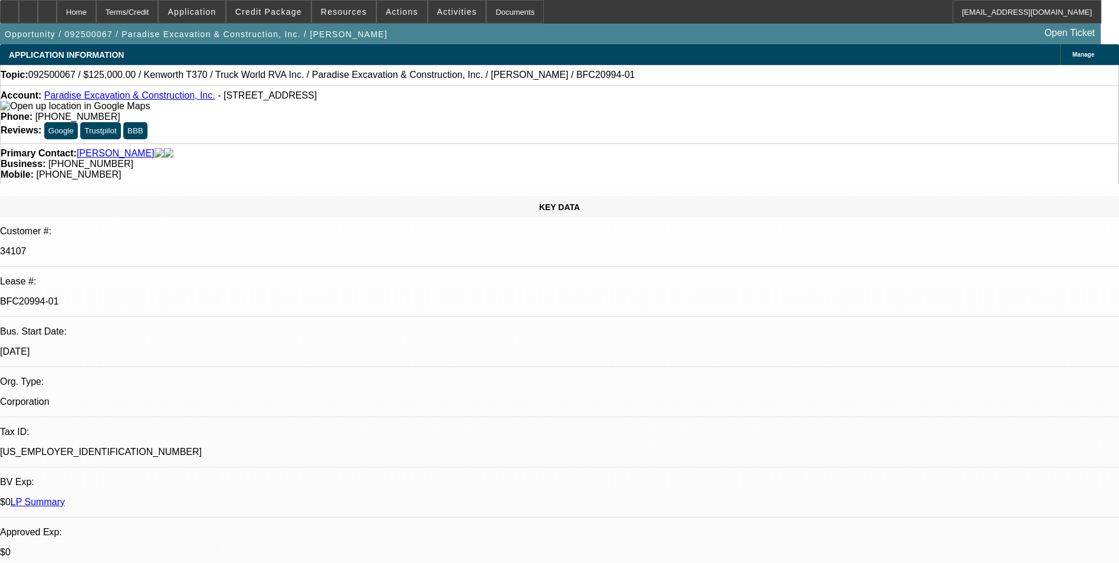
select select "0"
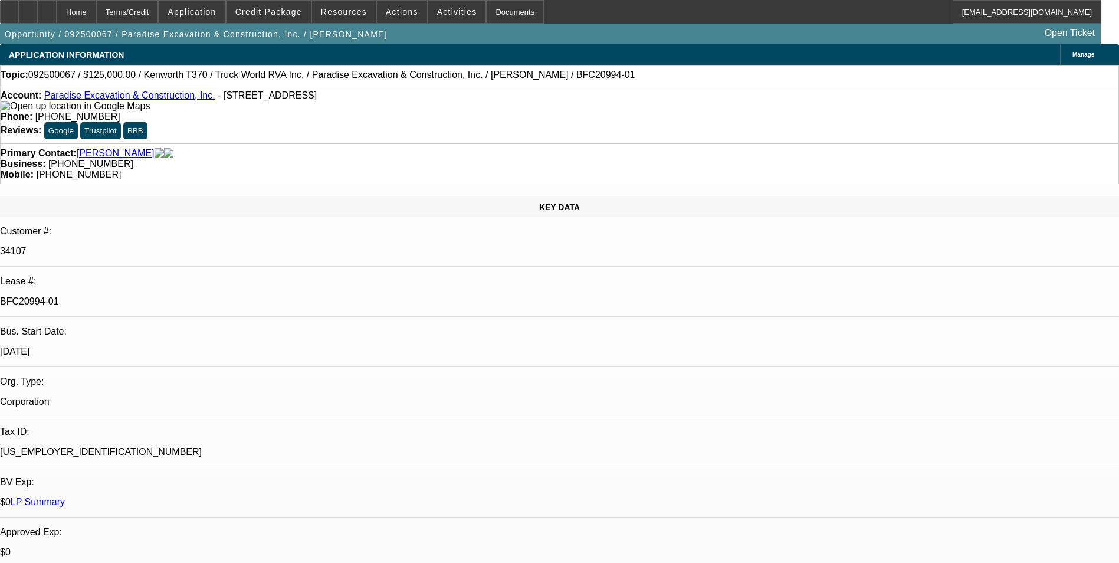
select select "0"
select select "1"
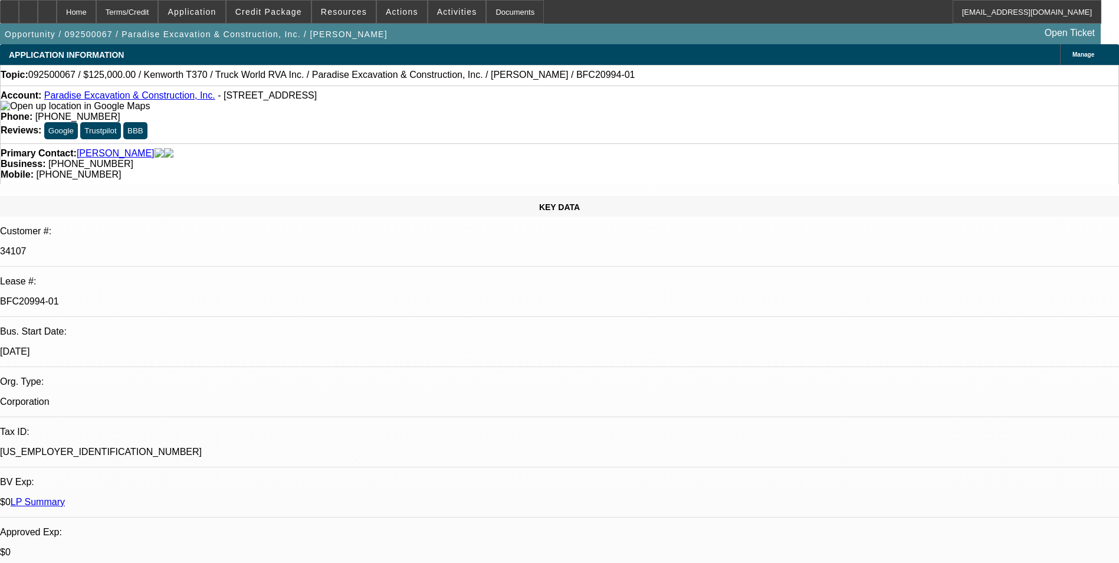
select select "1"
select select "6"
select select "1"
select select "6"
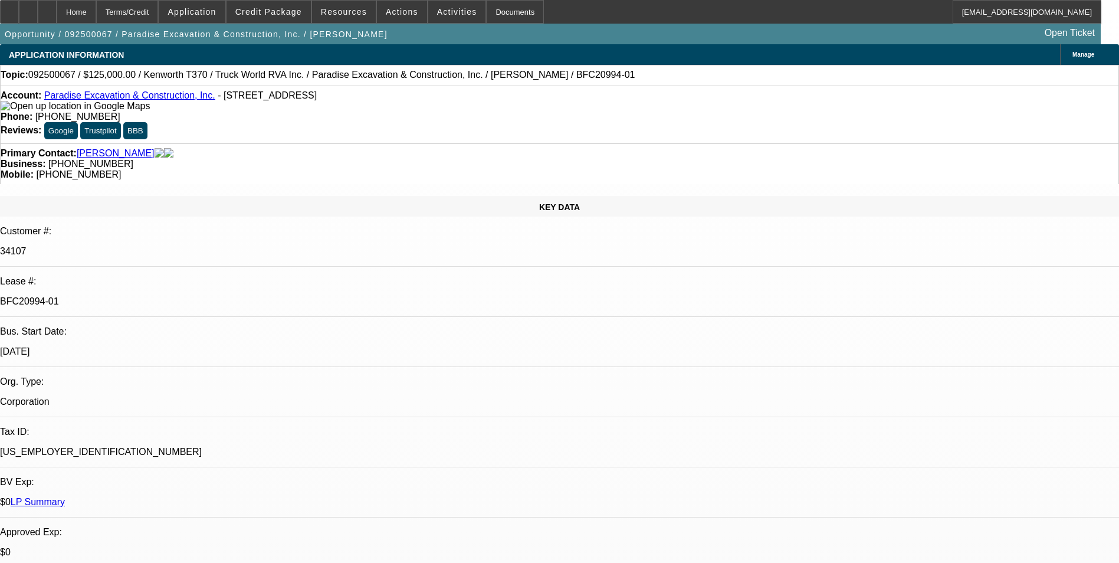
select select "1"
select select "6"
click at [281, 14] on span "Credit Package" at bounding box center [268, 11] width 67 height 9
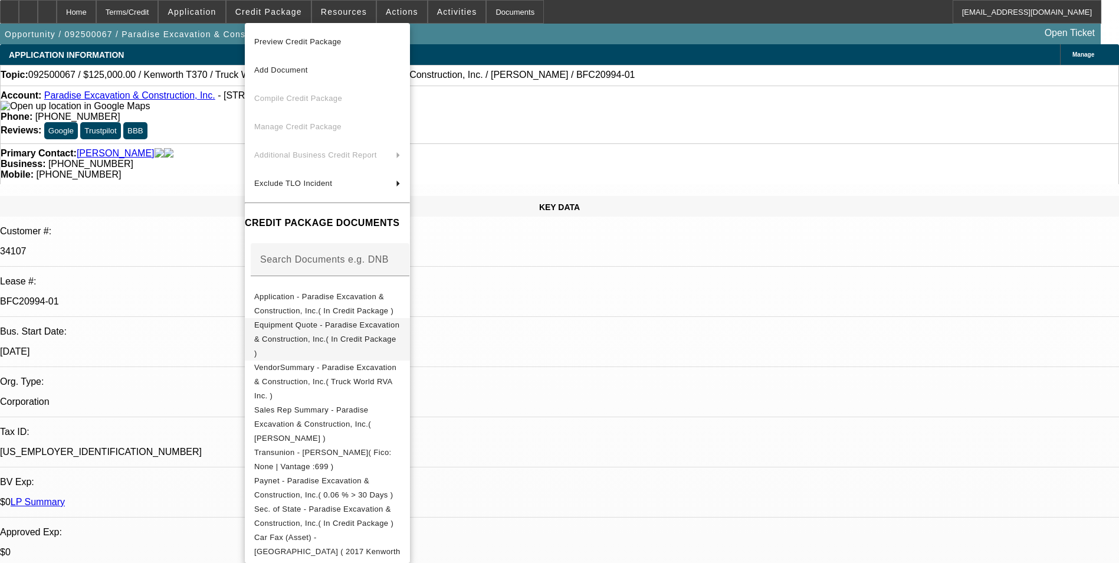
click at [379, 334] on span "Equipment Quote - Paradise Excavation & Construction, Inc.( In Credit Package )" at bounding box center [327, 339] width 146 height 42
